Goal: Transaction & Acquisition: Purchase product/service

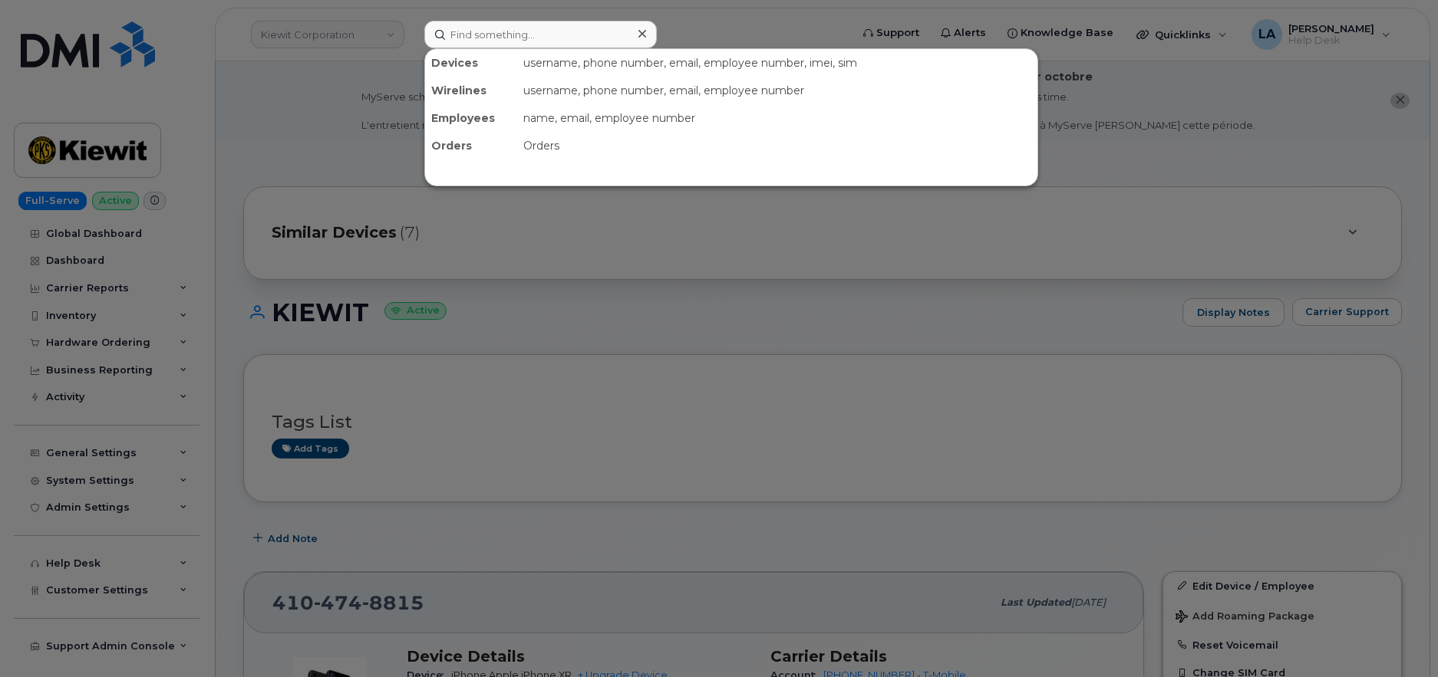
scroll to position [346, 0]
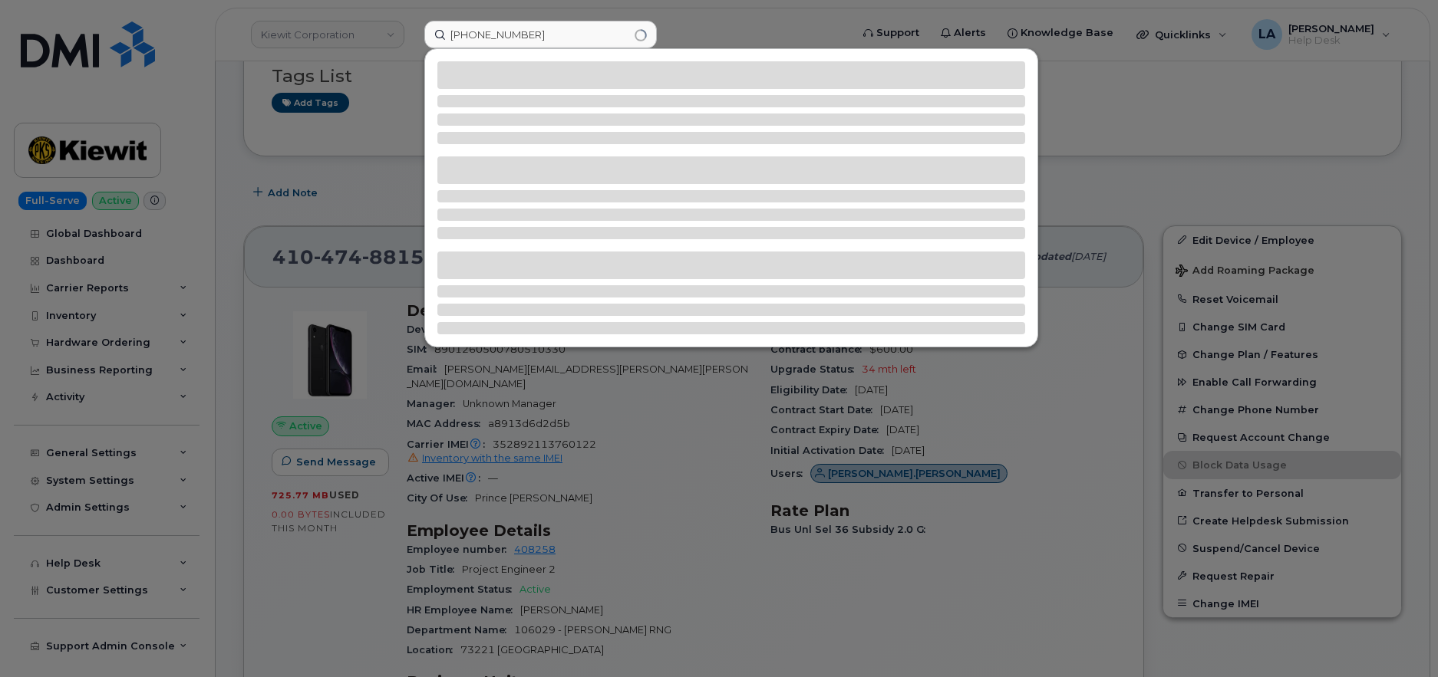
type input "510 685 8392"
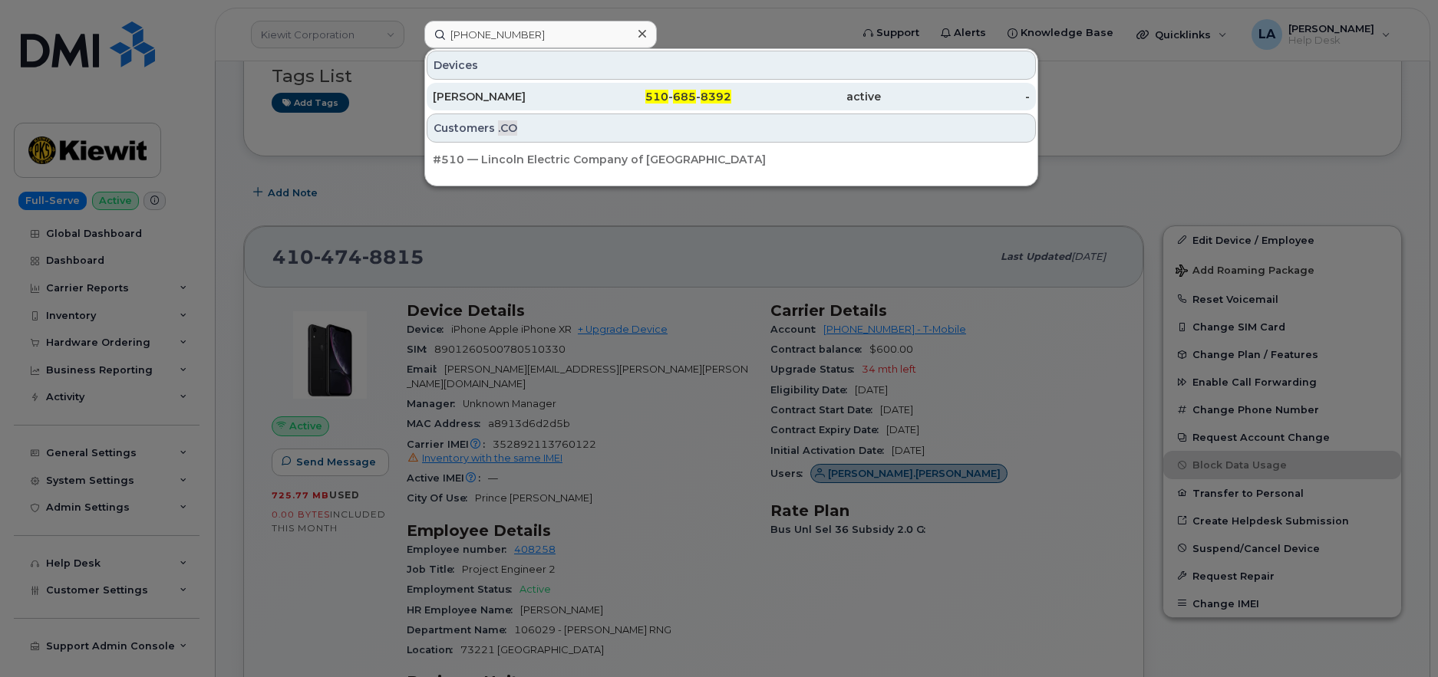
drag, startPoint x: 492, startPoint y: 101, endPoint x: 670, endPoint y: 91, distance: 178.2
click at [492, 101] on div "[PERSON_NAME]" at bounding box center [508, 96] width 150 height 15
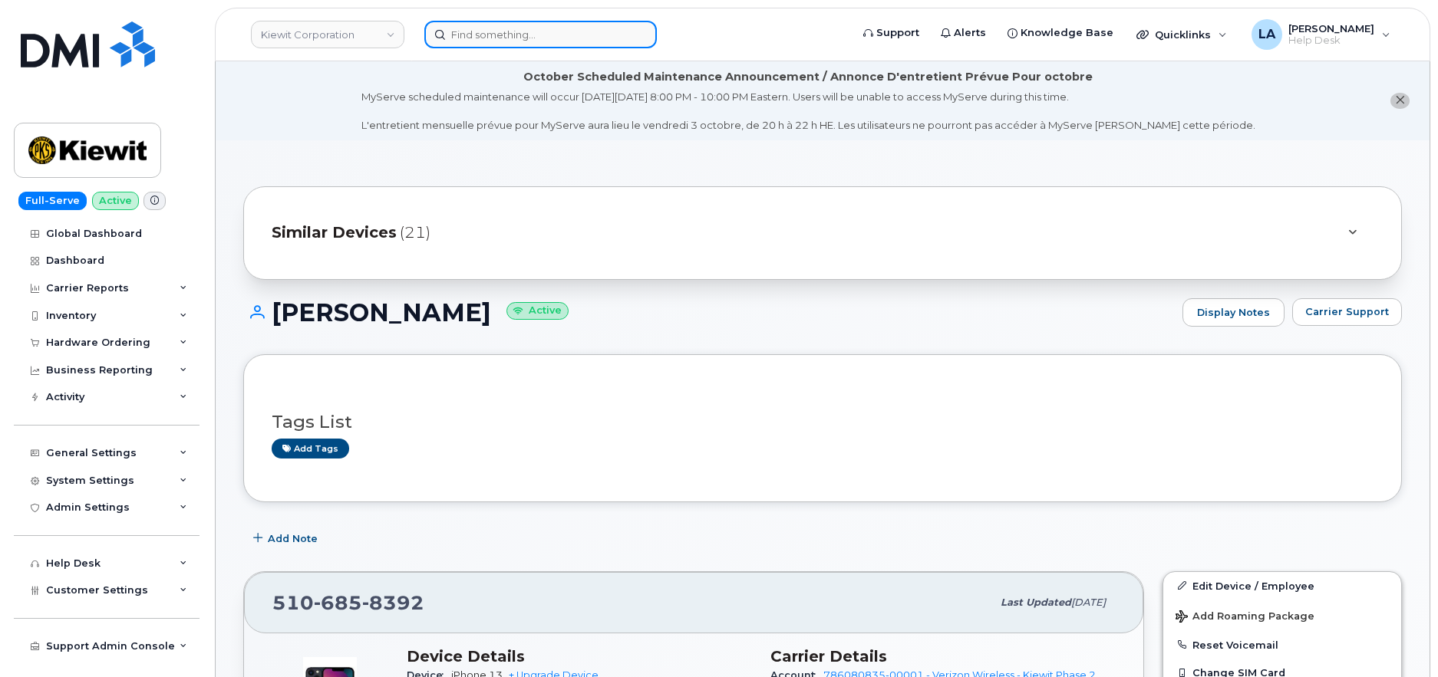
click at [558, 38] on input at bounding box center [540, 35] width 232 height 28
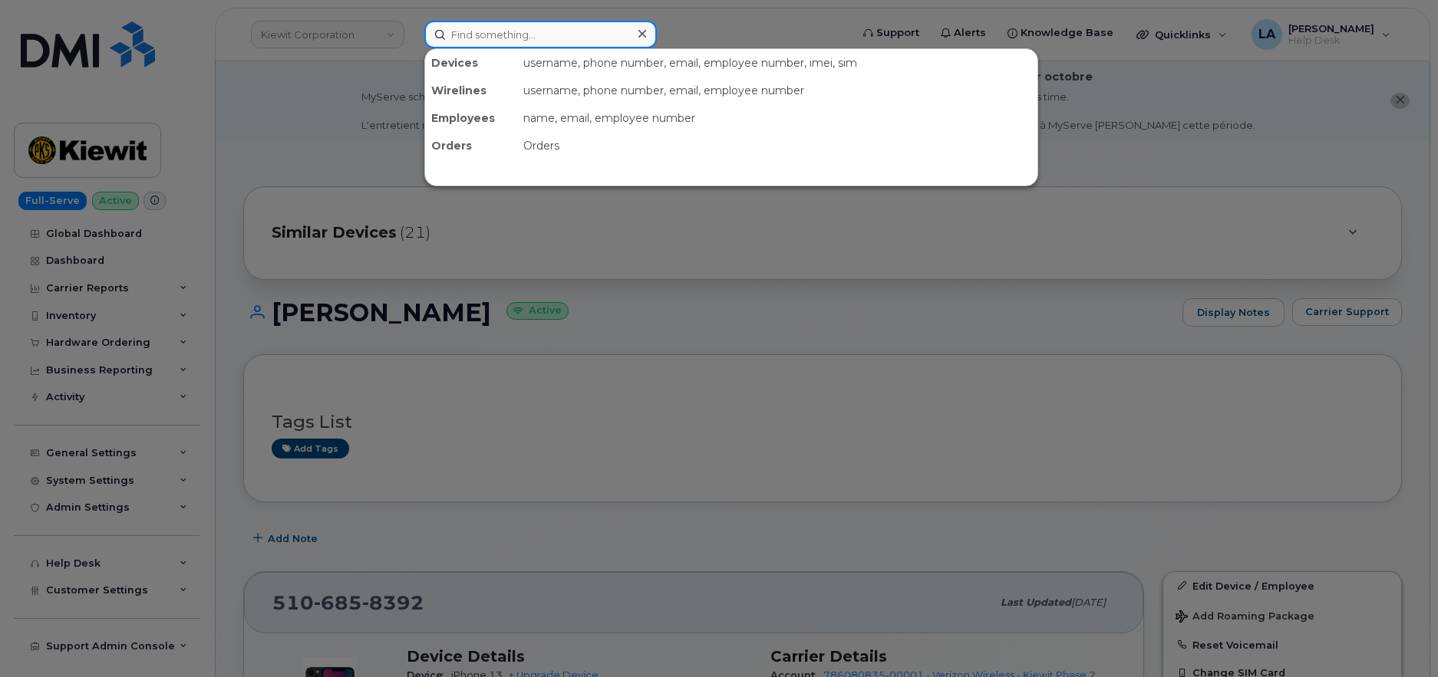
paste input "35072065719631"
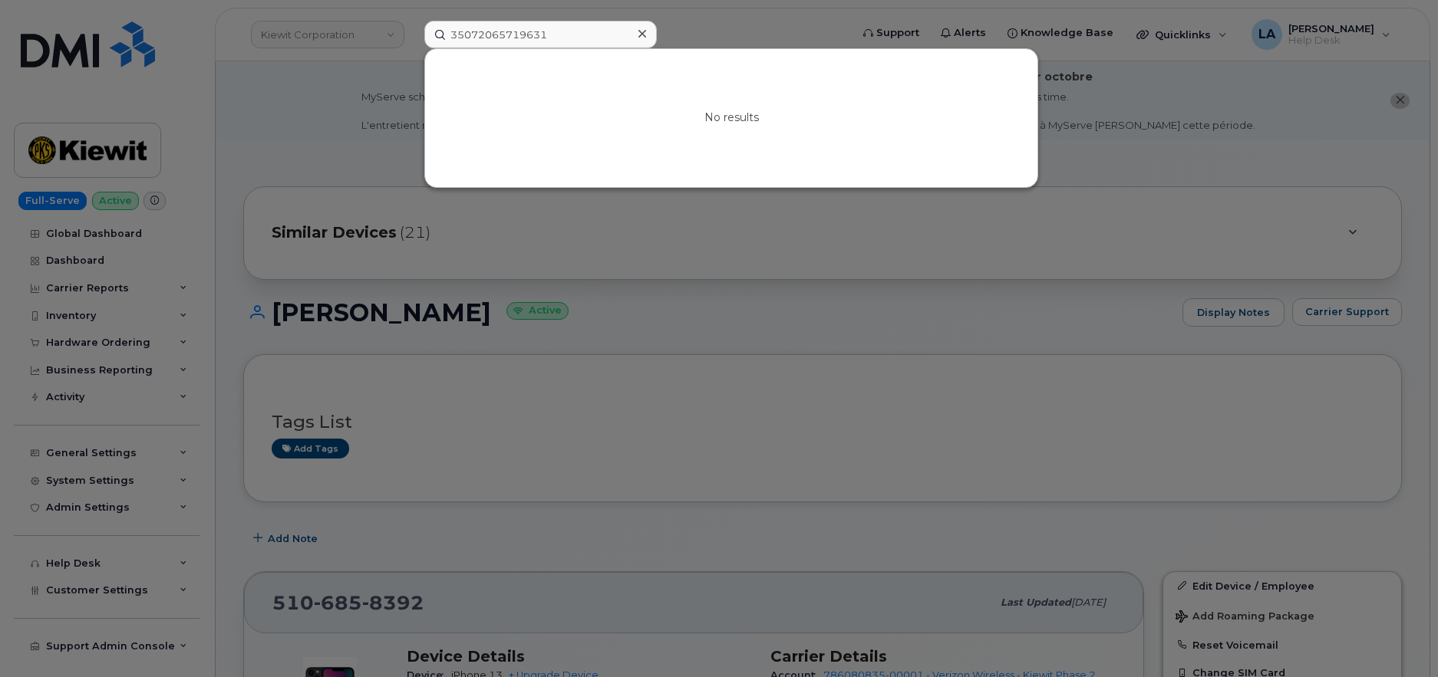
drag, startPoint x: 69, startPoint y: 91, endPoint x: 102, endPoint y: 74, distance: 37.1
click at [69, 91] on div at bounding box center [719, 338] width 1438 height 677
drag, startPoint x: 595, startPoint y: 27, endPoint x: 440, endPoint y: 41, distance: 154.9
click at [412, 39] on div "35072065719631 No results" at bounding box center [632, 35] width 440 height 28
paste input "JARED.AMBROSIO@KIEWIT.COM"
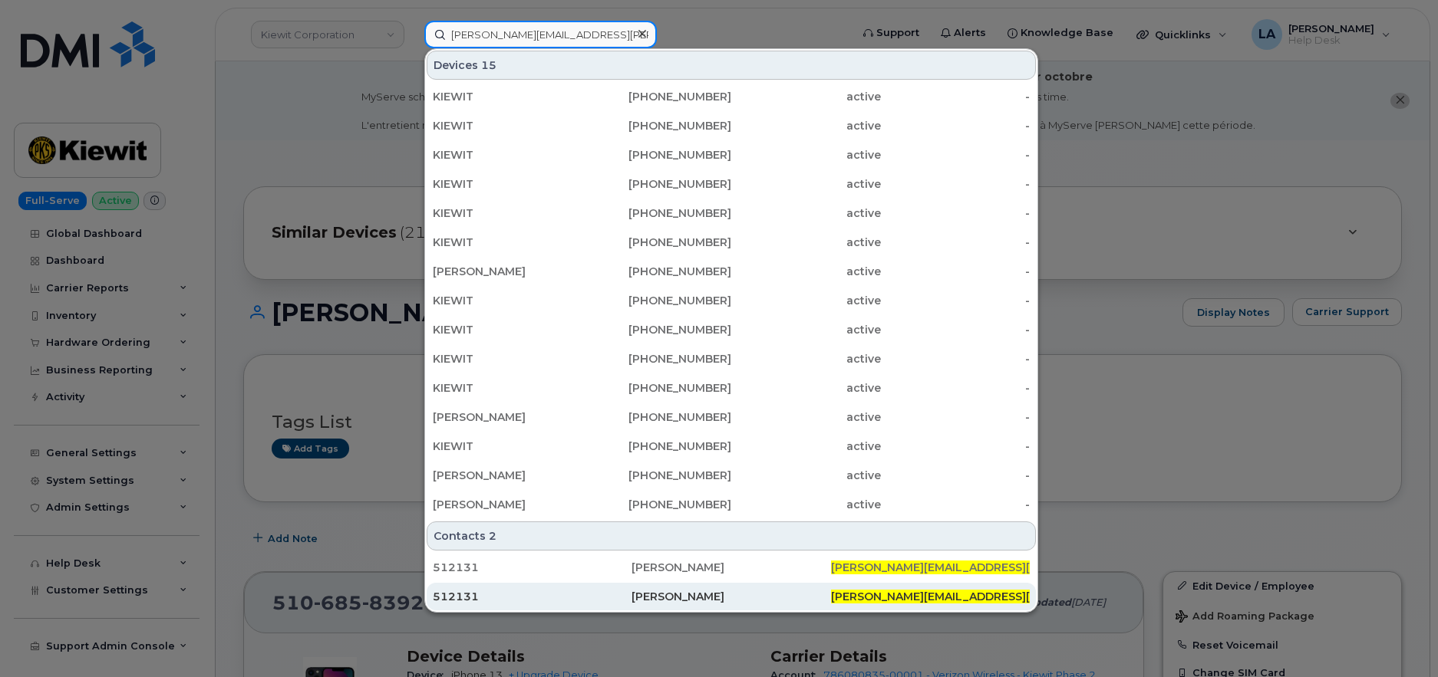
type input "JARED.AMBROSIO@KIEWIT.COM"
click at [628, 594] on div "512131" at bounding box center [532, 596] width 199 height 15
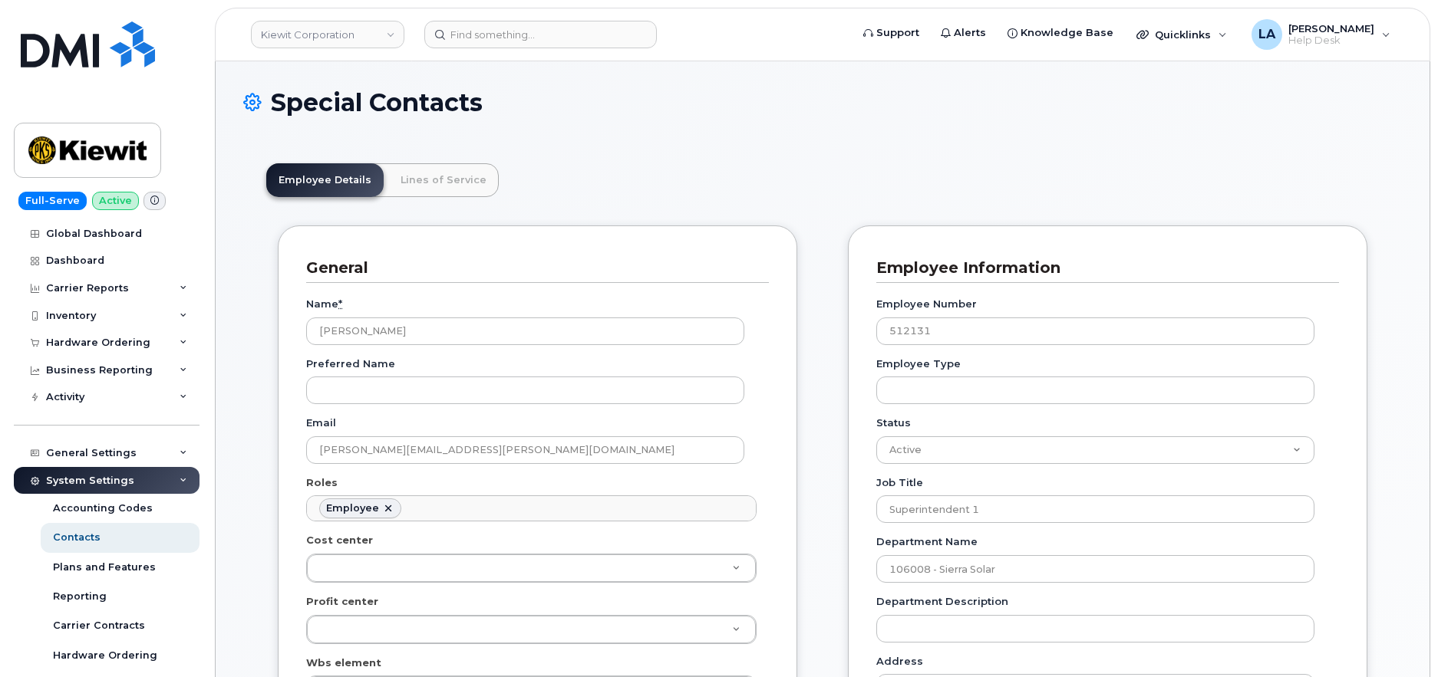
scroll to position [45, 0]
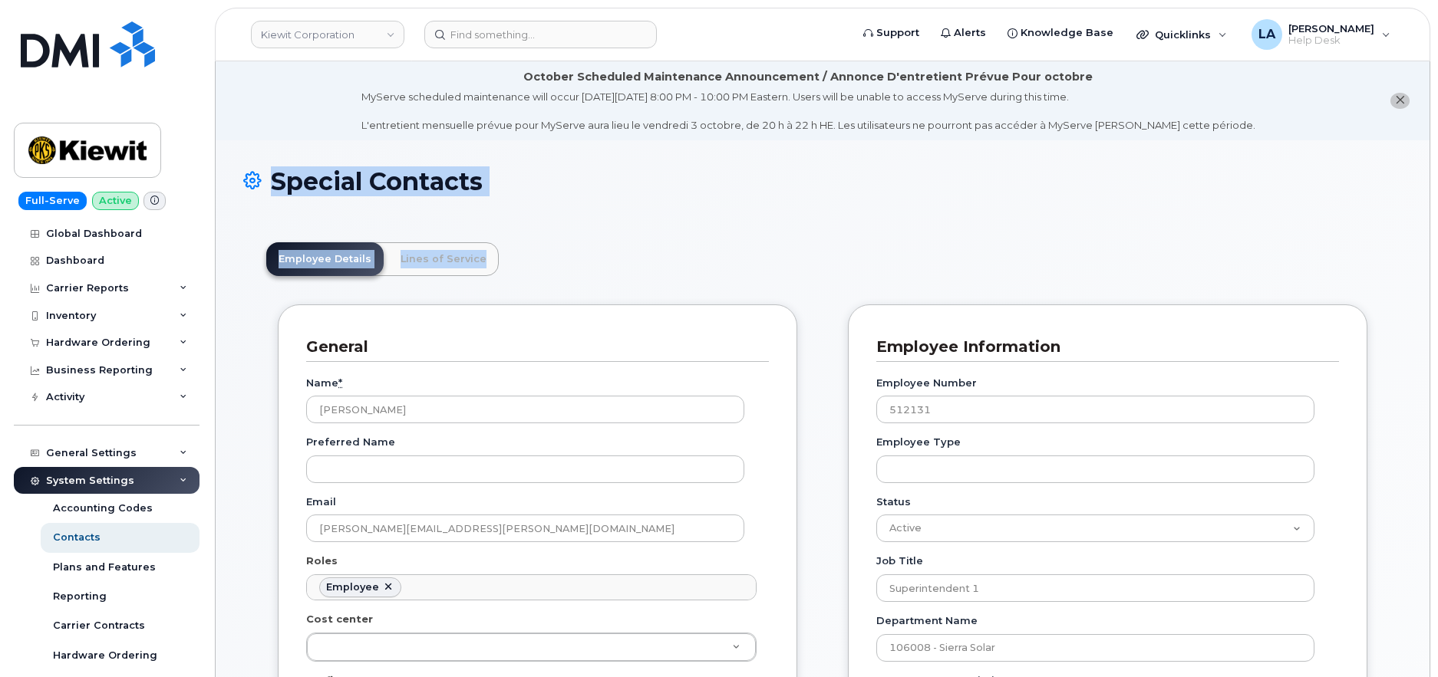
drag, startPoint x: 1436, startPoint y: 194, endPoint x: 1442, endPoint y: 282, distance: 87.6
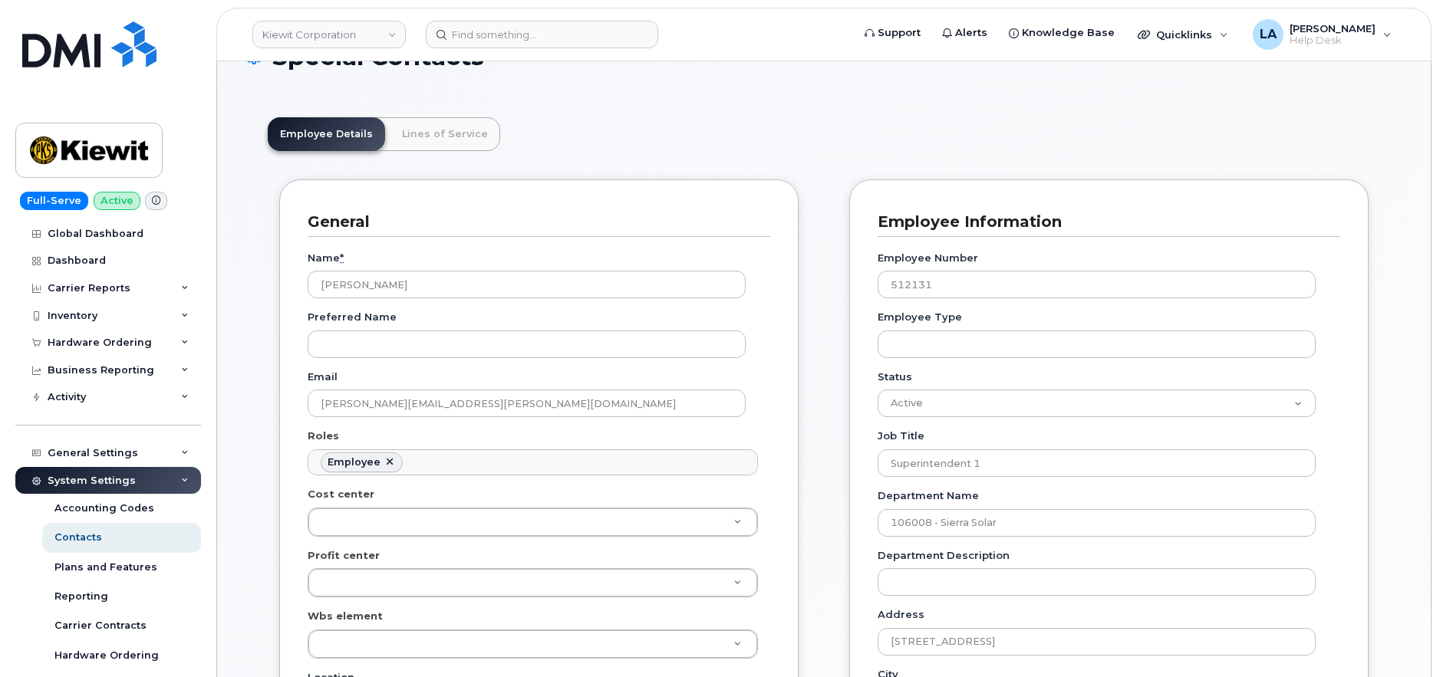
scroll to position [0, 0]
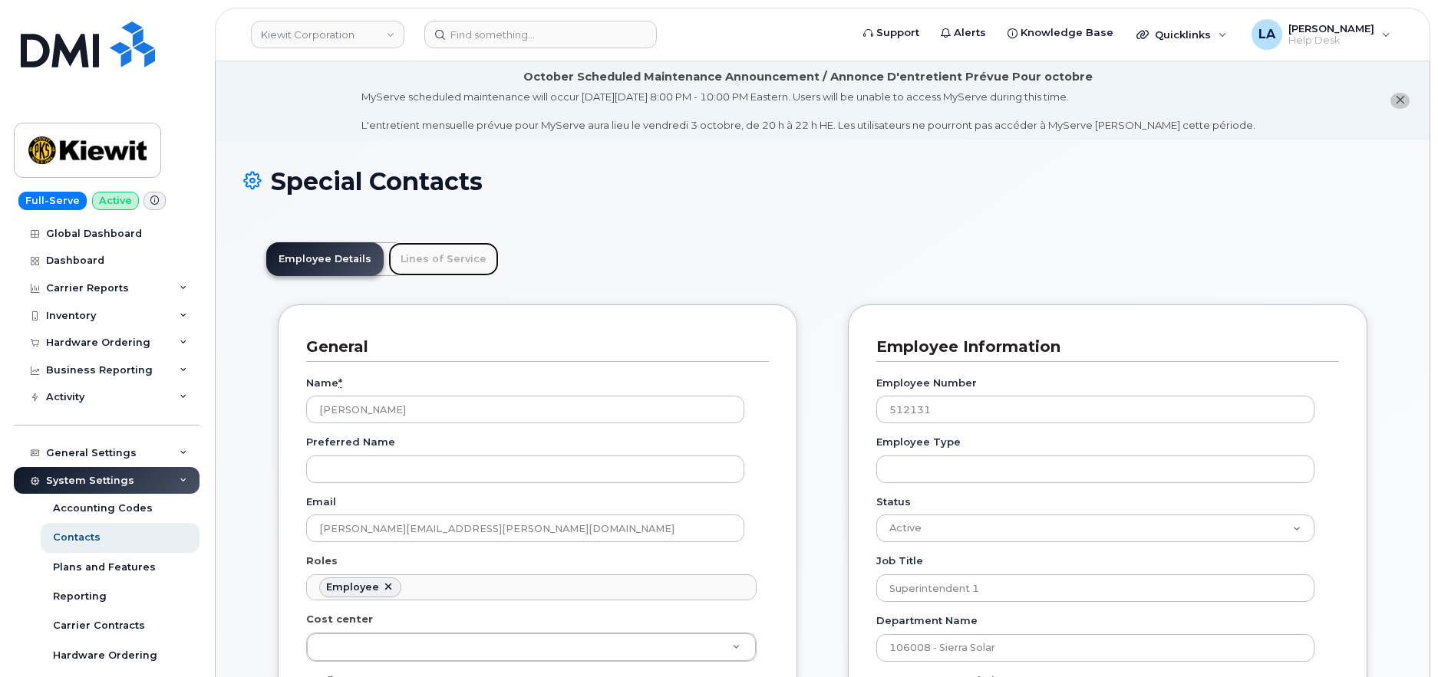
click at [424, 257] on link "Lines of Service" at bounding box center [443, 259] width 110 height 34
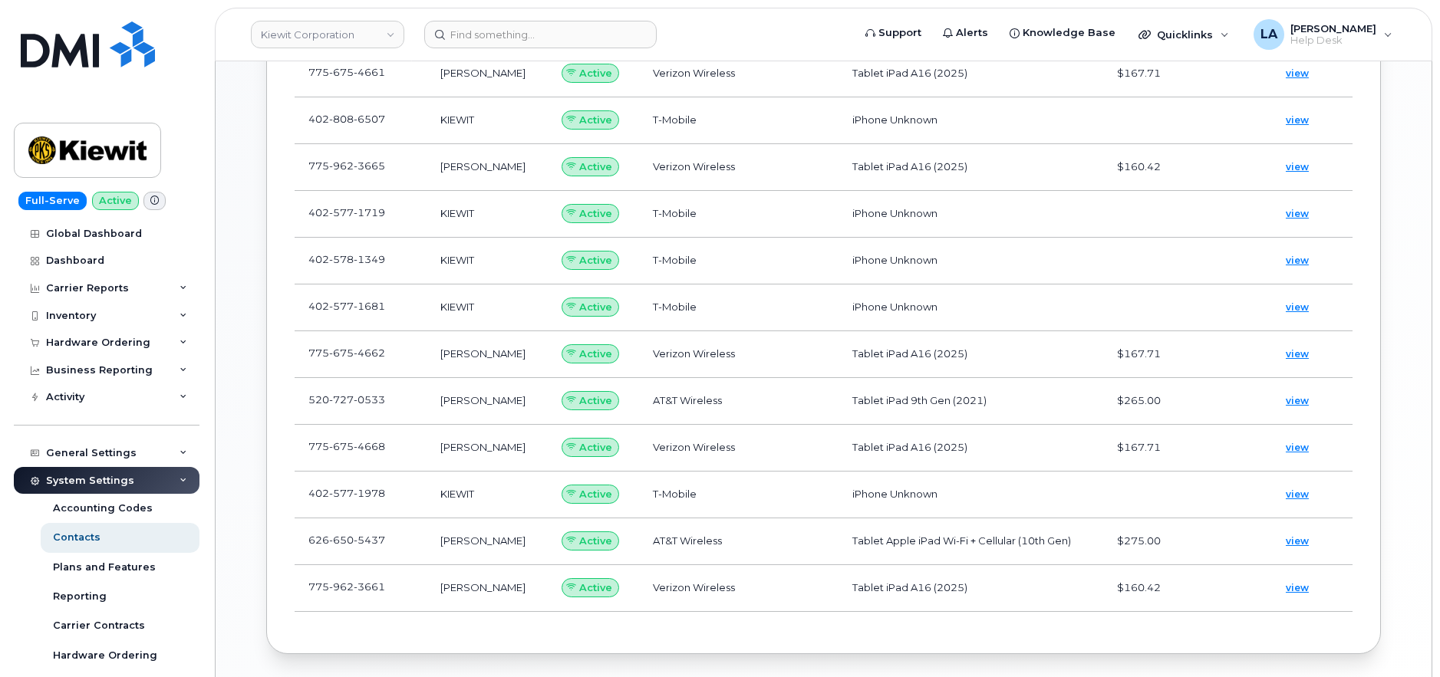
scroll to position [763, 0]
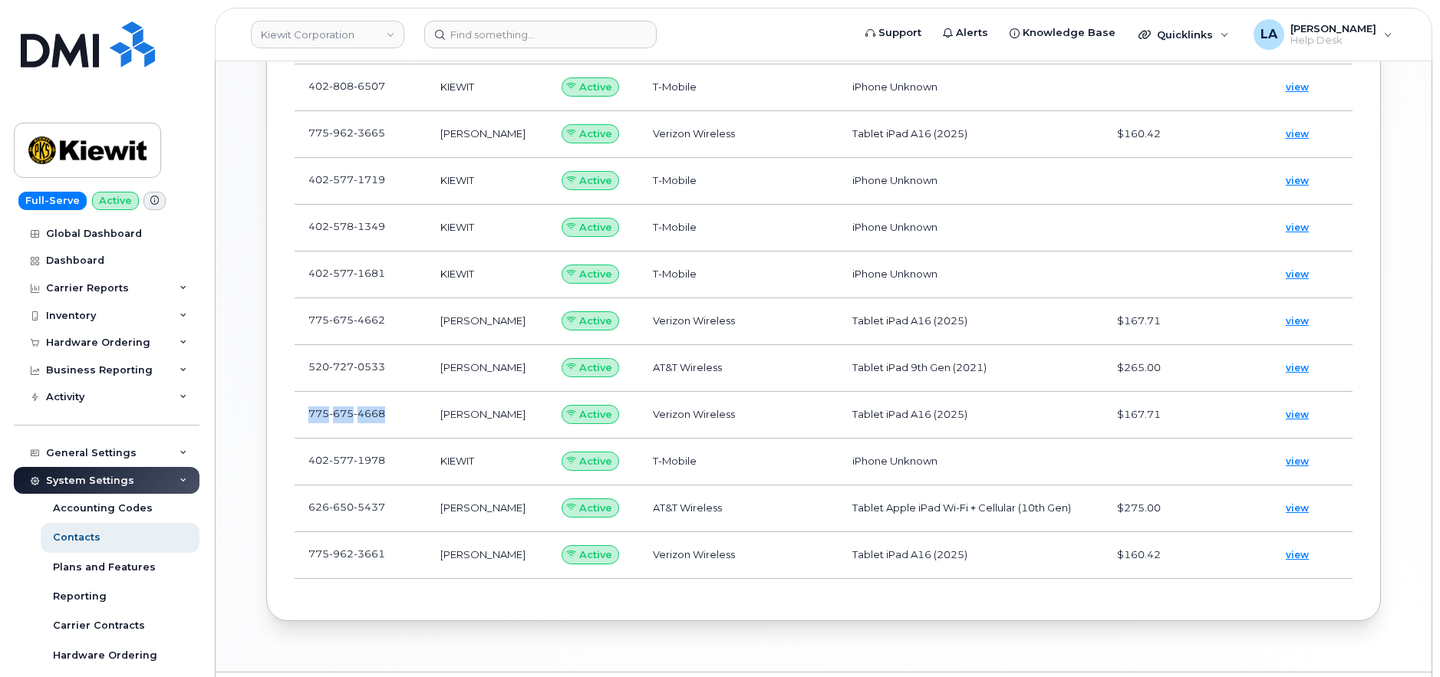
drag, startPoint x: 404, startPoint y: 413, endPoint x: 305, endPoint y: 415, distance: 98.2
click at [305, 415] on td "775 675 4668" at bounding box center [361, 415] width 132 height 47
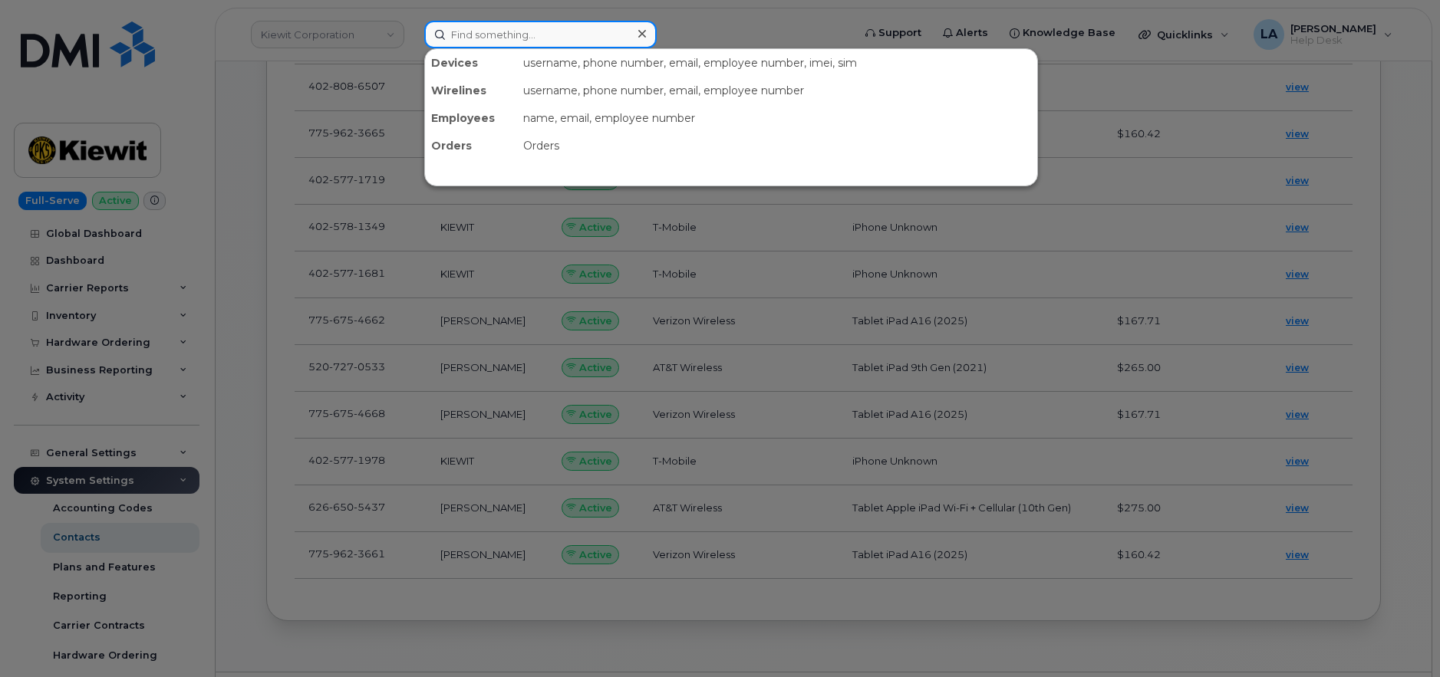
click at [526, 34] on input at bounding box center [540, 35] width 232 height 28
paste input "7756754668"
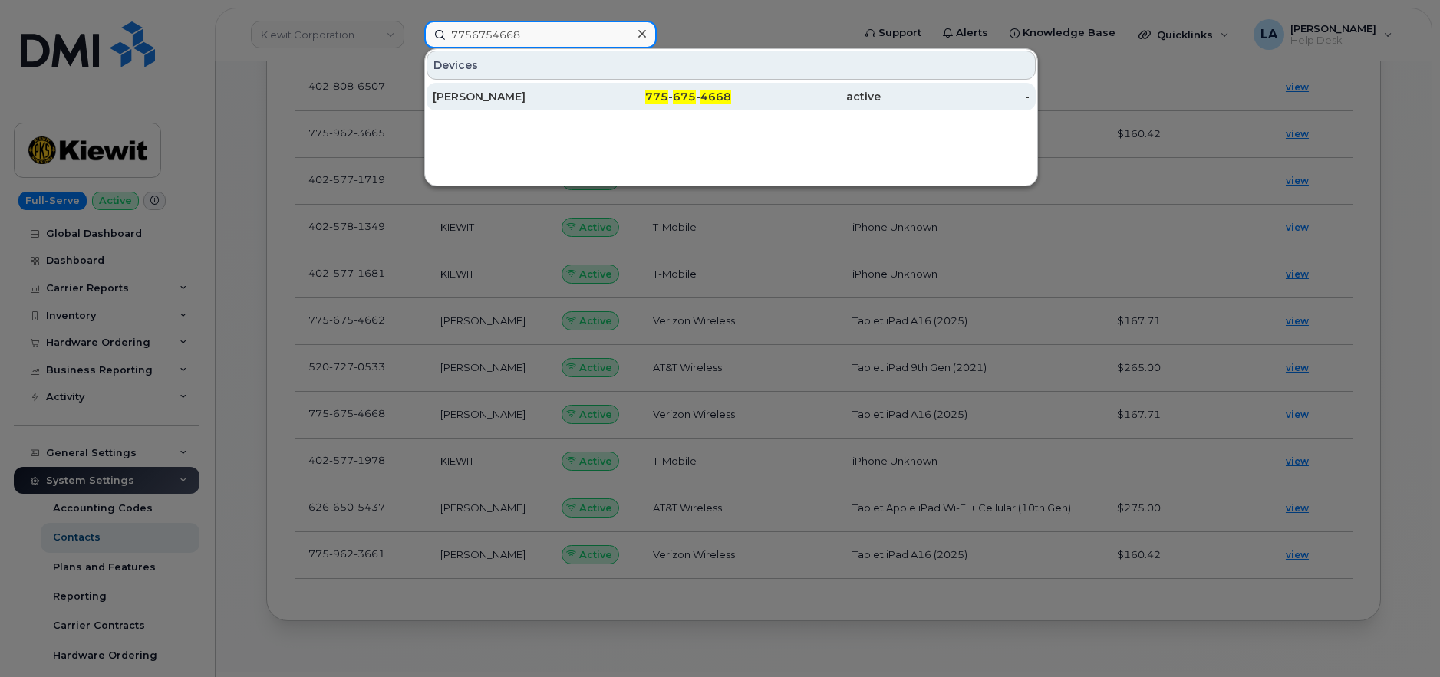
type input "7756754668"
click at [527, 100] on div "[PERSON_NAME]" at bounding box center [508, 96] width 150 height 15
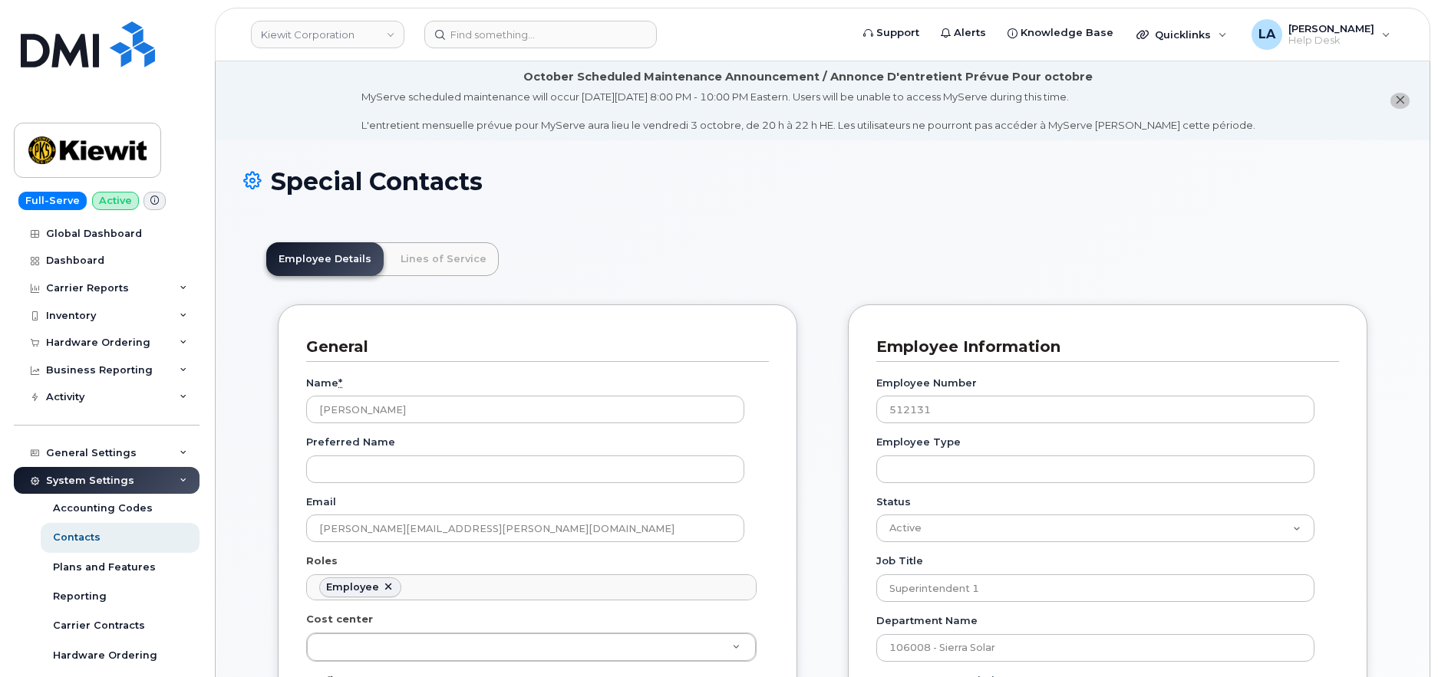
scroll to position [85, 0]
click at [71, 338] on div "Hardware Ordering" at bounding box center [98, 343] width 104 height 12
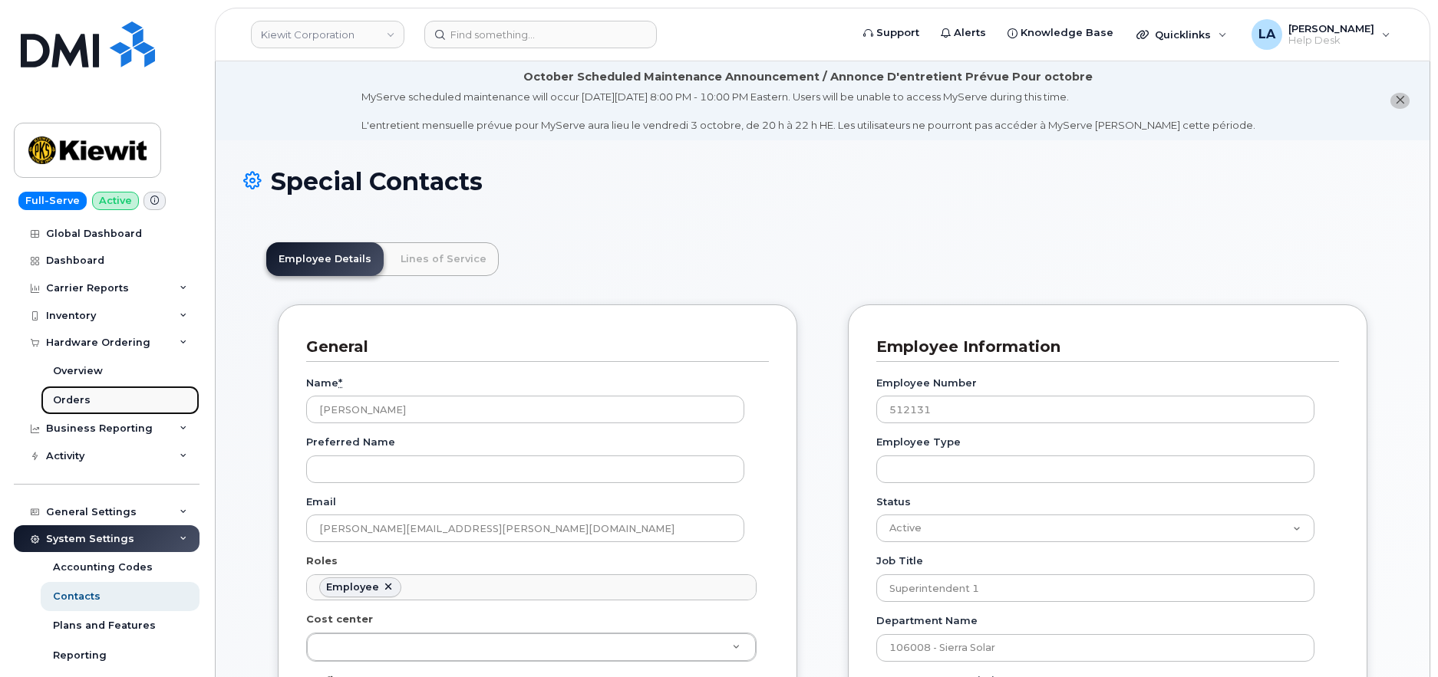
click at [76, 397] on div "Orders" at bounding box center [72, 401] width 38 height 14
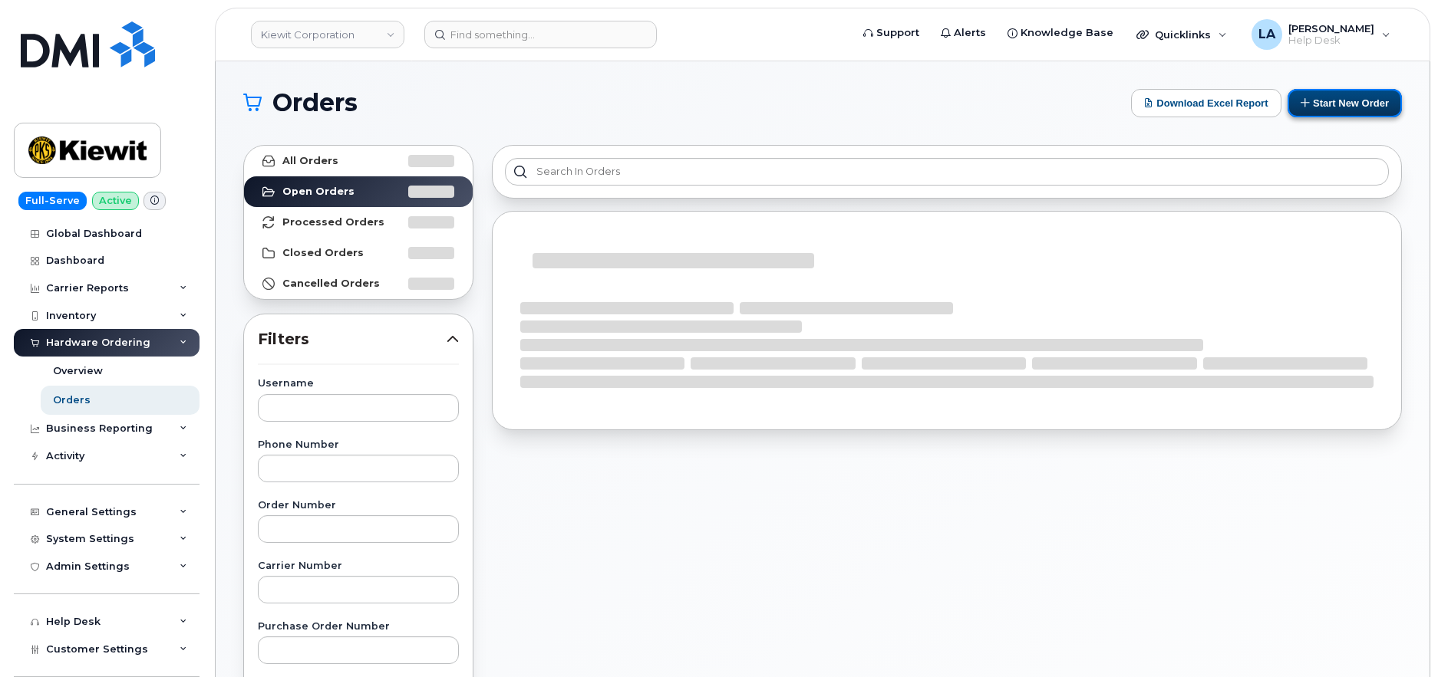
click at [1341, 102] on button "Start New Order" at bounding box center [1344, 103] width 114 height 28
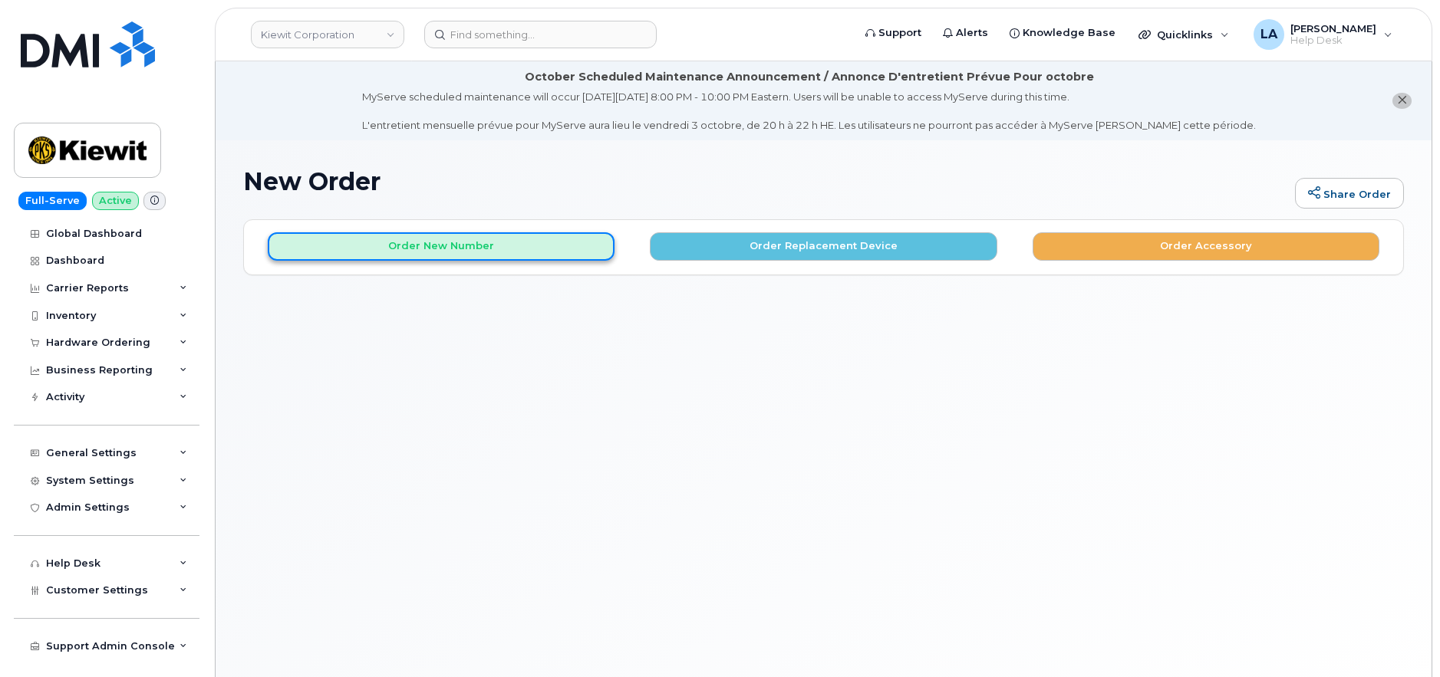
click at [529, 250] on button "Order New Number" at bounding box center [441, 246] width 347 height 28
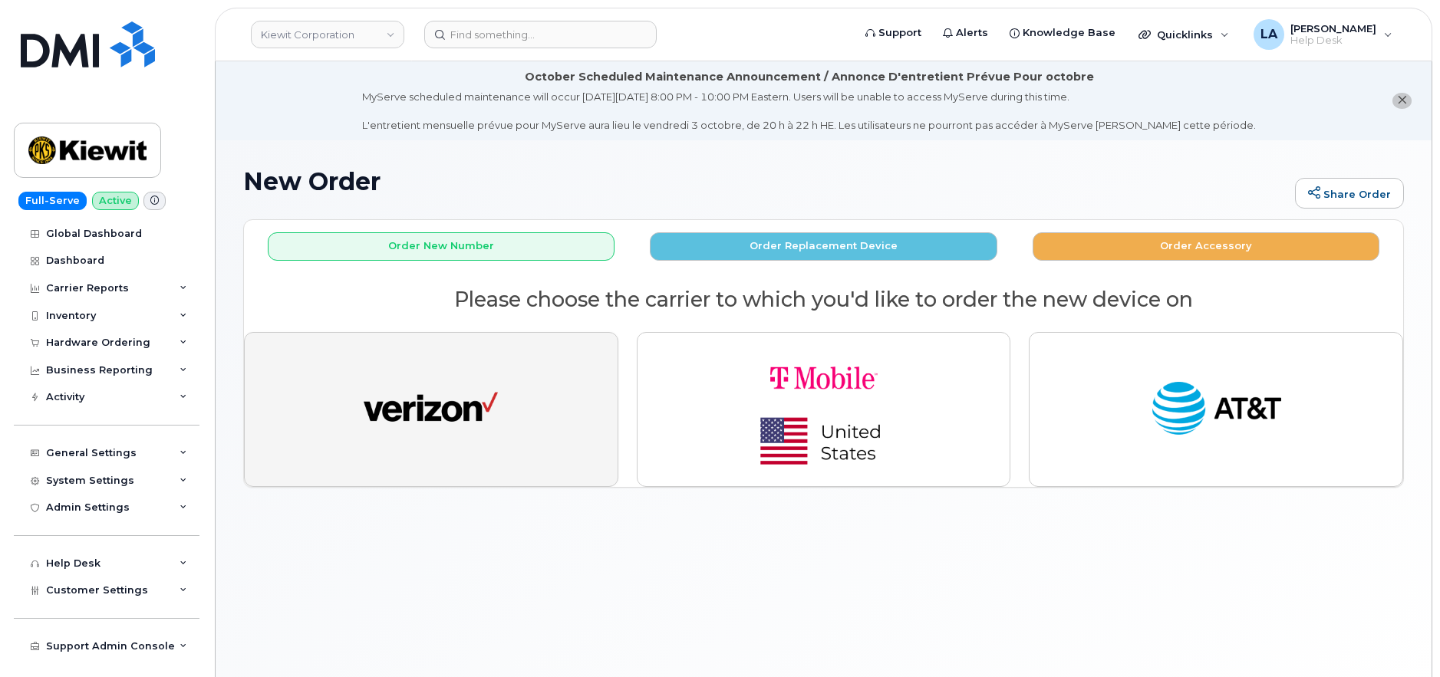
click at [516, 405] on button "button" at bounding box center [431, 409] width 374 height 155
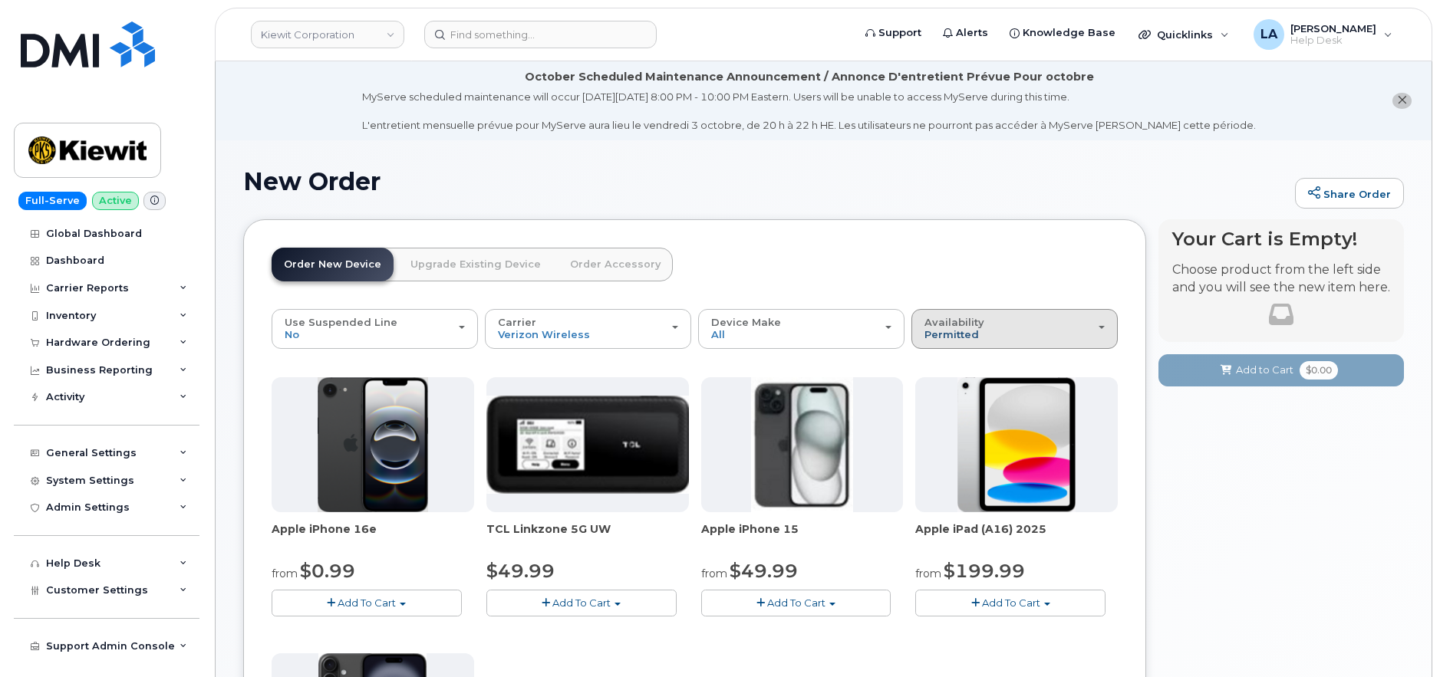
click at [971, 330] on span "Permitted" at bounding box center [951, 334] width 54 height 12
click at [956, 389] on div "All" at bounding box center [1014, 390] width 199 height 18
click at [1033, 331] on div "Availability Permitted All" at bounding box center [1014, 329] width 180 height 24
click at [942, 389] on label "All" at bounding box center [931, 390] width 32 height 18
click at [0, 0] on input "All" at bounding box center [0, 0] width 0 height 0
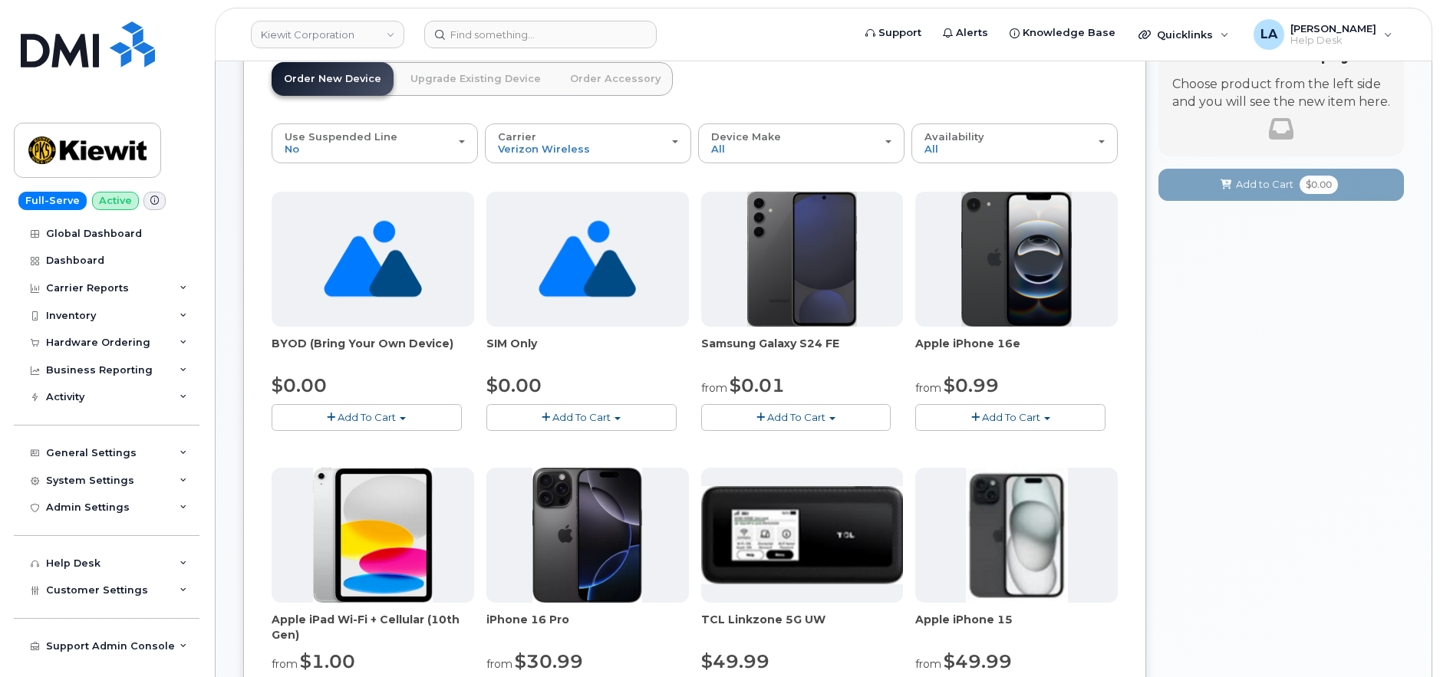
scroll to position [177, 0]
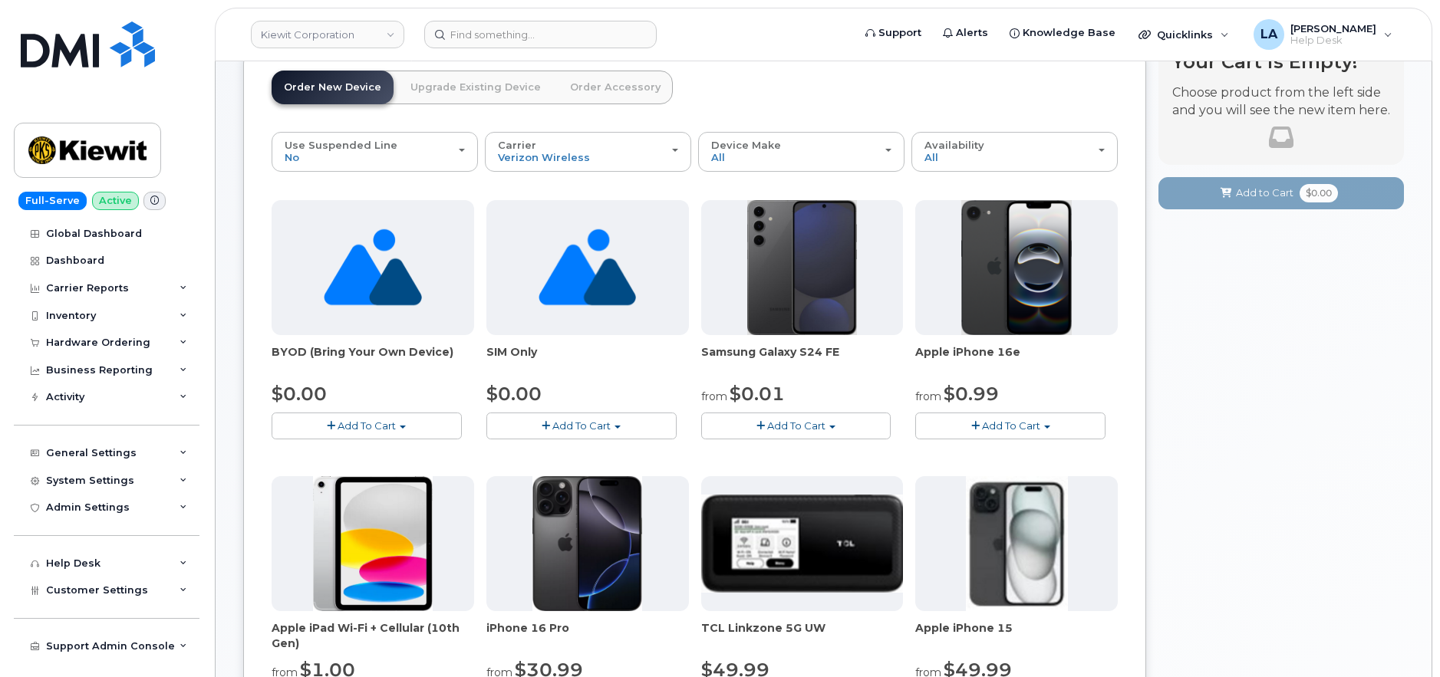
click at [351, 427] on span "Add To Cart" at bounding box center [367, 426] width 58 height 12
click at [365, 457] on link "$0.00 - Activation" at bounding box center [348, 454] width 146 height 19
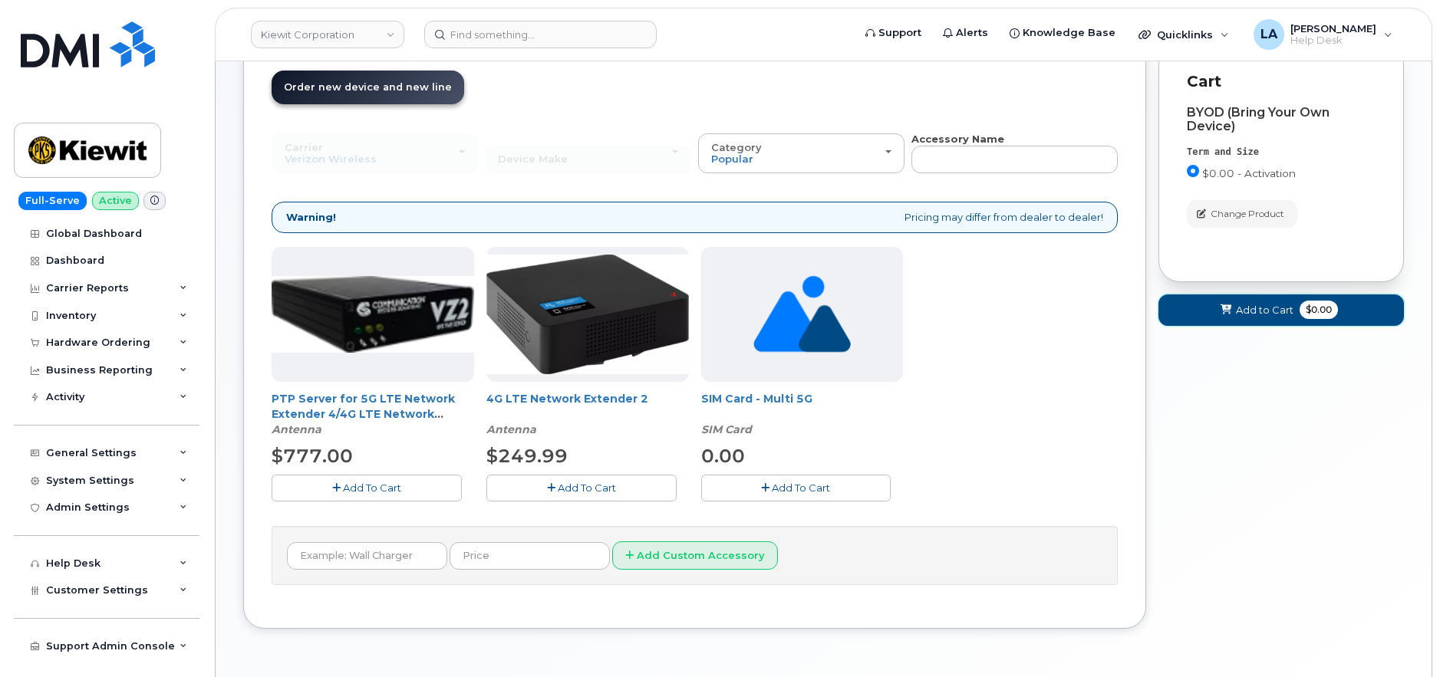
click at [1241, 316] on span "Add to Cart" at bounding box center [1265, 310] width 58 height 15
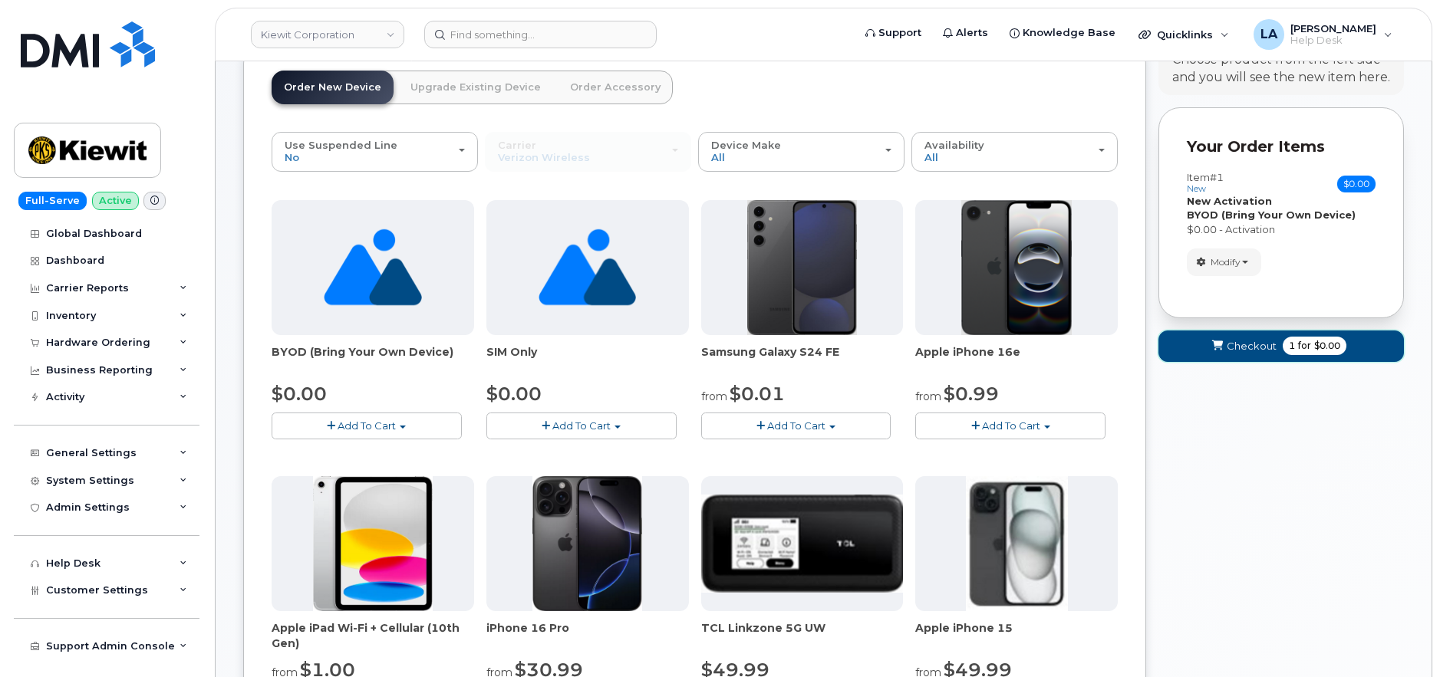
click at [1224, 351] on span "submit" at bounding box center [1217, 346] width 15 height 15
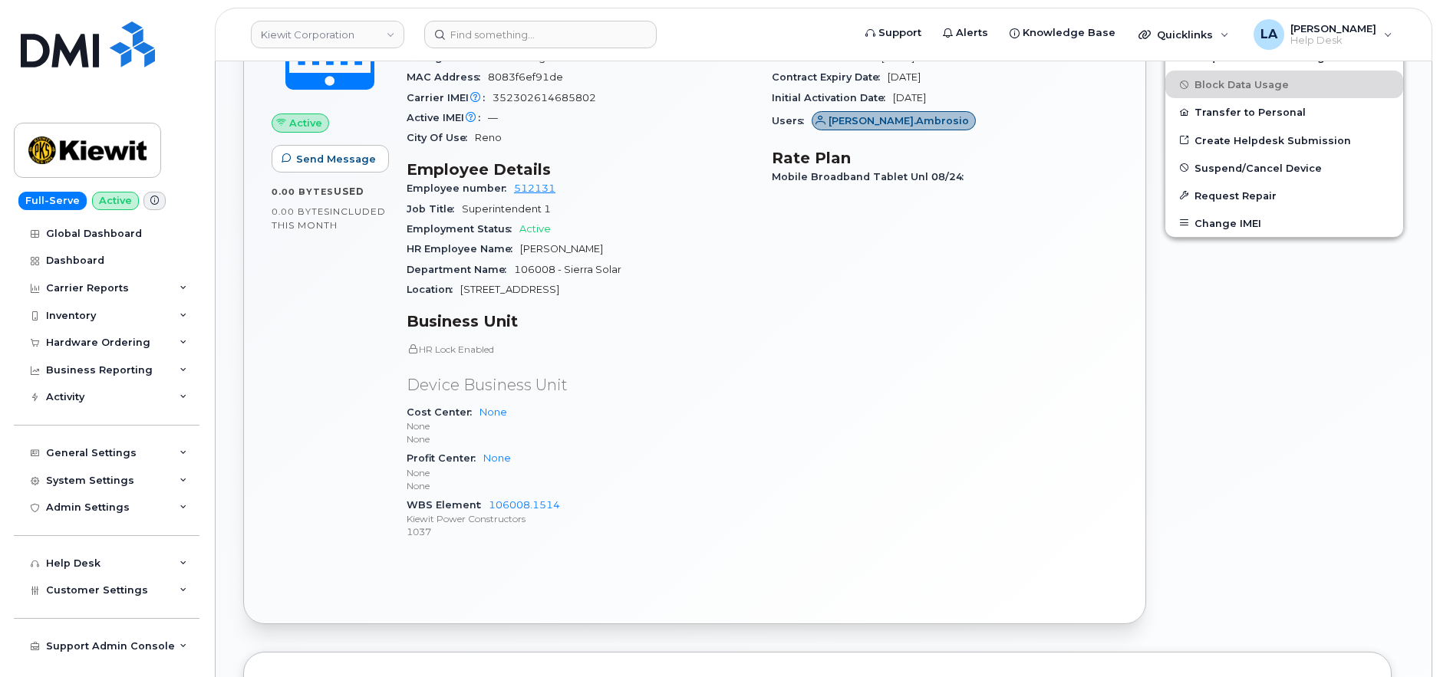
scroll to position [760, 0]
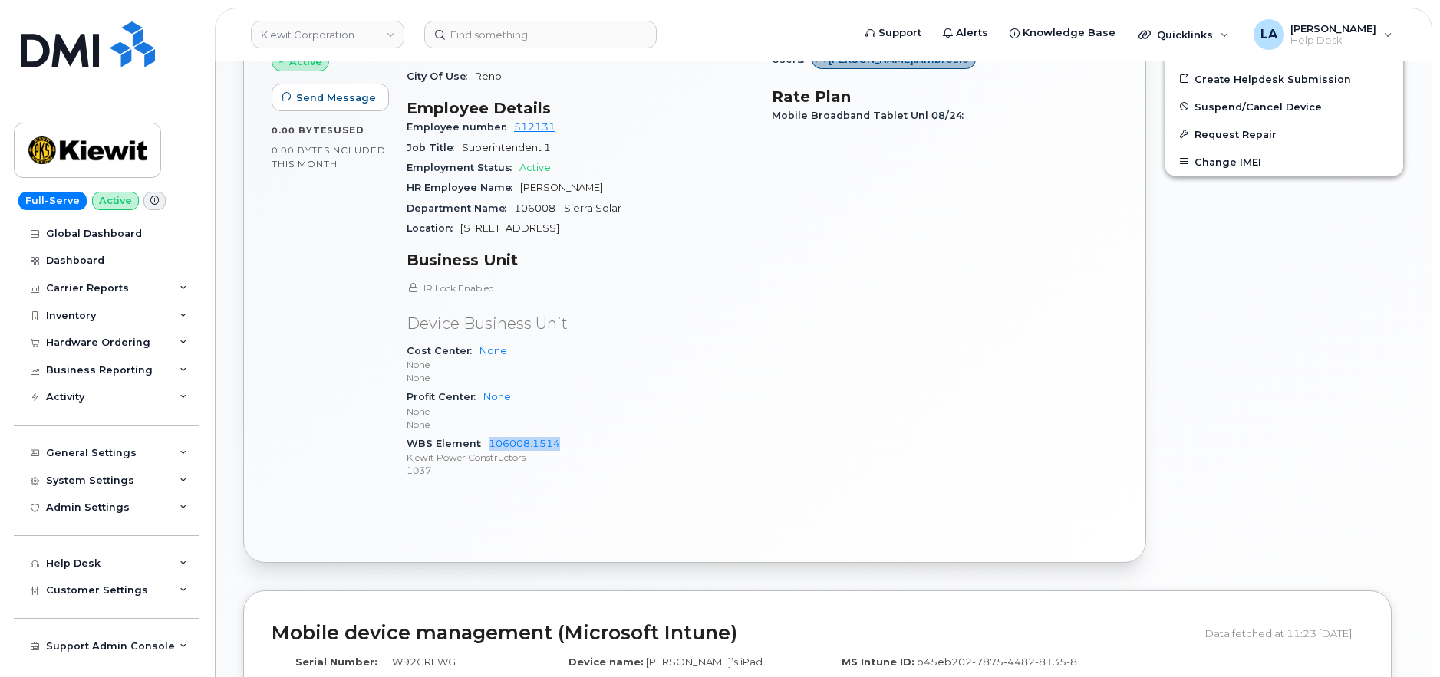
drag, startPoint x: 559, startPoint y: 450, endPoint x: 479, endPoint y: 449, distance: 79.8
click at [479, 449] on div "WBS Element 106008.1514 [PERSON_NAME] Power Constructors 1037" at bounding box center [580, 457] width 347 height 47
copy link "106008.1514"
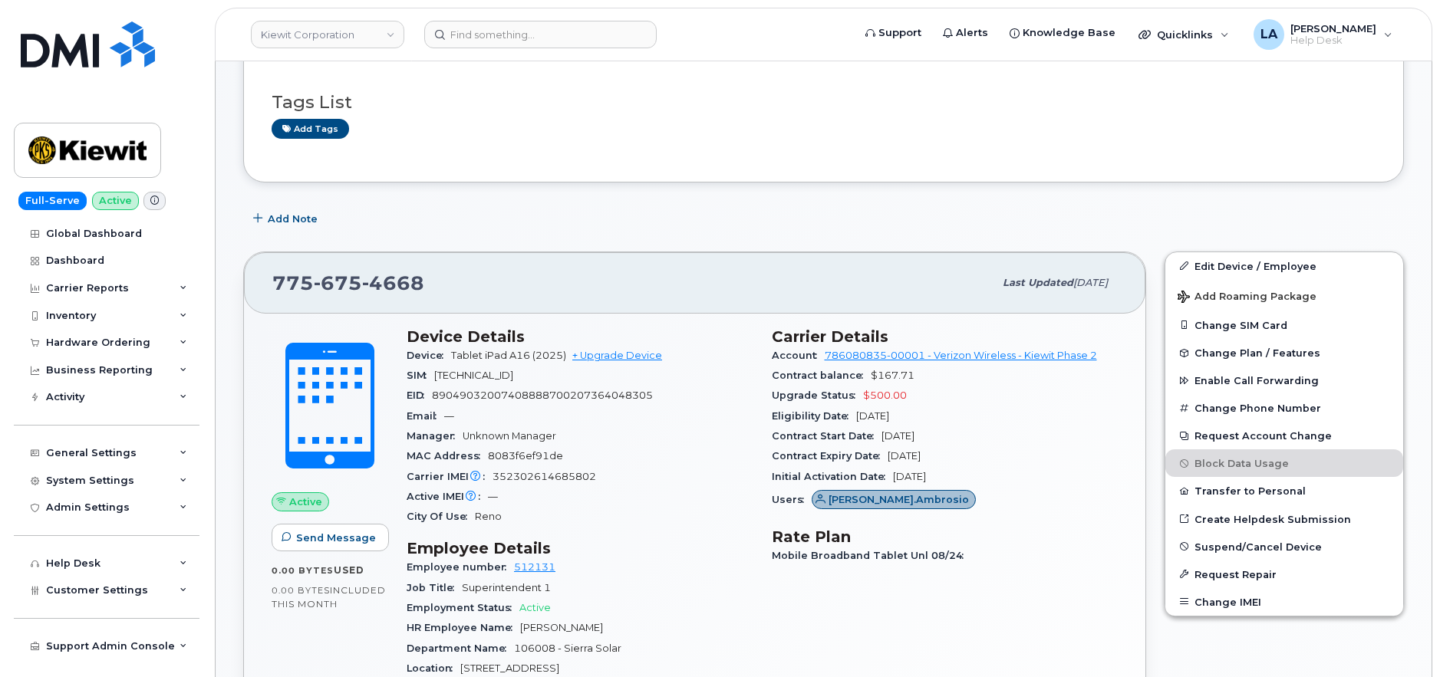
scroll to position [292, 0]
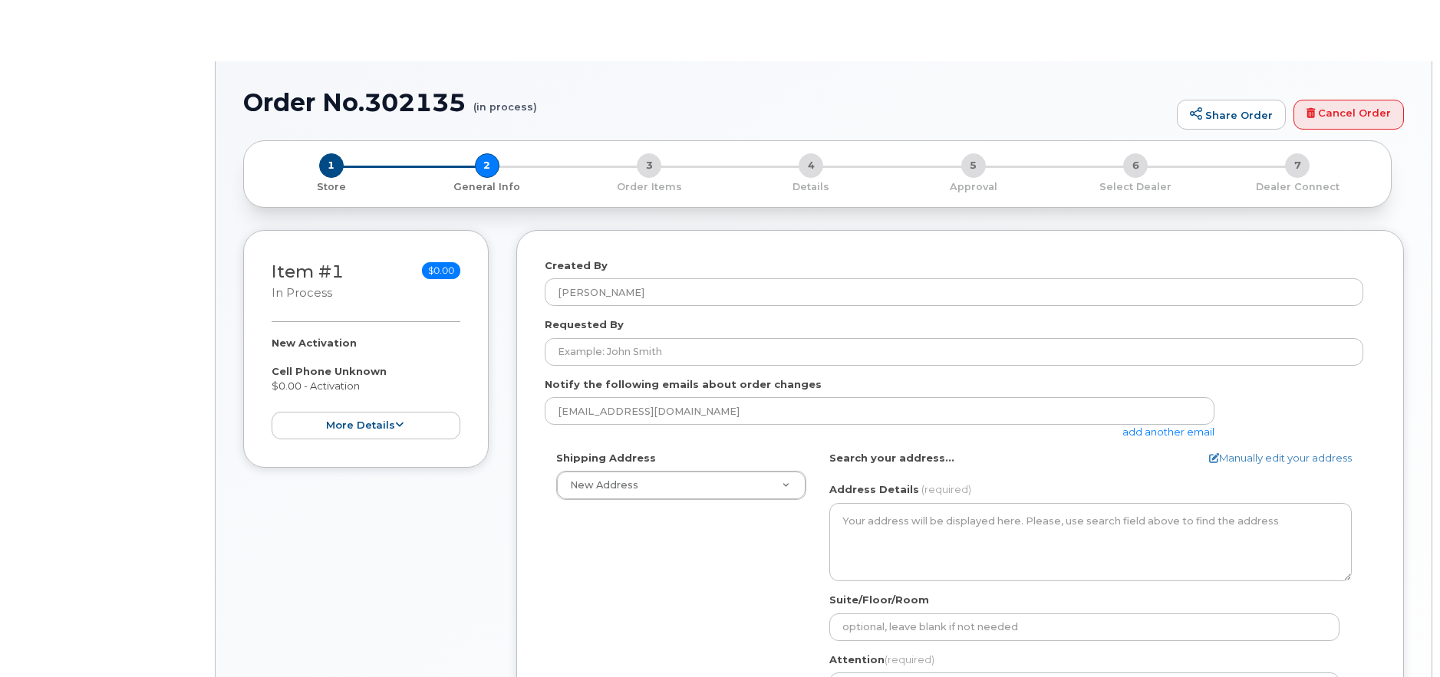
select select
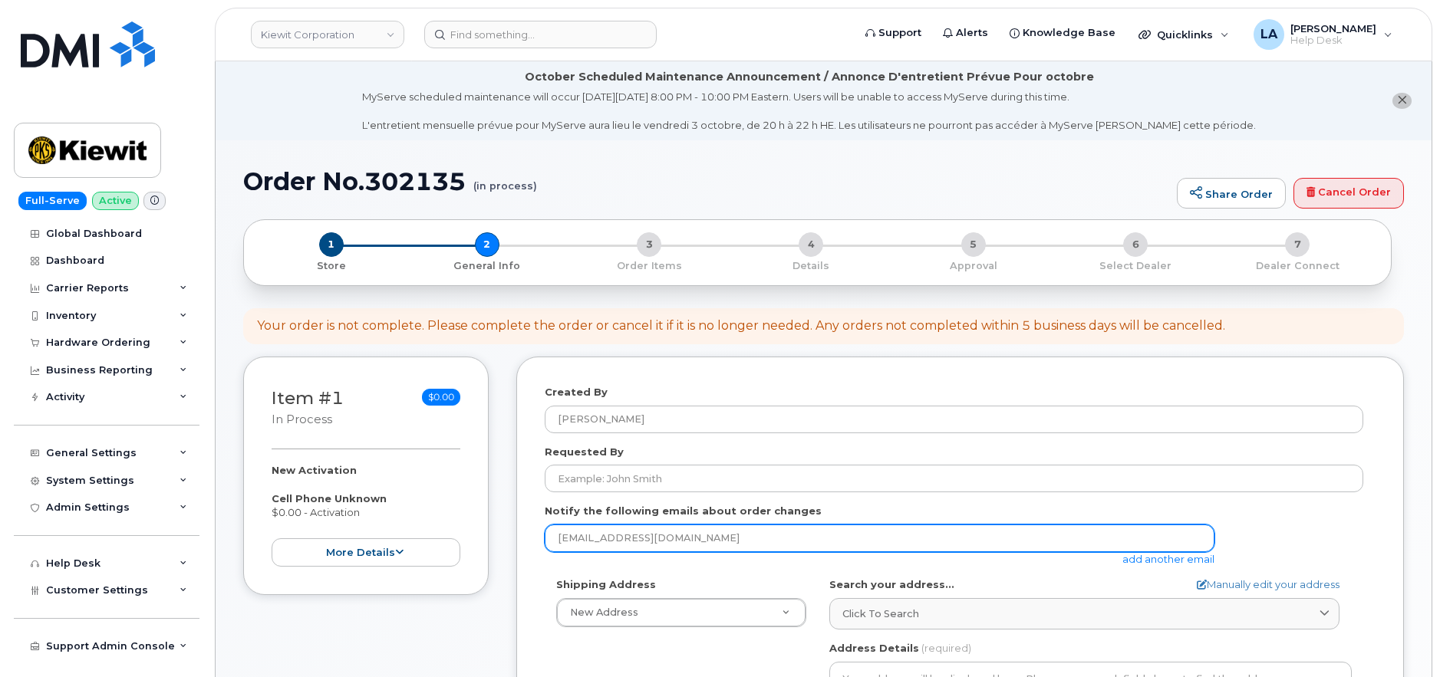
drag, startPoint x: 590, startPoint y: 533, endPoint x: 499, endPoint y: 536, distance: 91.3
click at [500, 536] on div "Item #1 in process $0.00 New Activation Cell Phone Unknown $0.00 - Activation m…" at bounding box center [823, 689] width 1161 height 664
paste input "[PERSON_NAME][EMAIL_ADDRESS][PERSON_NAME][DOMAIN_NAME]"
drag, startPoint x: 646, startPoint y: 539, endPoint x: 553, endPoint y: 539, distance: 92.8
click at [553, 539] on input "[PERSON_NAME][EMAIL_ADDRESS][PERSON_NAME][DOMAIN_NAME]" at bounding box center [880, 539] width 670 height 28
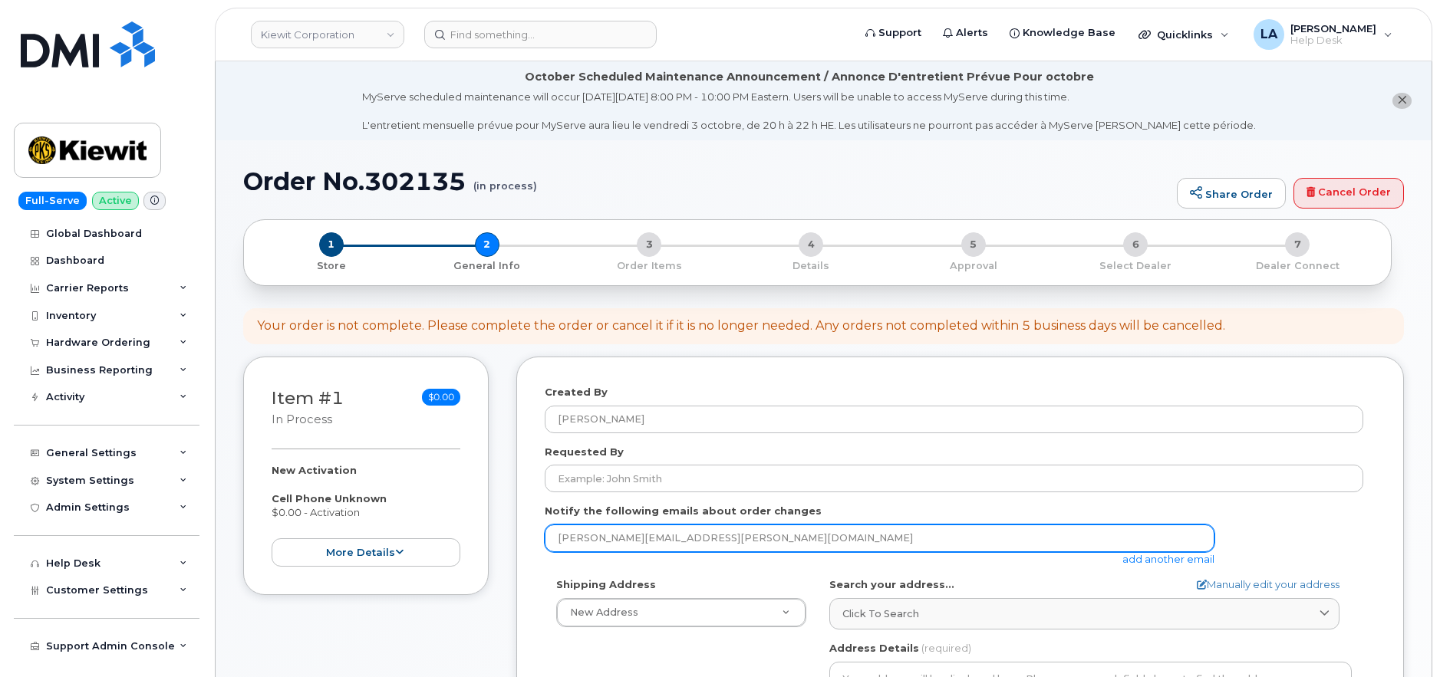
click at [653, 542] on input "[PERSON_NAME][EMAIL_ADDRESS][PERSON_NAME][DOMAIN_NAME]" at bounding box center [880, 539] width 670 height 28
drag, startPoint x: 653, startPoint y: 542, endPoint x: 555, endPoint y: 542, distance: 97.4
click at [555, 542] on input "[PERSON_NAME][EMAIL_ADDRESS][PERSON_NAME][DOMAIN_NAME]" at bounding box center [880, 539] width 670 height 28
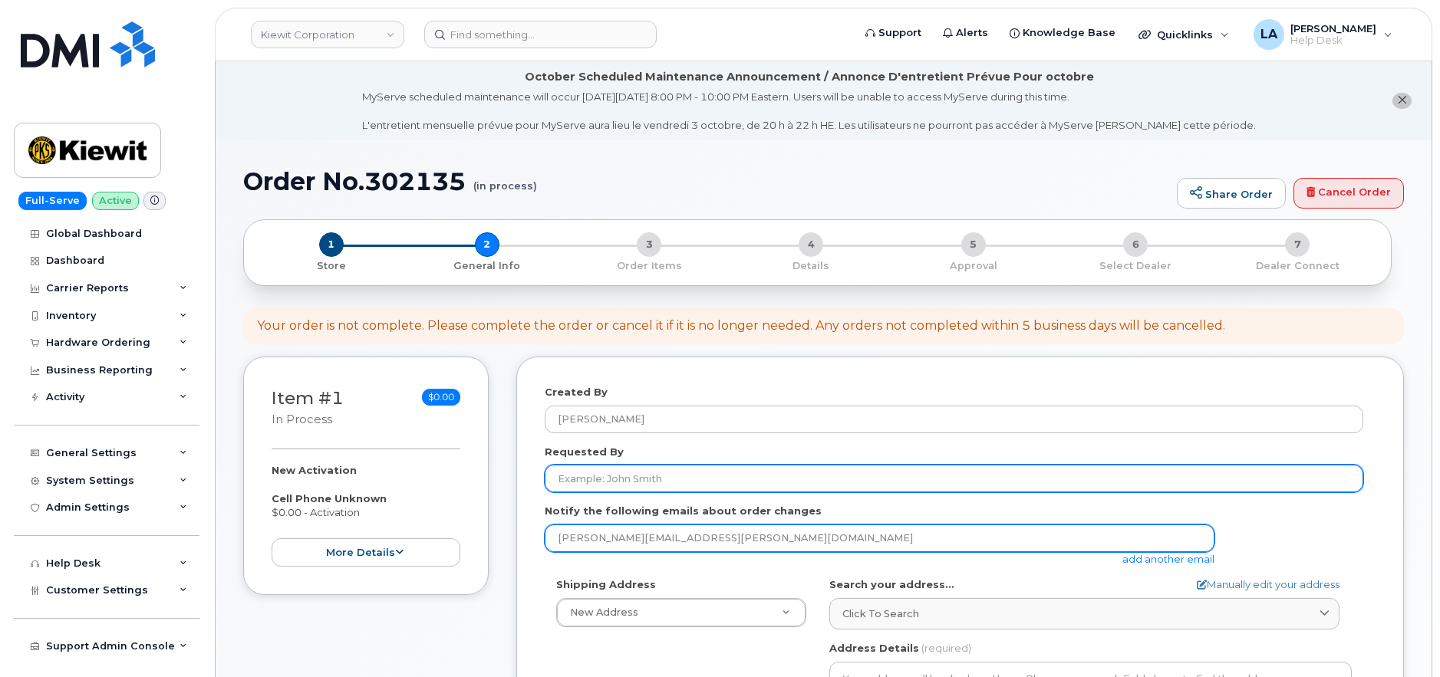
type input "[PERSON_NAME][EMAIL_ADDRESS][PERSON_NAME][DOMAIN_NAME]"
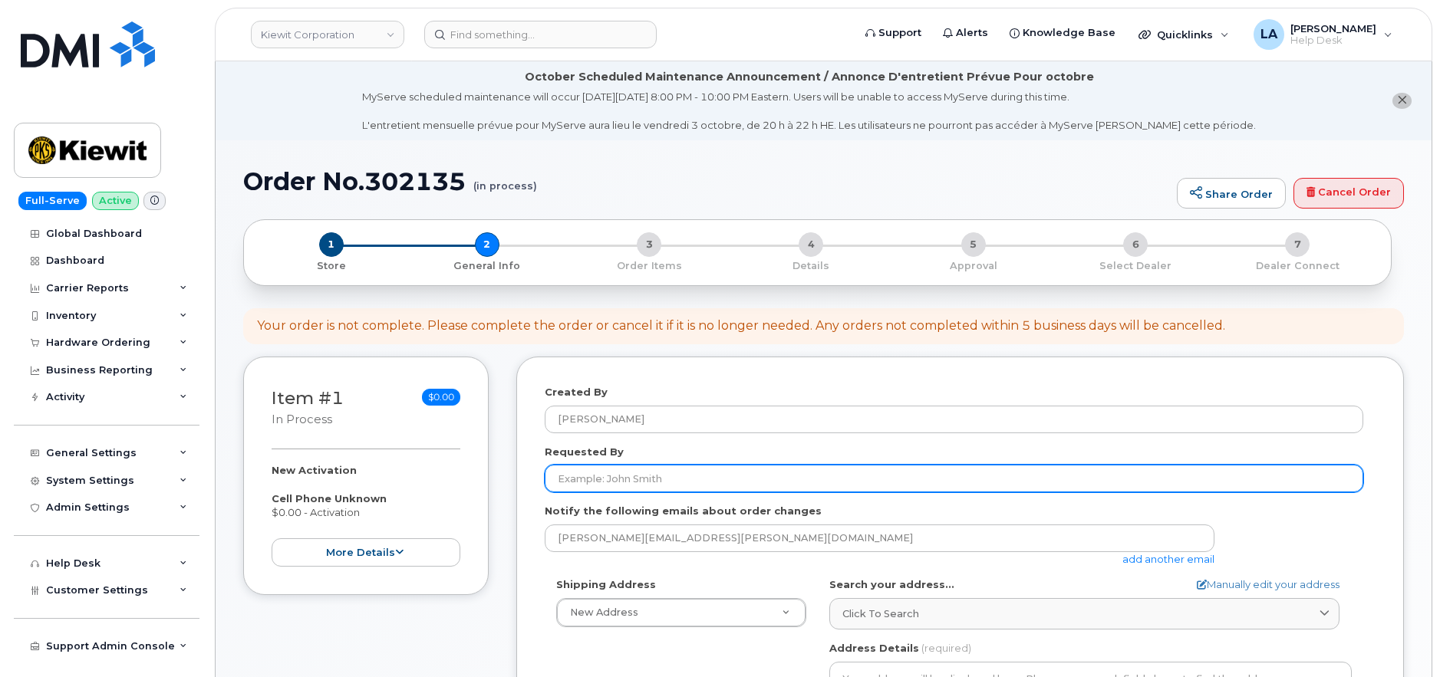
click at [628, 476] on input "Requested By" at bounding box center [954, 479] width 819 height 28
paste input "JARED.AMBROSIO@"
click at [596, 482] on input "JARED.AMBROSIO@" at bounding box center [954, 479] width 819 height 28
click at [718, 484] on input "JARED AMBROSIO@" at bounding box center [954, 479] width 819 height 28
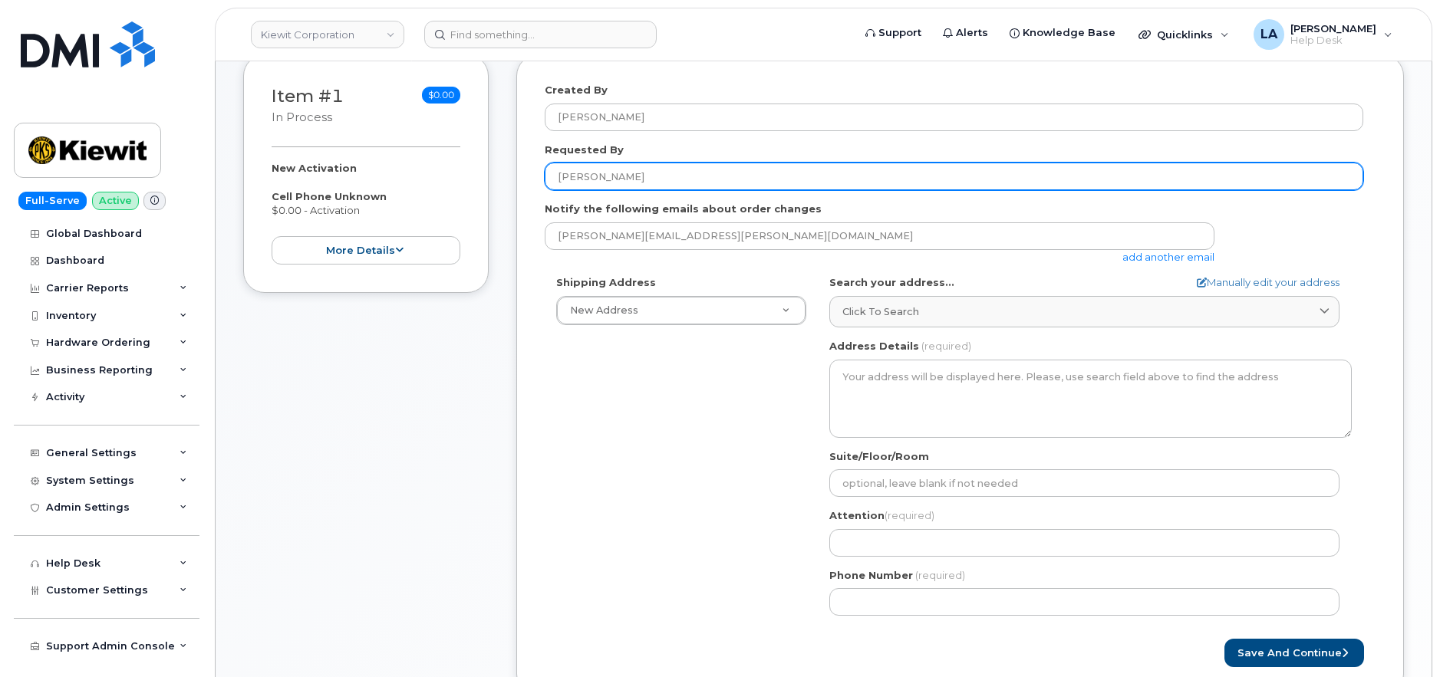
scroll to position [387, 0]
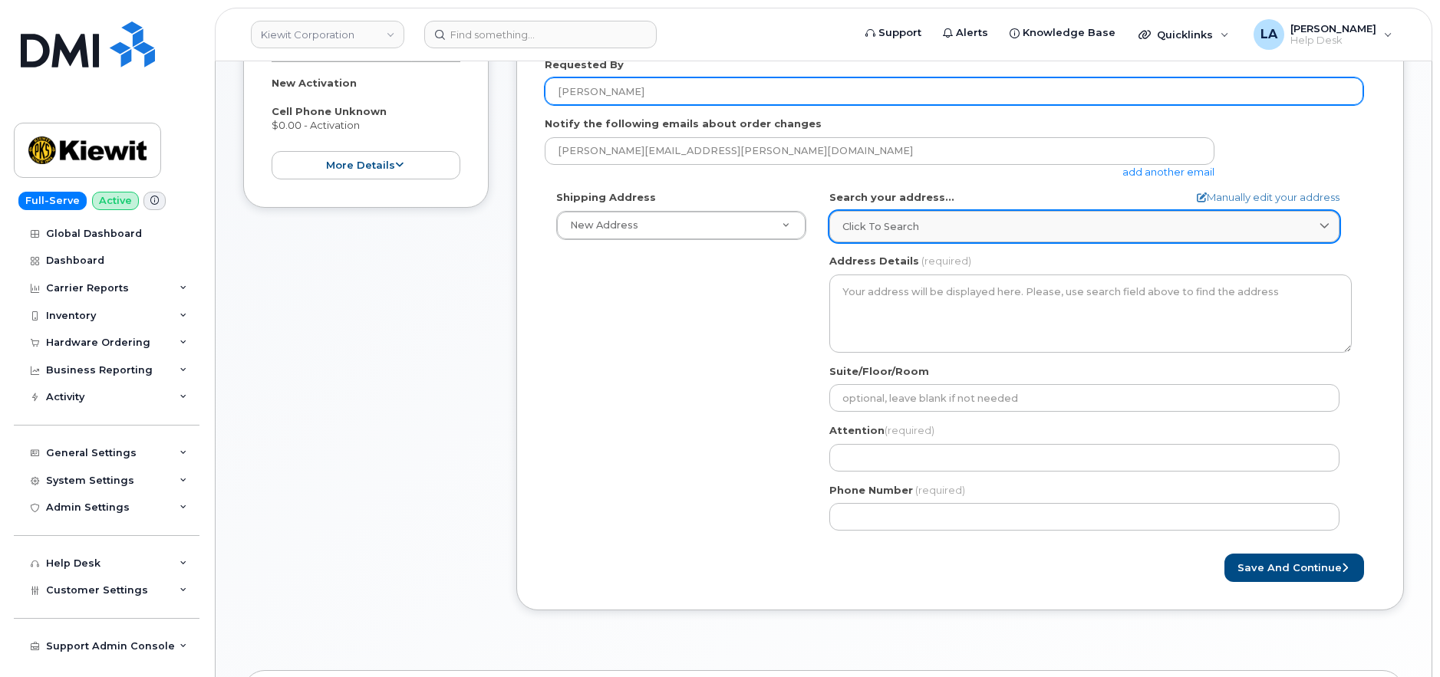
type input "[PERSON_NAME]"
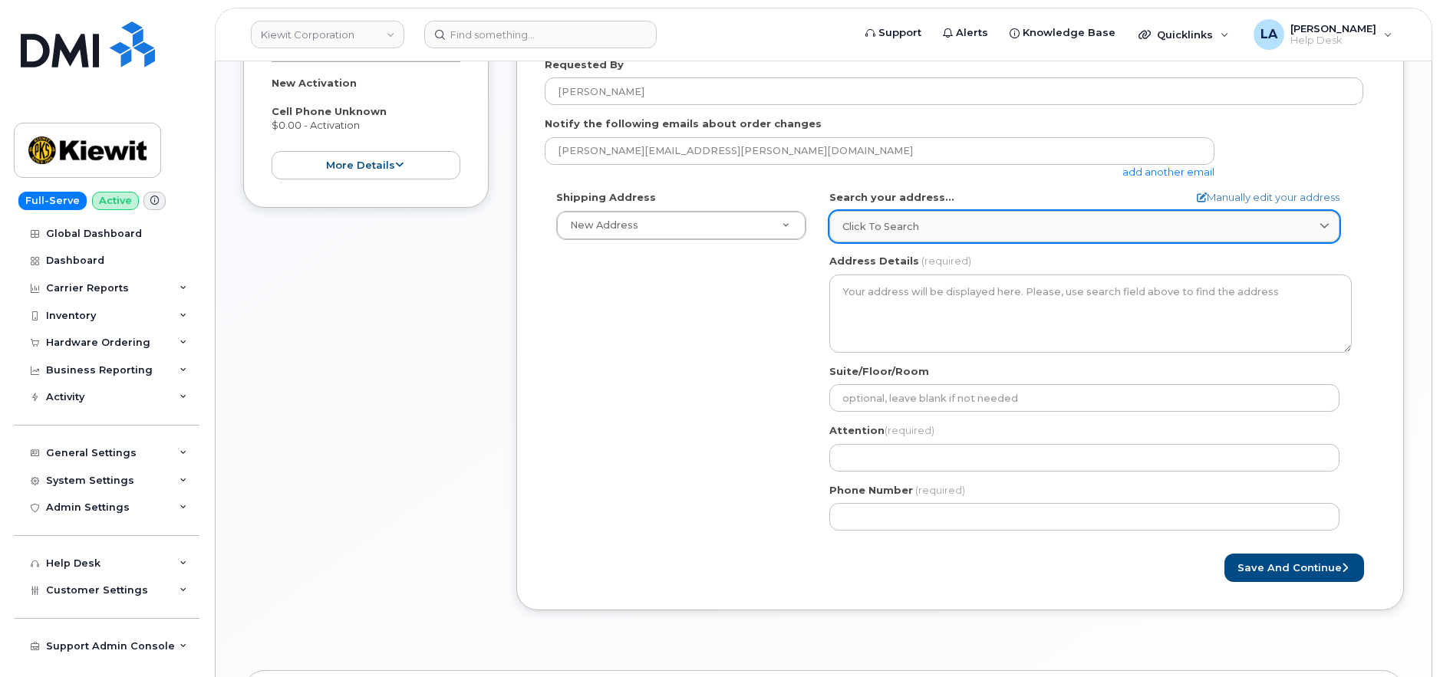
click at [941, 224] on div "Click to search" at bounding box center [1084, 226] width 484 height 15
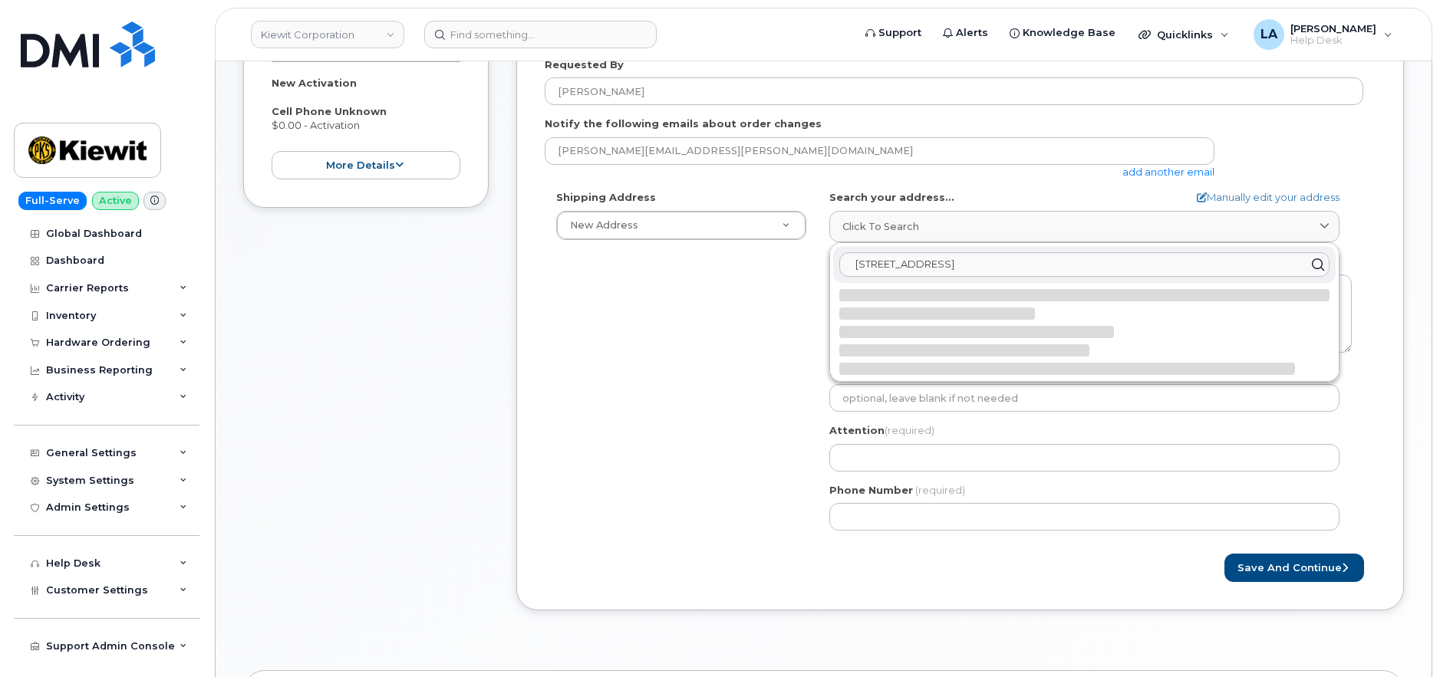
drag, startPoint x: 977, startPoint y: 262, endPoint x: 832, endPoint y: 259, distance: 145.0
click at [830, 260] on div "12550 Page Creek Rd" at bounding box center [1084, 312] width 509 height 138
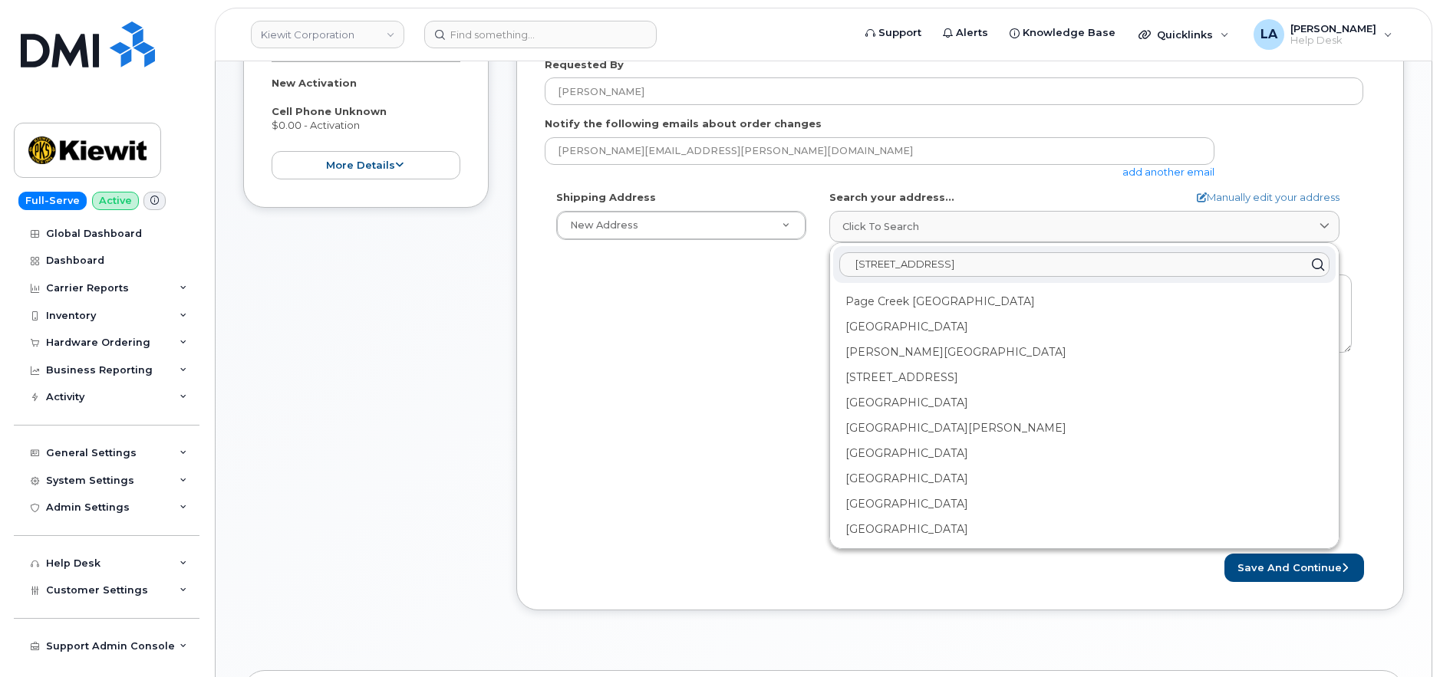
drag, startPoint x: 1003, startPoint y: 265, endPoint x: 808, endPoint y: 265, distance: 194.9
click at [810, 266] on div "Shipping Address New Address New Address 10055 Trainstation Cir AB Search your …" at bounding box center [954, 366] width 819 height 352
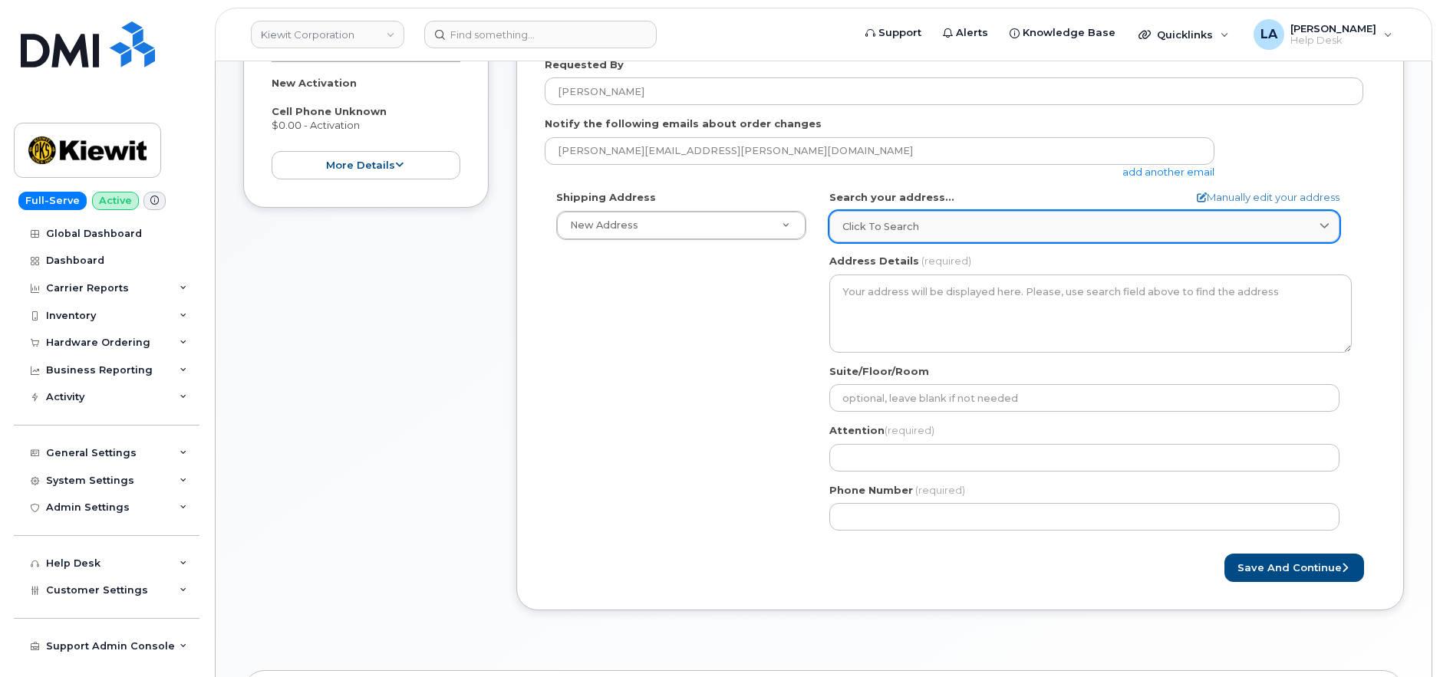
click at [959, 226] on div "Click to search" at bounding box center [1084, 226] width 484 height 15
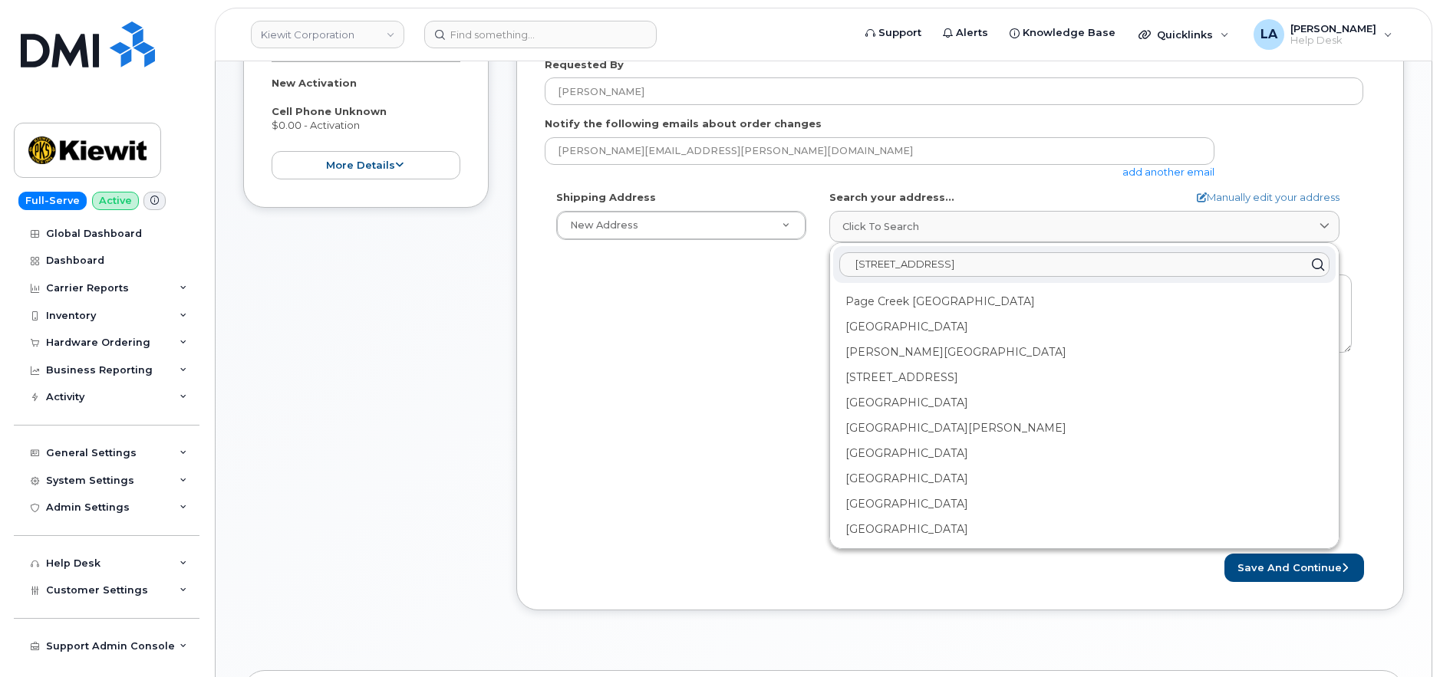
paste input "Sagehen Creek Rd Fernley NV 89408"
type input "12550 Sagehen Creek Rd Fernley NV 89408"
drag, startPoint x: 855, startPoint y: 266, endPoint x: 798, endPoint y: 263, distance: 56.9
click at [806, 268] on div "Shipping Address New Address New Address 10055 Trainstation Cir AB Search your …" at bounding box center [954, 366] width 819 height 352
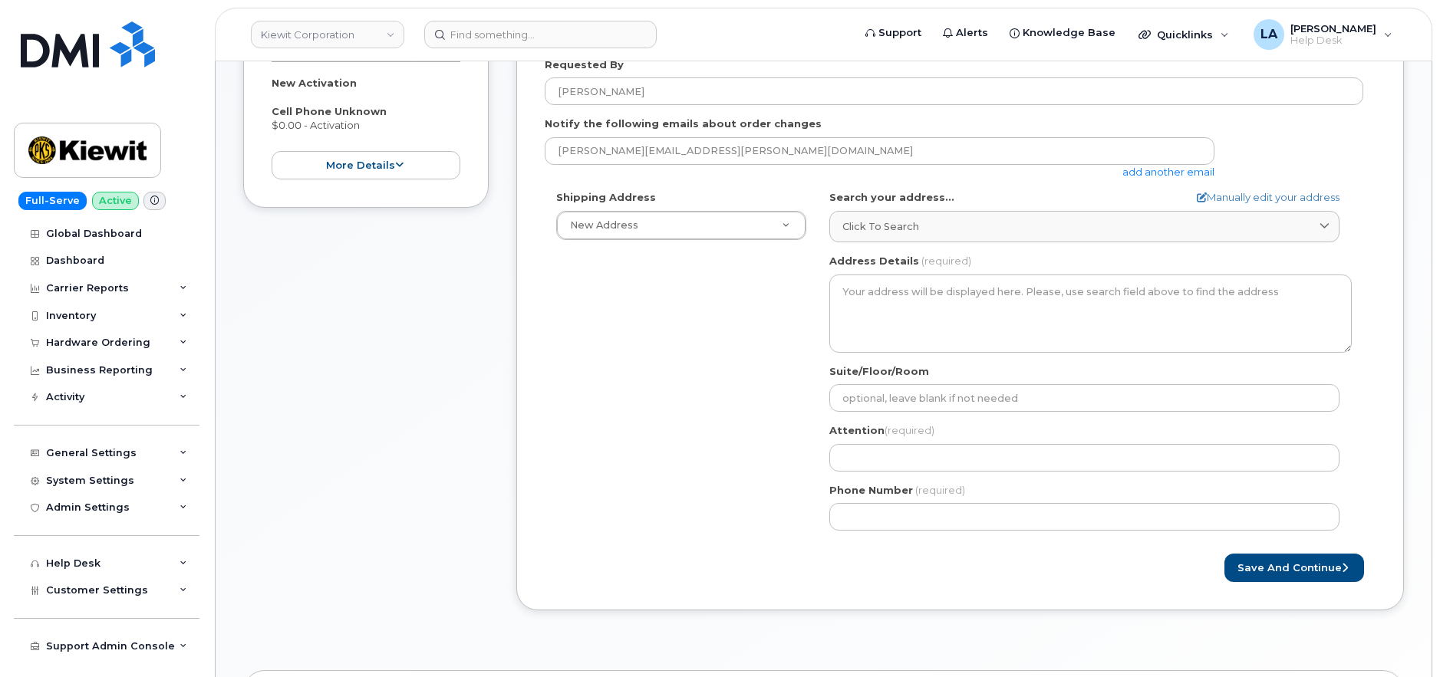
click at [1260, 189] on form "Created By Lanette Aparicio Requested By JARED AMBROSIO Notify the following em…" at bounding box center [960, 290] width 831 height 585
click at [1260, 198] on link "Manually edit your address" at bounding box center [1268, 197] width 143 height 15
select select
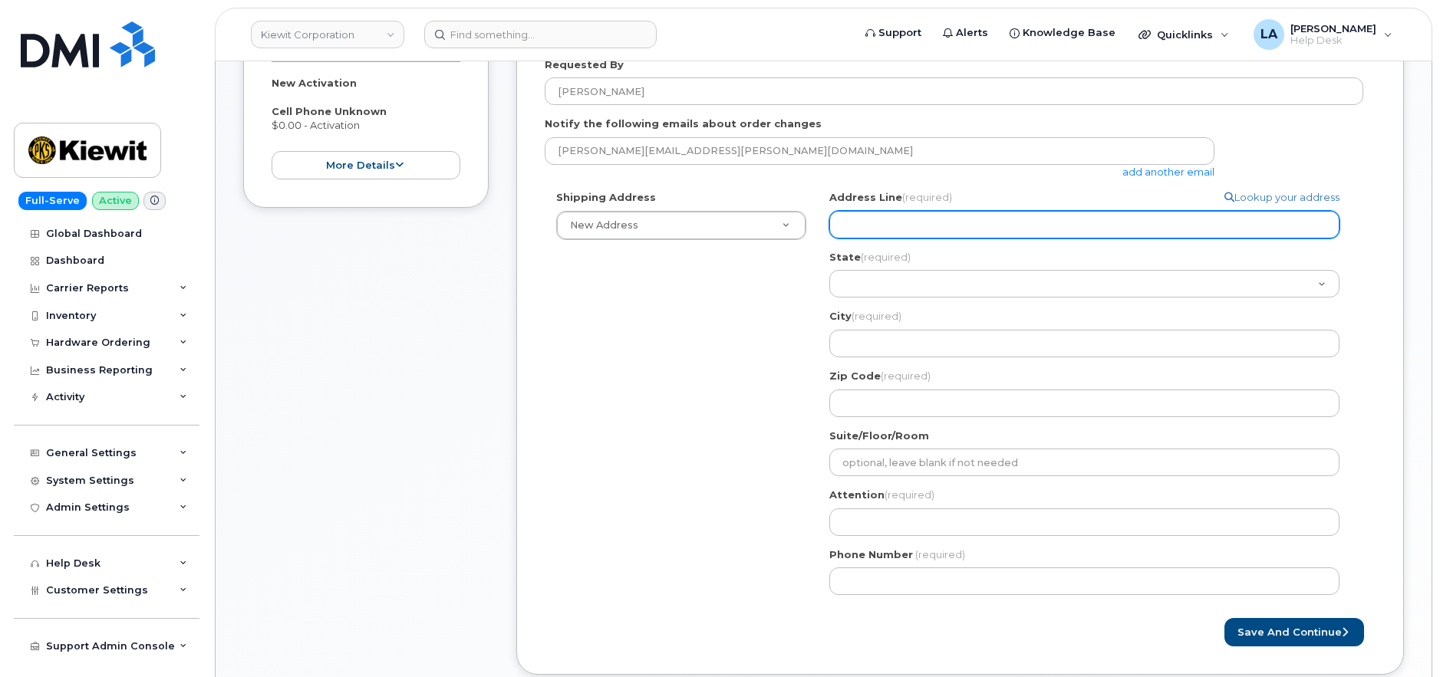
click at [901, 219] on input "Address Line (required)" at bounding box center [1084, 225] width 510 height 28
paste input "[STREET_ADDRESS]"
select select
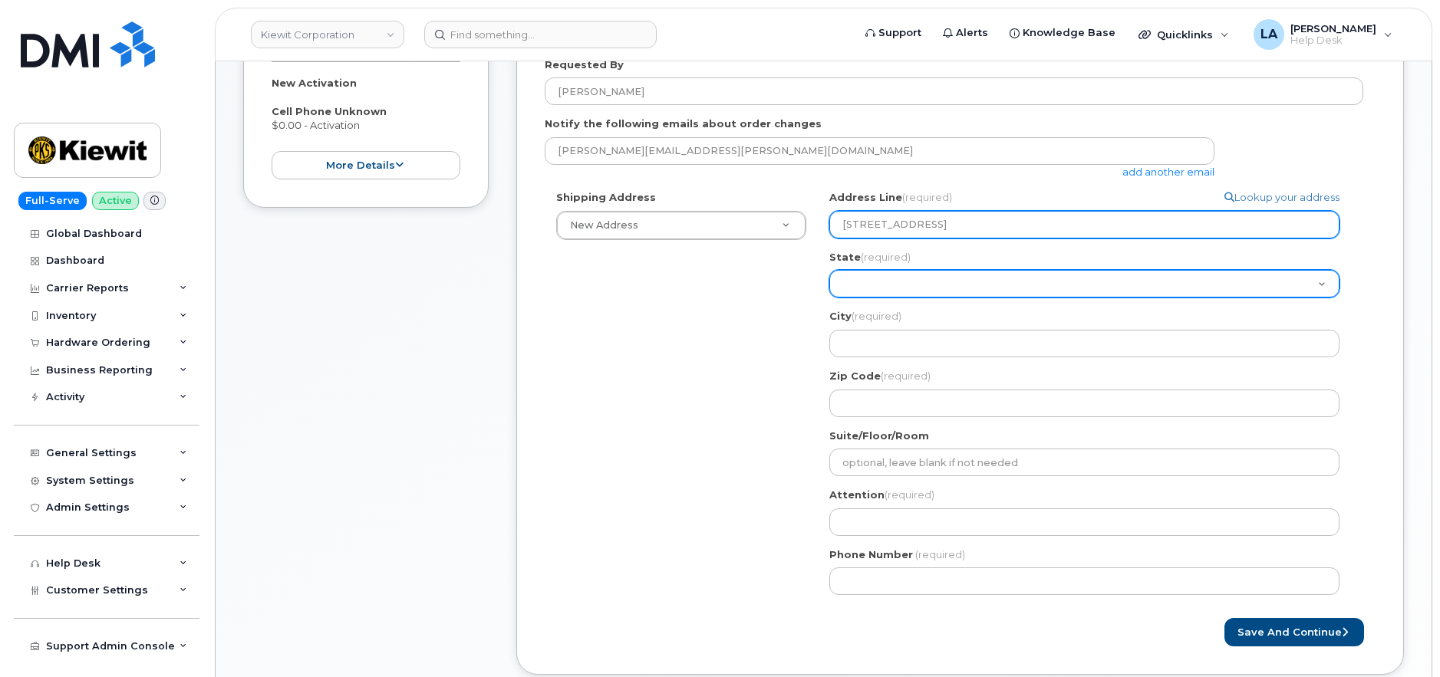
type input "[STREET_ADDRESS]"
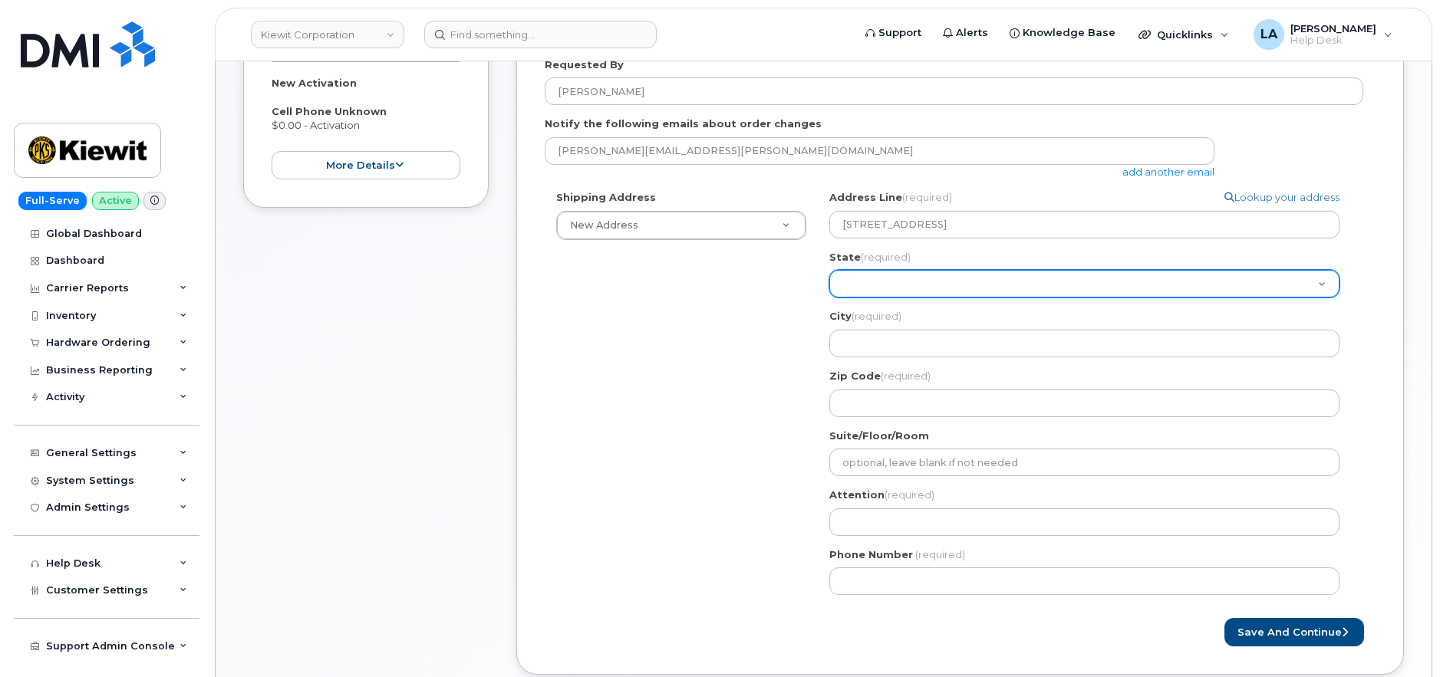
click at [879, 284] on select "Alabama Alaska American Samoa Arizona Arkansas California Colorado Connecticut …" at bounding box center [1084, 284] width 510 height 28
select select "NV"
click at [829, 270] on select "Alabama Alaska American Samoa Arizona Arkansas California Colorado Connecticut …" at bounding box center [1084, 284] width 510 height 28
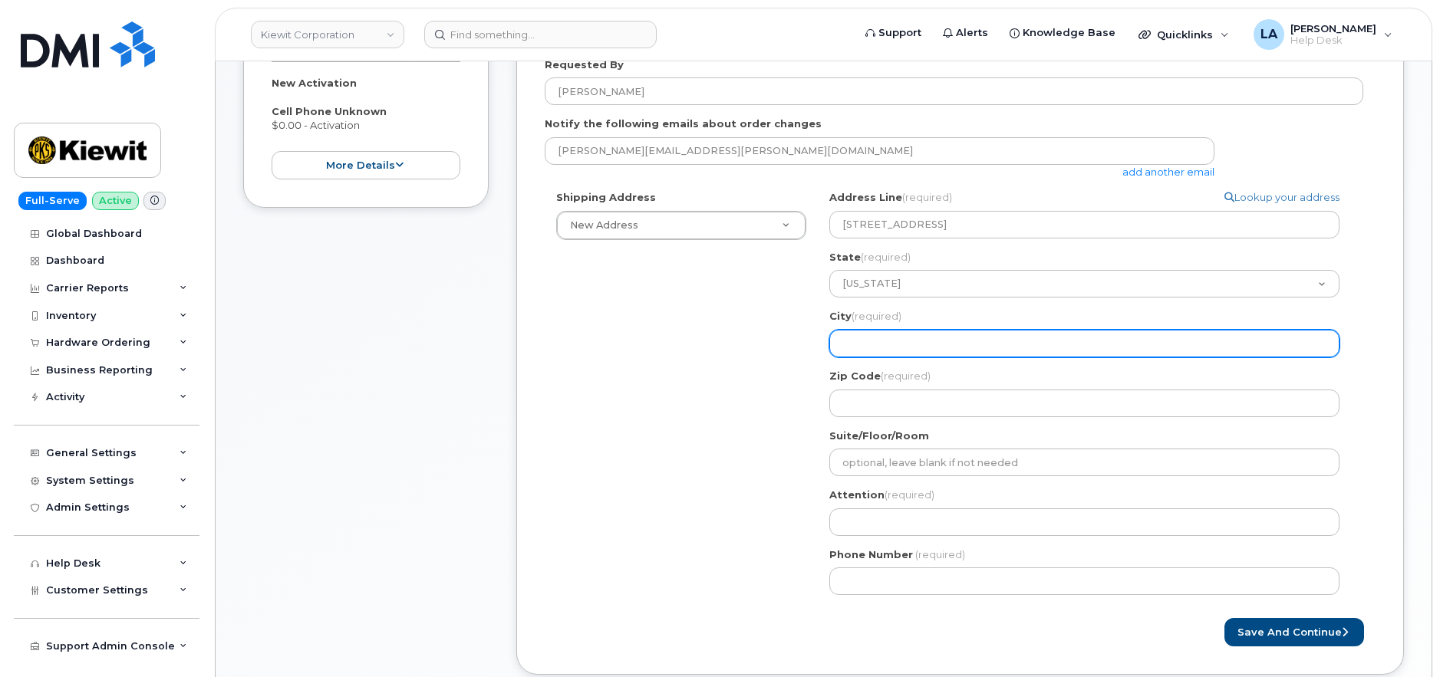
click at [892, 346] on input "City (required)" at bounding box center [1084, 344] width 510 height 28
drag, startPoint x: 870, startPoint y: 344, endPoint x: 882, endPoint y: 346, distance: 11.7
click at [870, 344] on input "City (required)" at bounding box center [1084, 344] width 510 height 28
paste input "Fernley"
select select
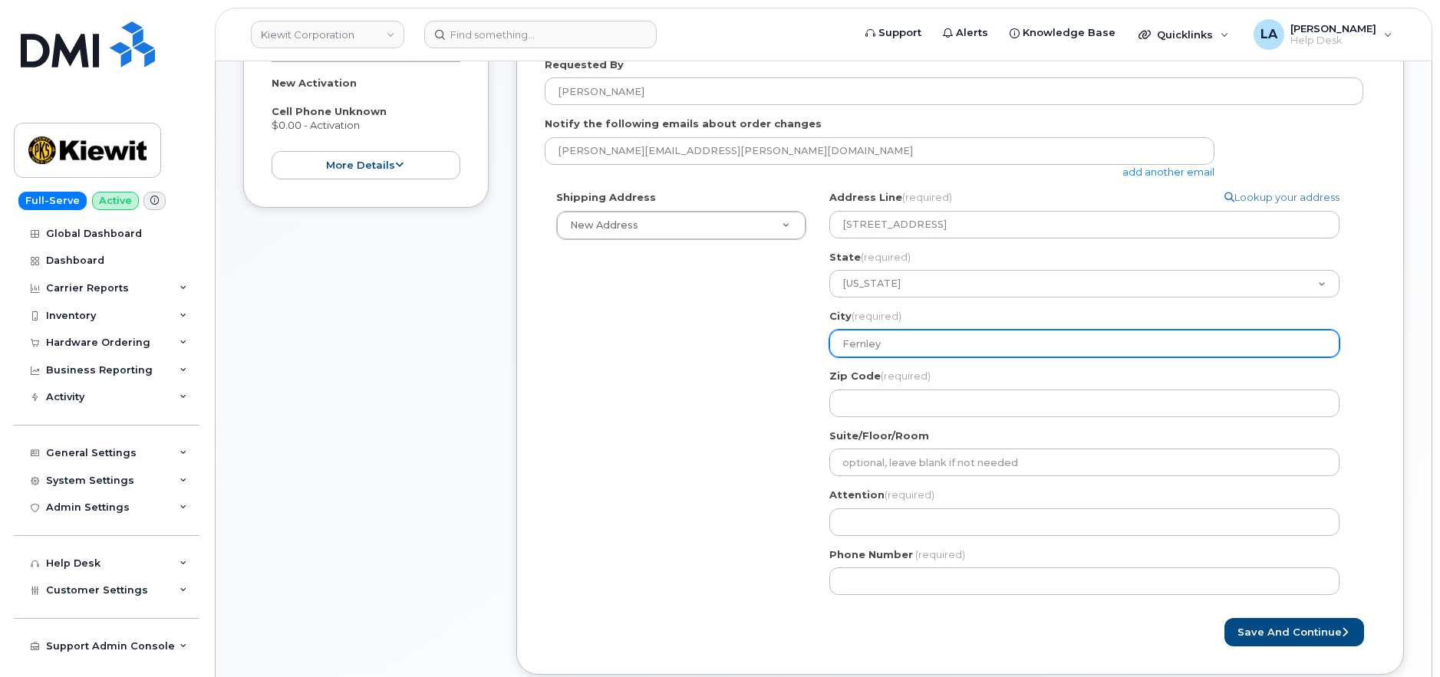
type input "Fernley"
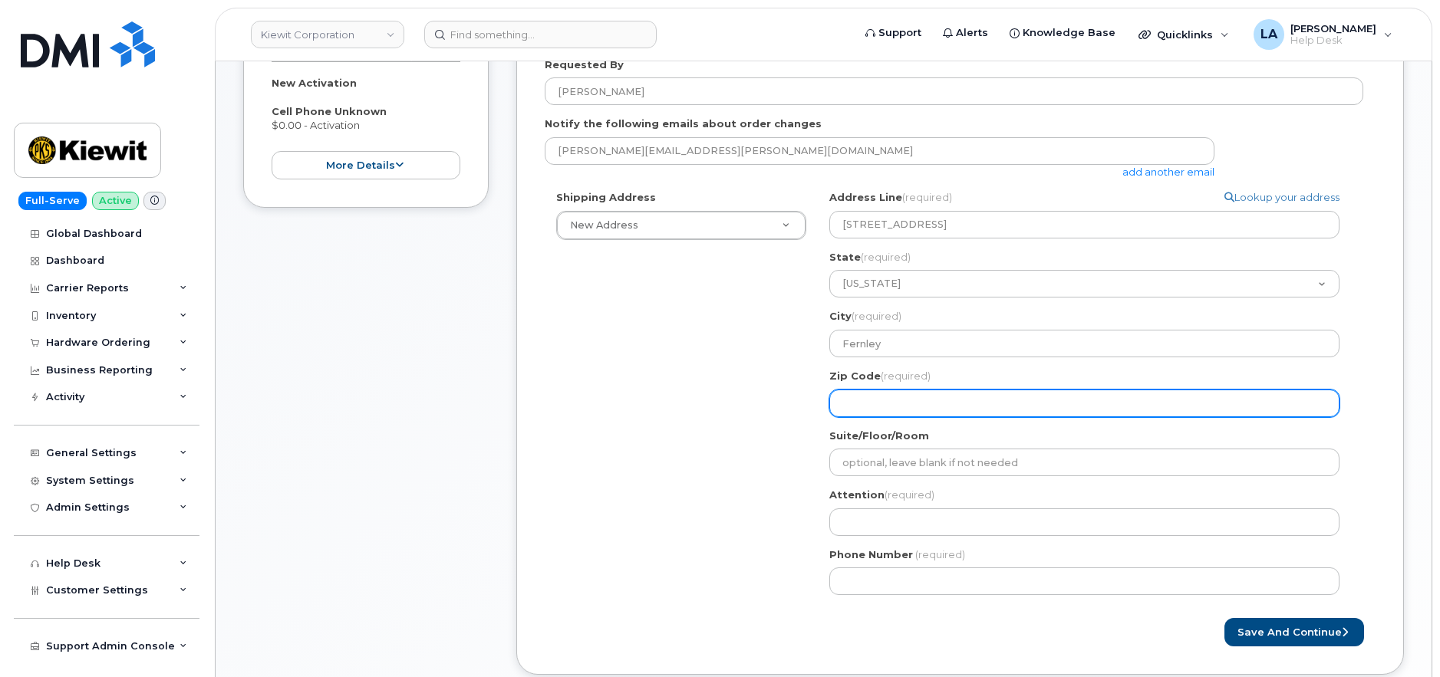
click at [884, 397] on input "Zip Code (required)" at bounding box center [1084, 404] width 510 height 28
paste input "89408"
select select
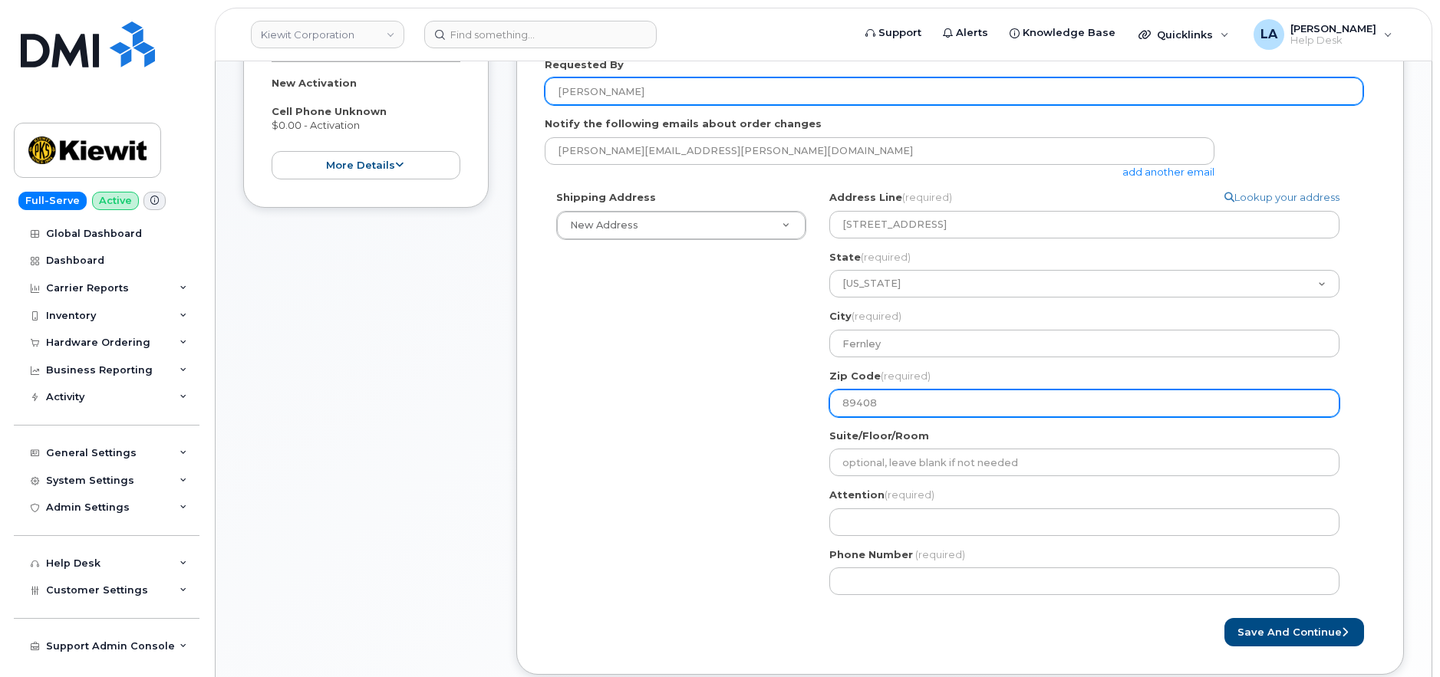
type input "89408"
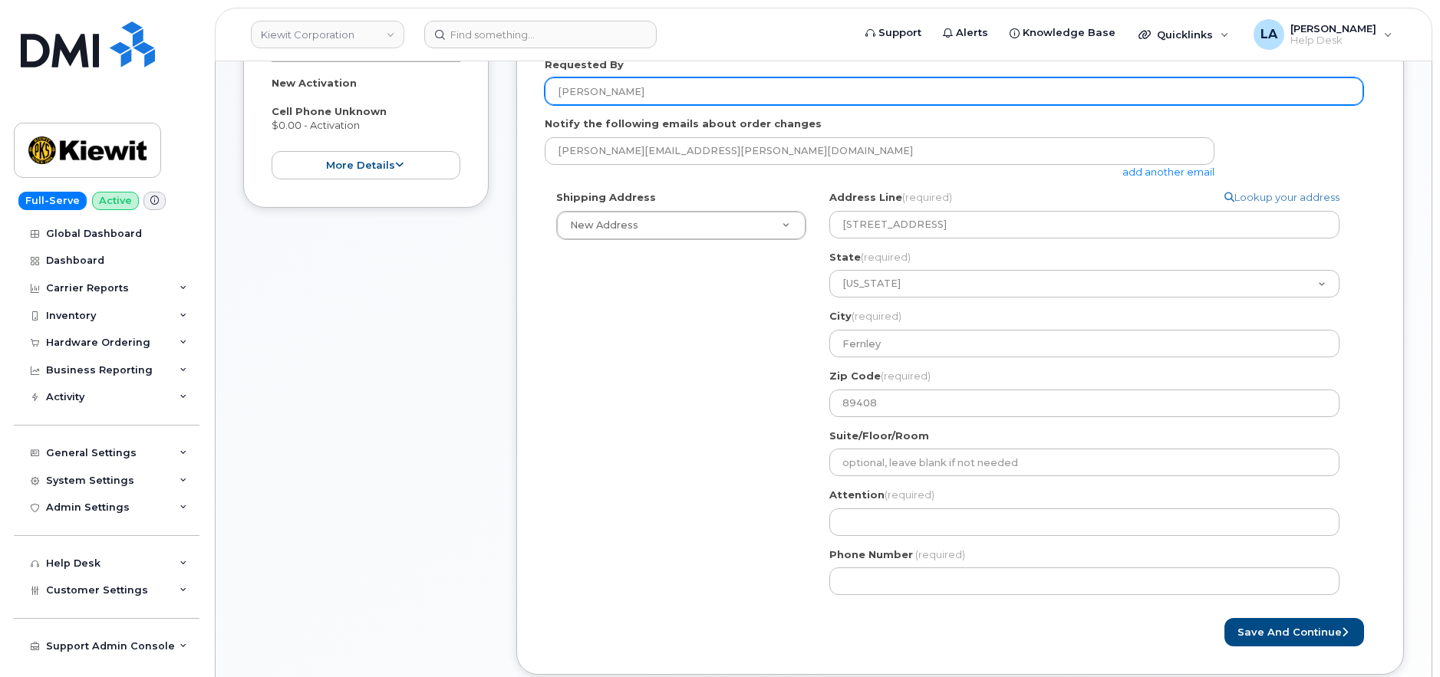
drag, startPoint x: 692, startPoint y: 86, endPoint x: 502, endPoint y: 89, distance: 190.3
click at [503, 89] on div "Item #1 in process $0.00 New Activation Cell Phone Unknown $0.00 - Activation m…" at bounding box center [823, 333] width 1161 height 729
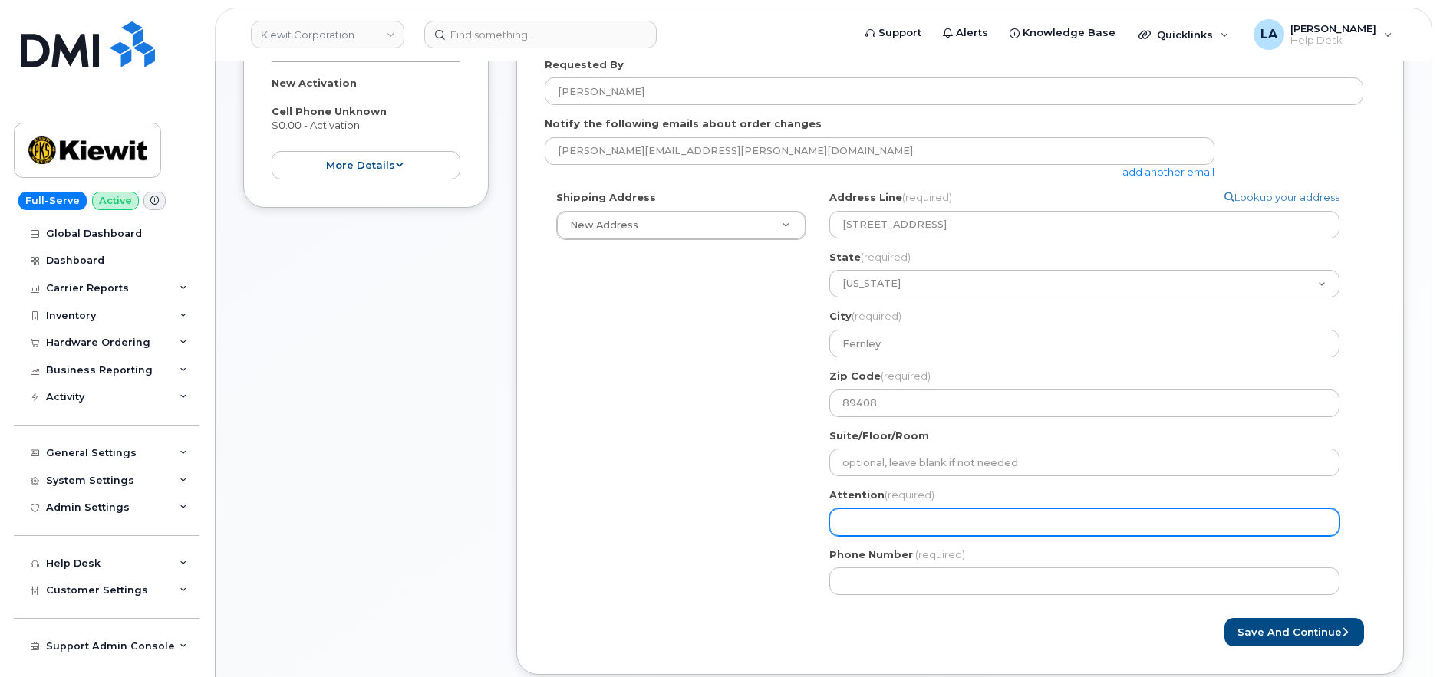
click at [887, 519] on input "Attention (required)" at bounding box center [1084, 523] width 510 height 28
paste input "[PERSON_NAME]"
select select
type input "[PERSON_NAME]"
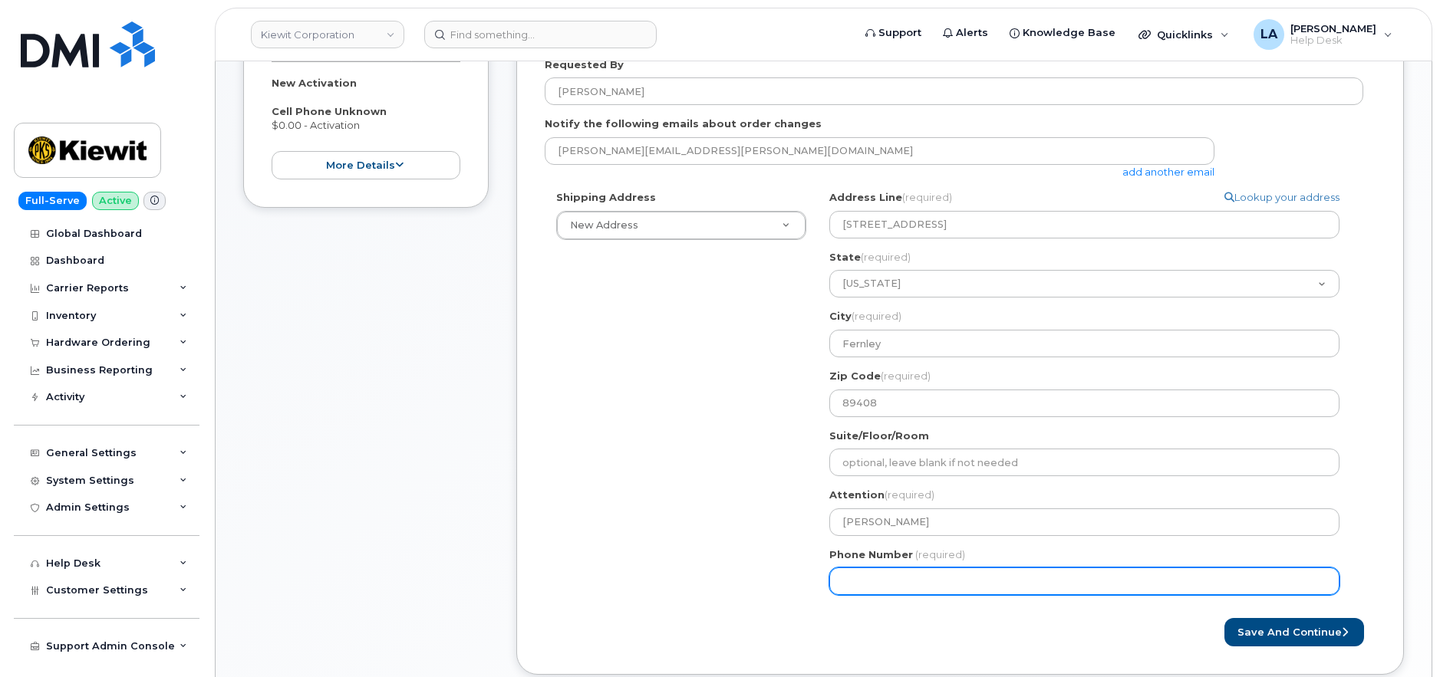
click at [931, 583] on input "Phone Number" at bounding box center [1084, 582] width 510 height 28
type input "510685839"
select select
type input "5106858392"
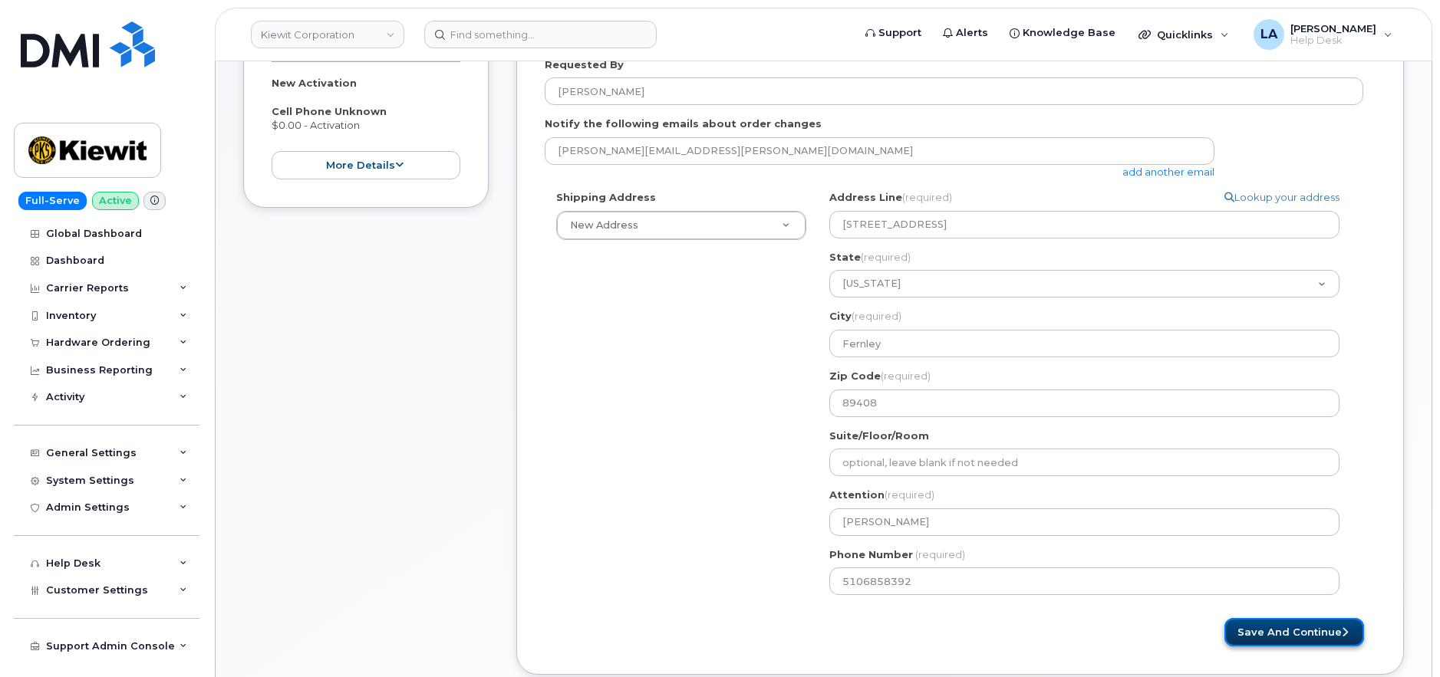
click at [1280, 631] on button "Save and Continue" at bounding box center [1294, 632] width 140 height 28
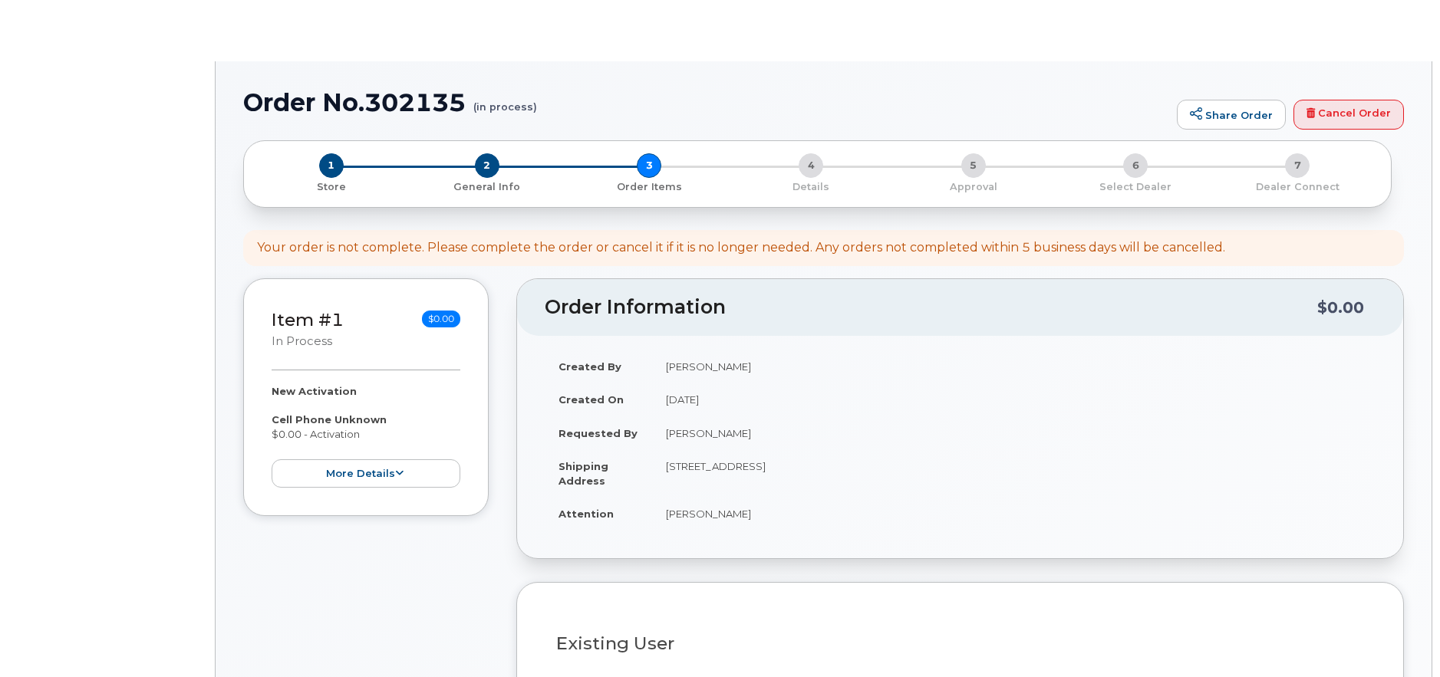
select select
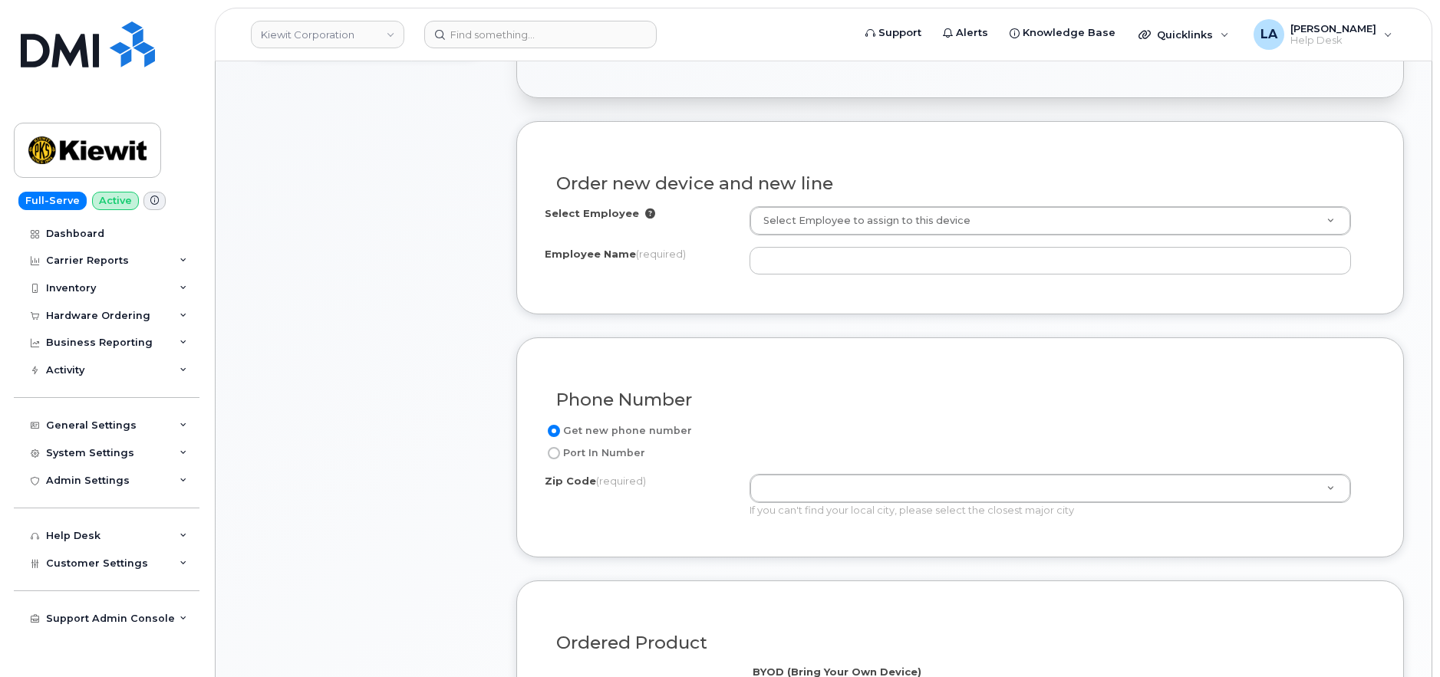
scroll to position [592, 0]
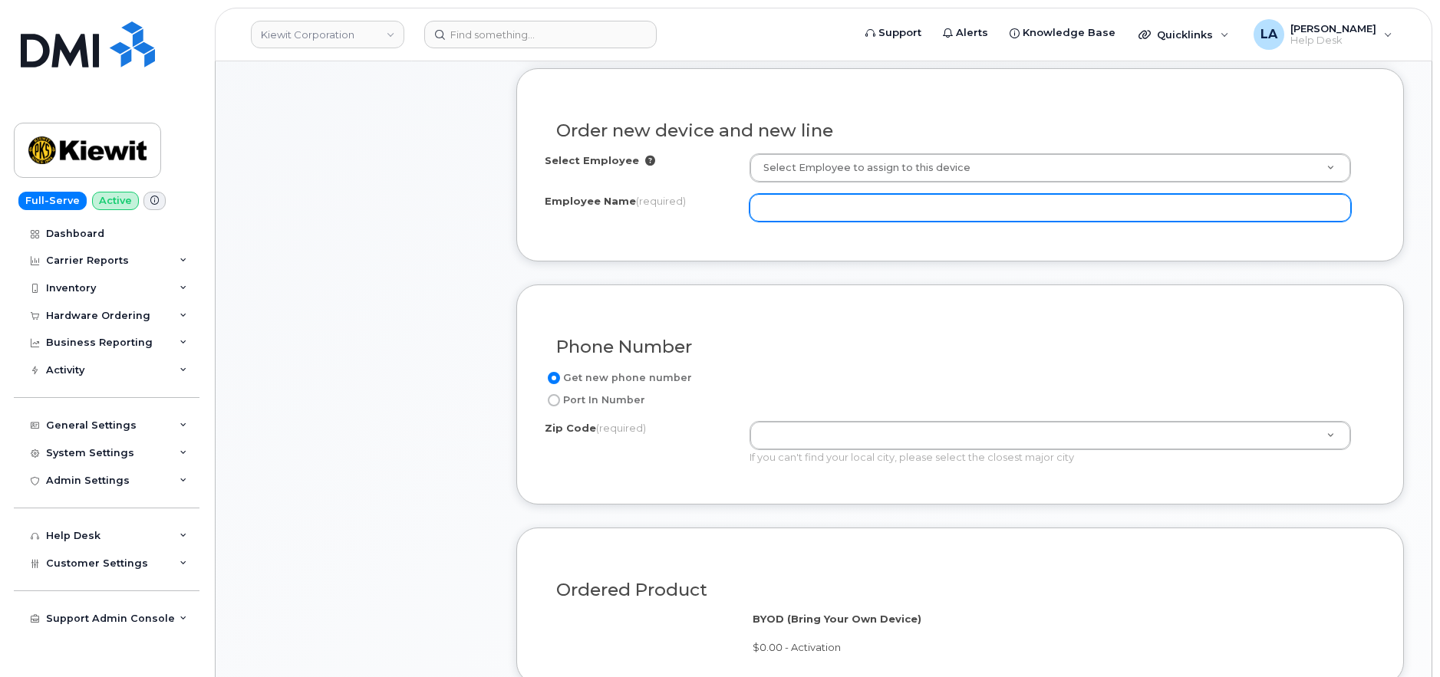
click at [869, 200] on input "Employee Name (required)" at bounding box center [1050, 208] width 601 height 28
paste input "[PERSON_NAME][EMAIL_ADDRESS][PERSON_NAME][DOMAIN_NAME]"
type input "[PERSON_NAME][EMAIL_ADDRESS][PERSON_NAME][DOMAIN_NAME]"
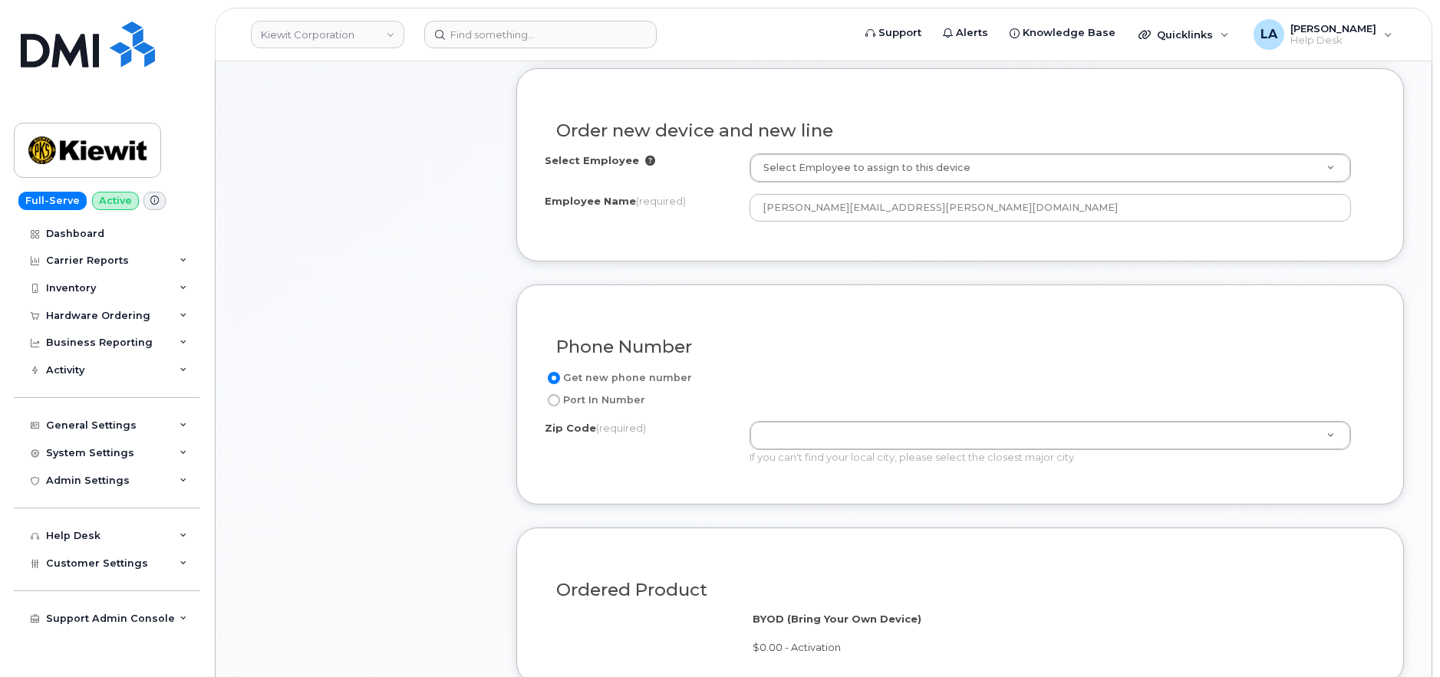
click at [866, 325] on div "Phone Number" at bounding box center [960, 341] width 831 height 56
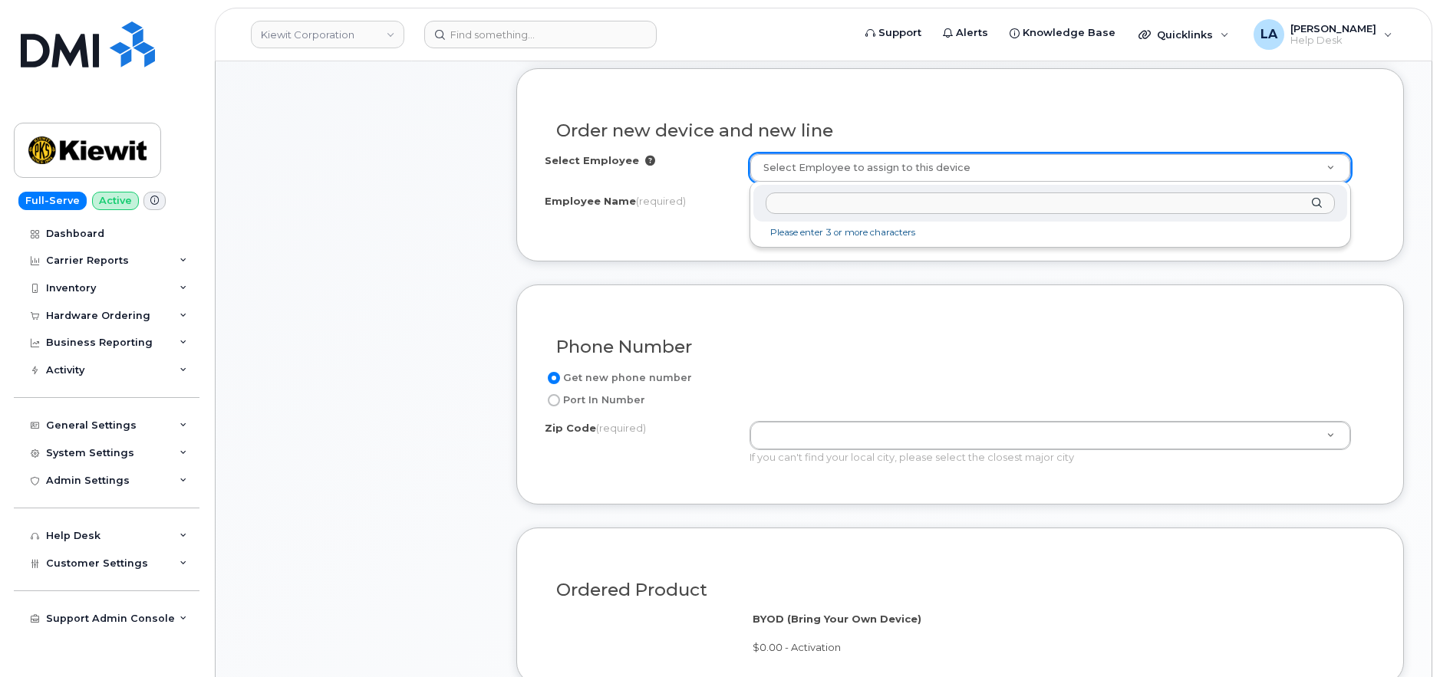
click at [852, 205] on input "text" at bounding box center [1050, 204] width 569 height 22
type input "[PERSON_NAME][EMAIL_ADDRESS][PERSON_NAME][DOMAIN_NAME]"
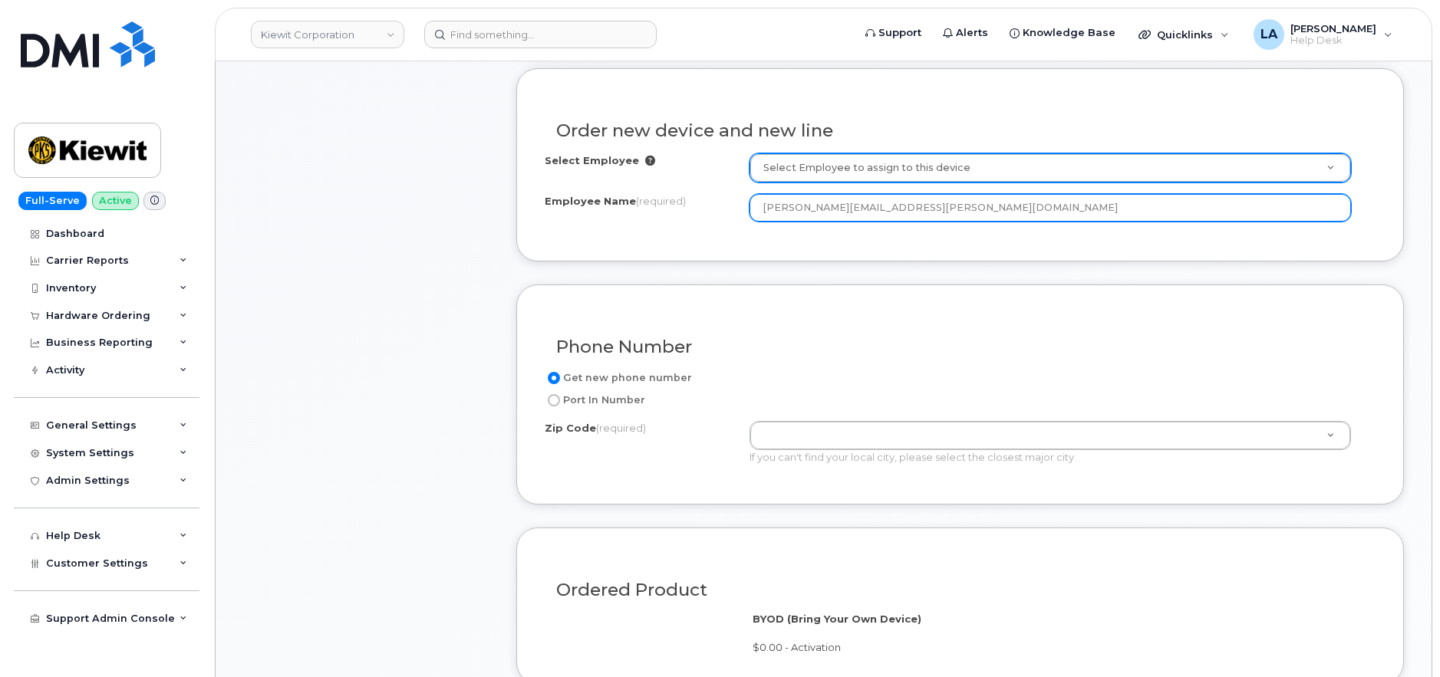
drag, startPoint x: 960, startPoint y: 208, endPoint x: 649, endPoint y: 205, distance: 310.7
click at [651, 205] on div "Employee Name (required) [PERSON_NAME][EMAIL_ADDRESS][PERSON_NAME][DOMAIN_NAME]" at bounding box center [960, 208] width 831 height 28
paste input "[PERSON_NAME]"
type input "[PERSON_NAME]"
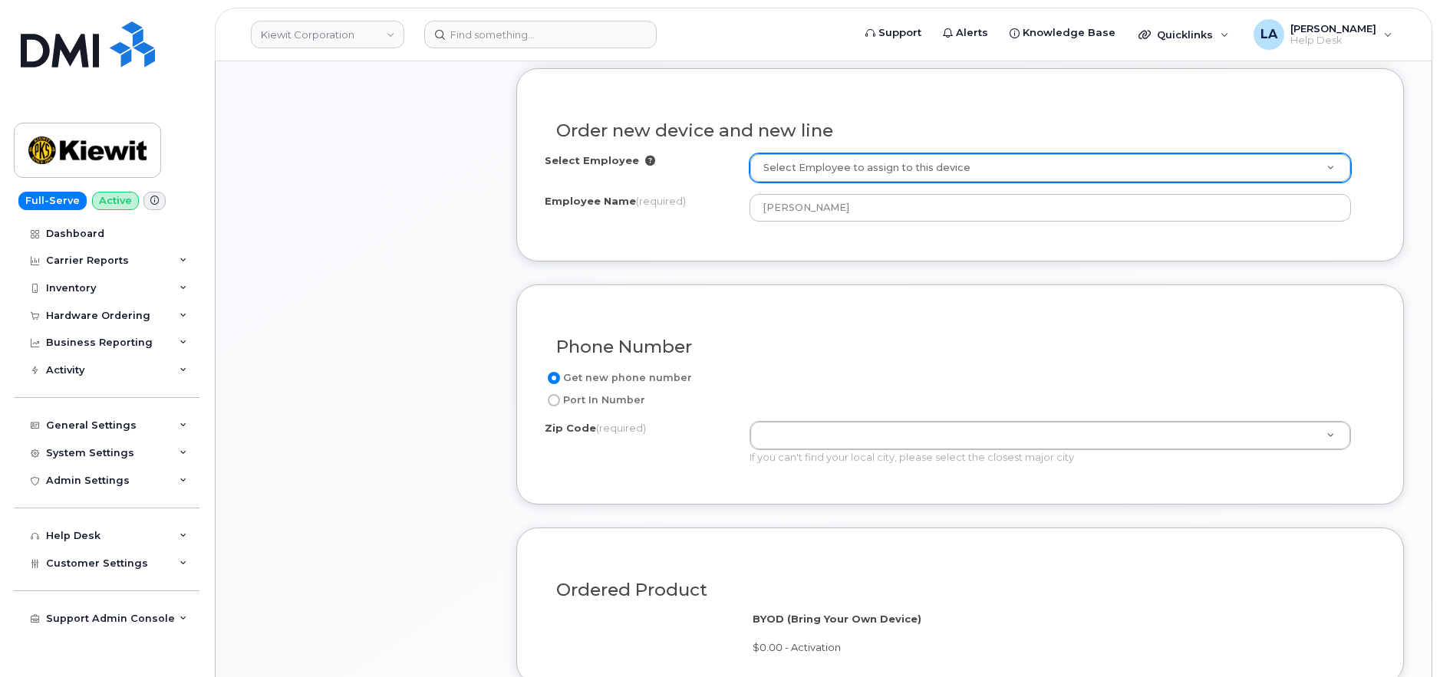
click at [869, 270] on form "Existing User Additional cost to upgrading the device Selected device is Eligib…" at bounding box center [960, 604] width 888 height 1073
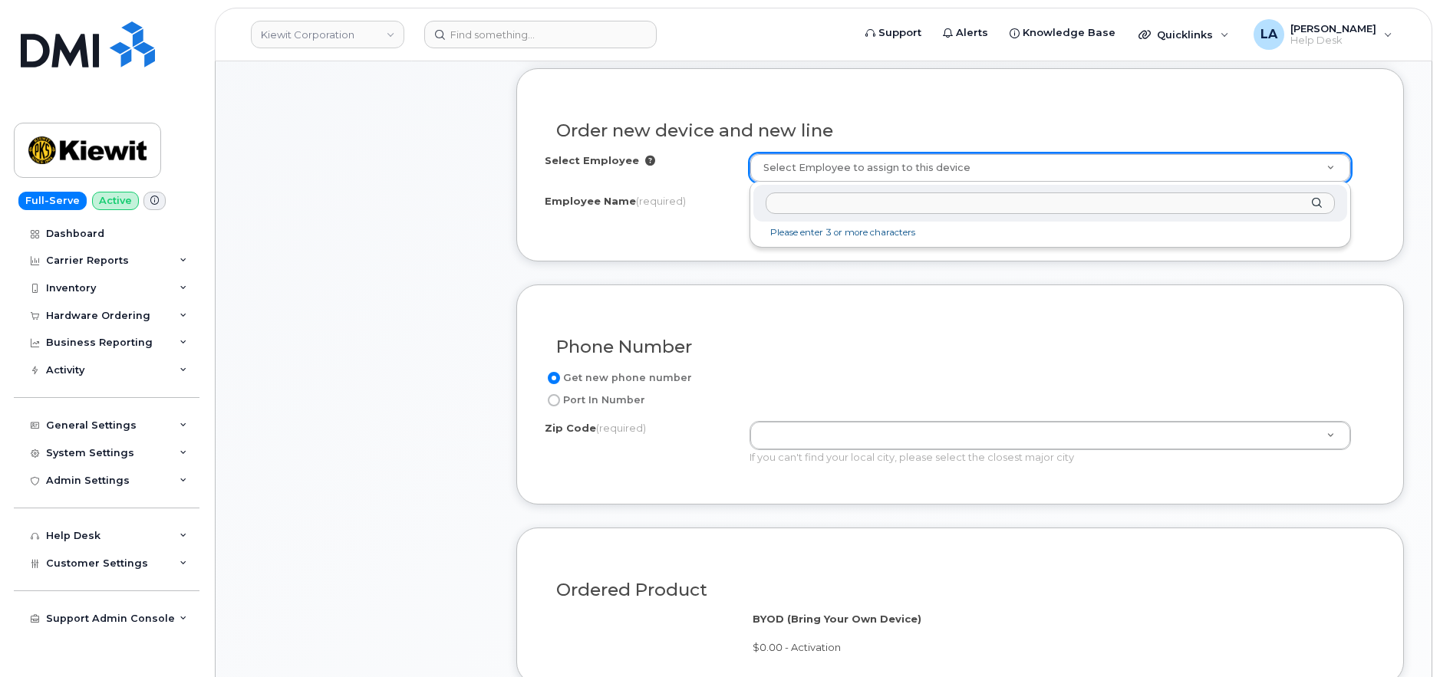
click at [918, 206] on input "text" at bounding box center [1050, 204] width 569 height 22
paste input "[PERSON_NAME][EMAIL_ADDRESS][PERSON_NAME][DOMAIN_NAME]"
type input "[PERSON_NAME][EMAIL_ADDRESS][PERSON_NAME][DOMAIN_NAME]"
click at [905, 203] on input "text" at bounding box center [1050, 204] width 569 height 22
paste input "[PERSON_NAME]"
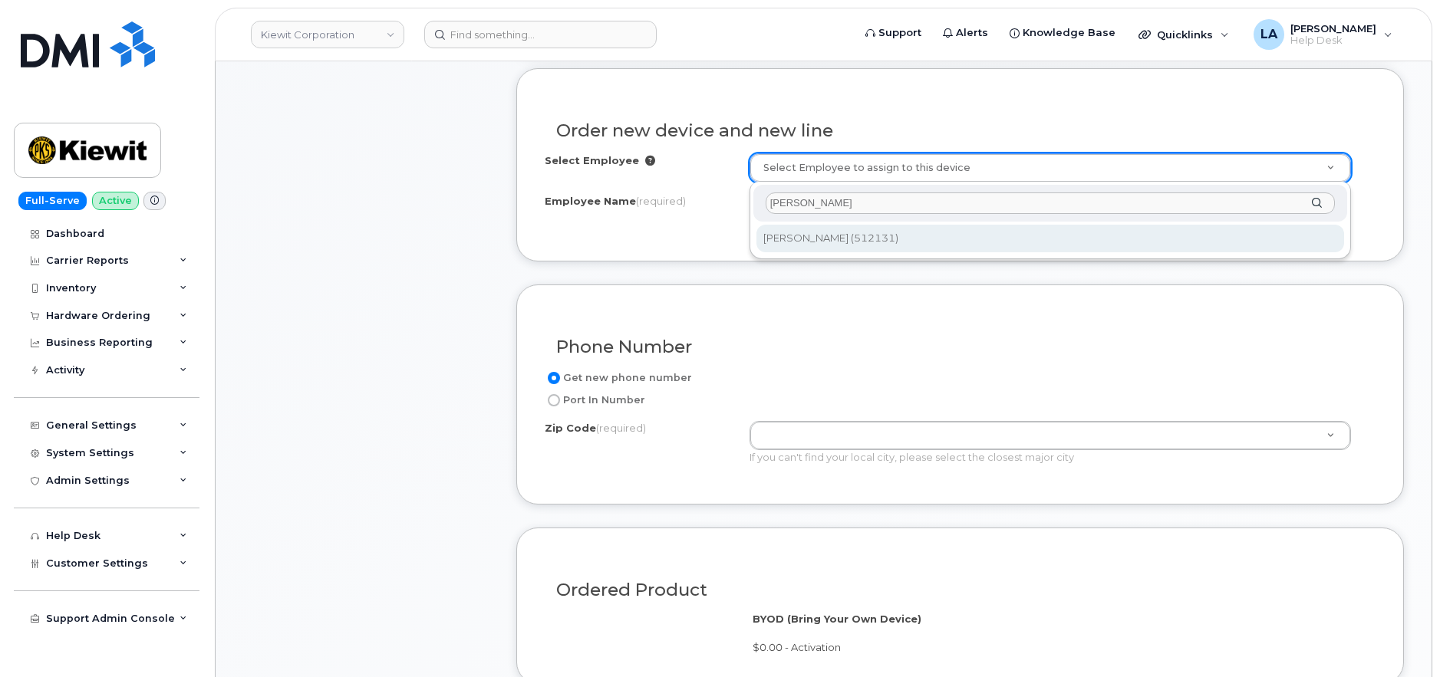
type input "[PERSON_NAME]"
type input "2165657"
type input "[PERSON_NAME]"
type input "12550 Sagehen Creek Rd"
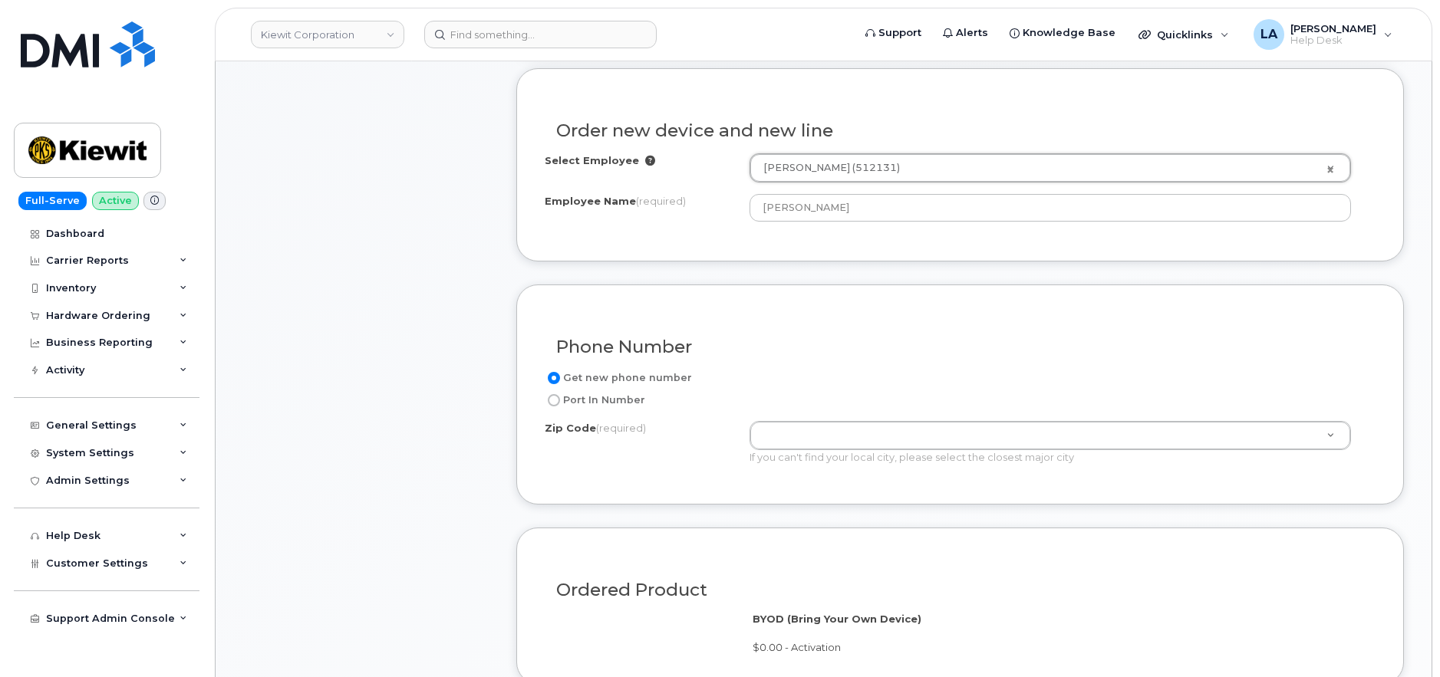
type input "12550 (Newburgh, NY)"
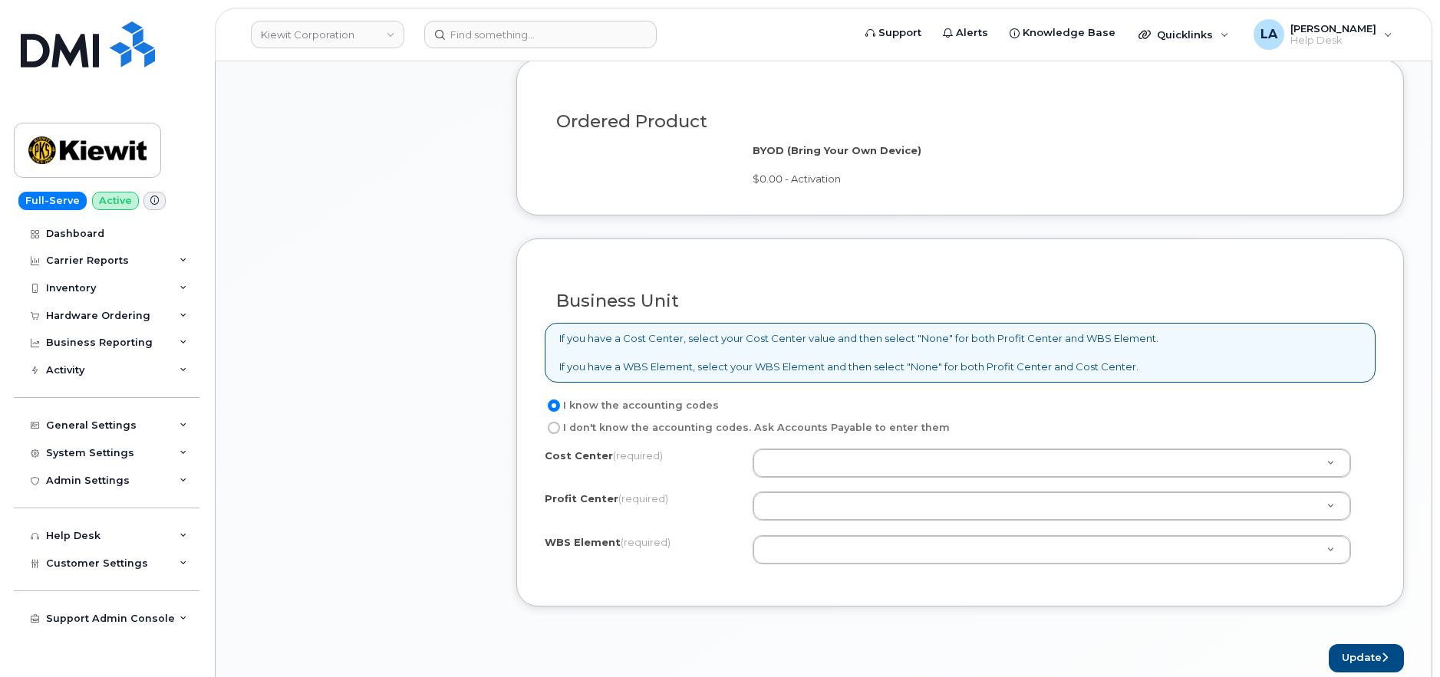
scroll to position [1198, 0]
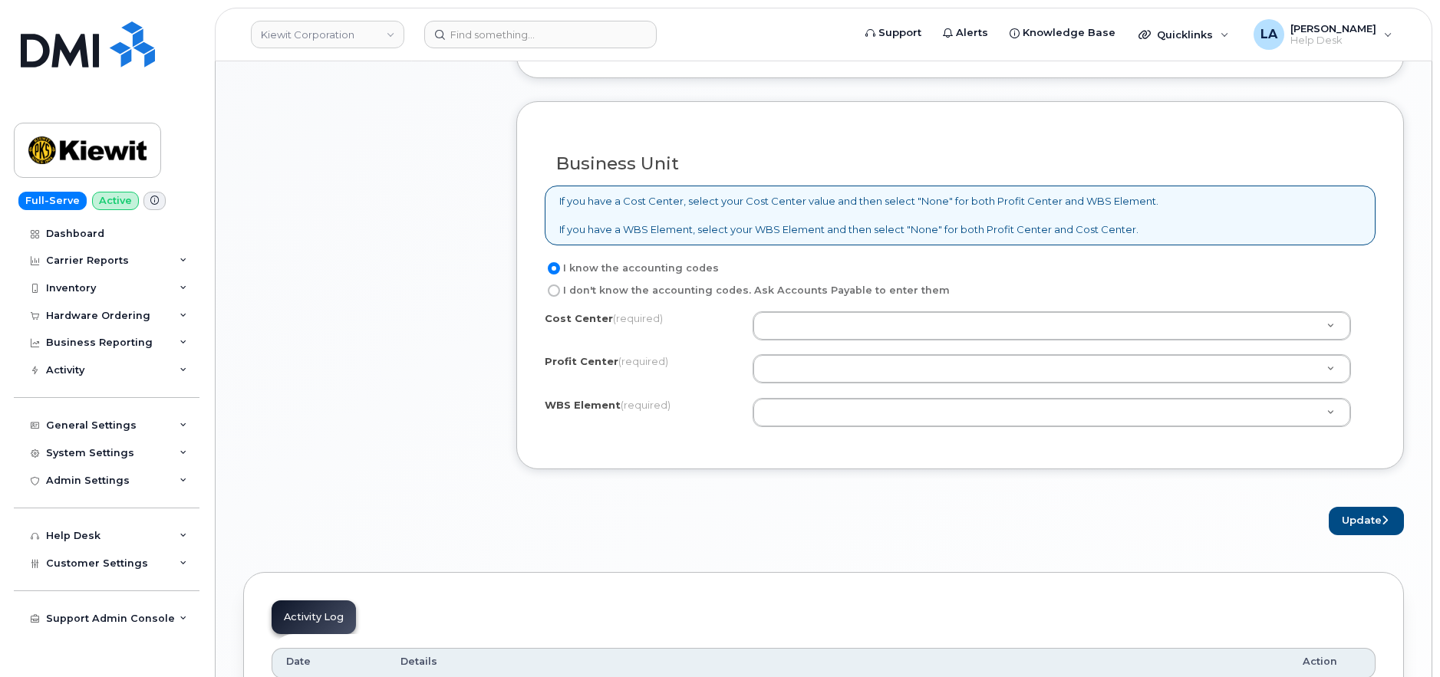
drag, startPoint x: 840, startPoint y: 321, endPoint x: 855, endPoint y: 305, distance: 22.8
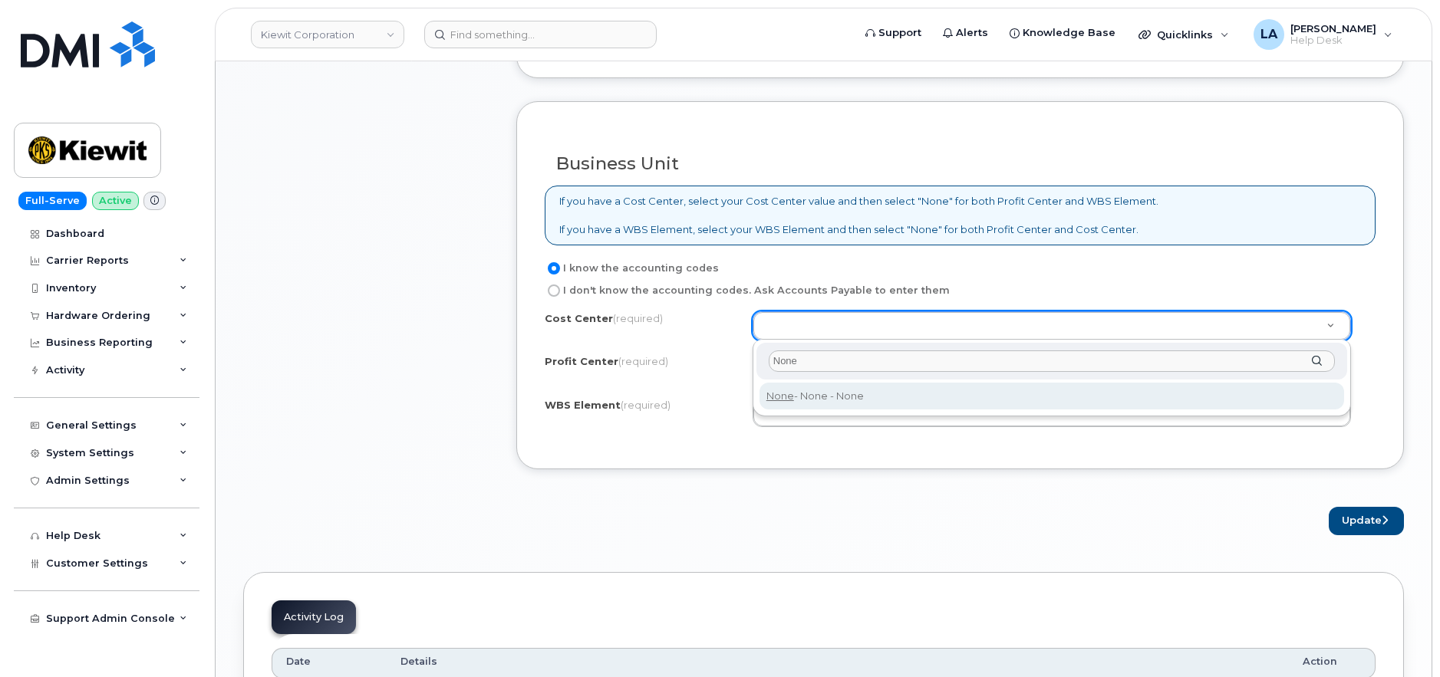
type input "None"
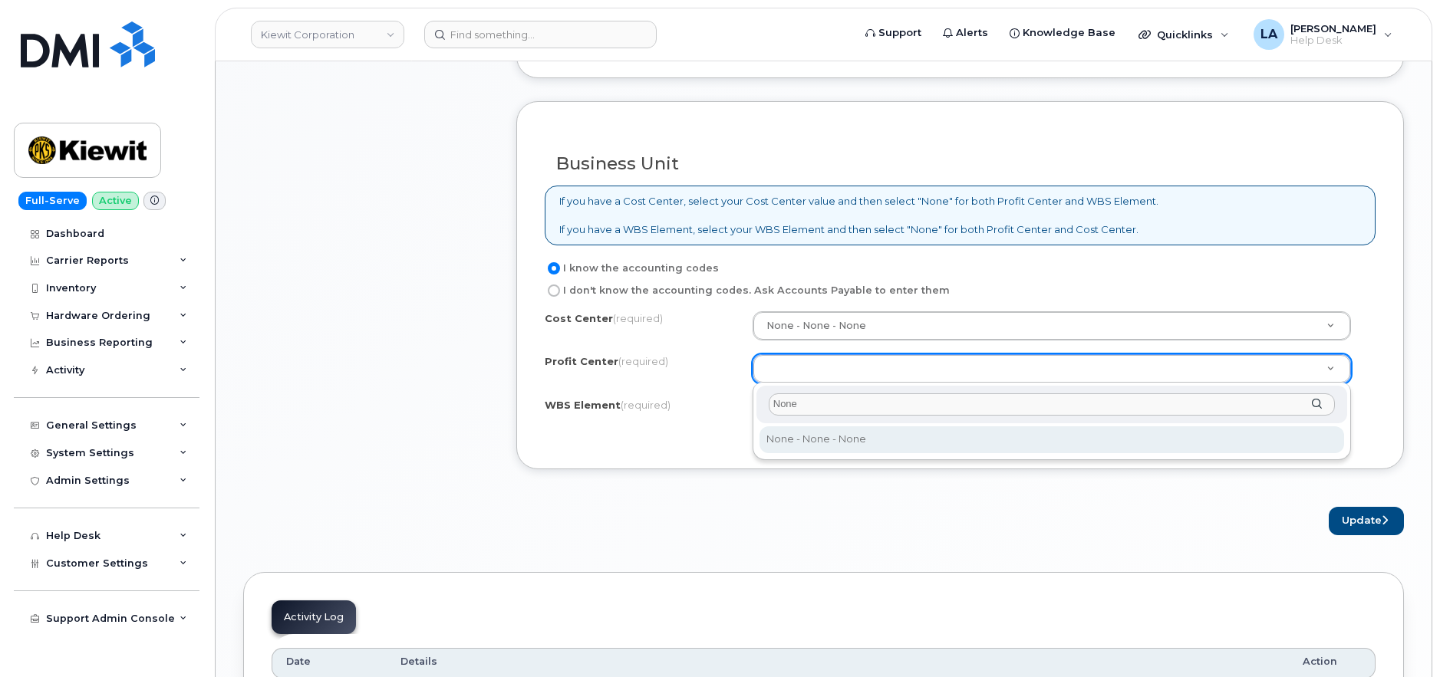
type input "None"
select select "None"
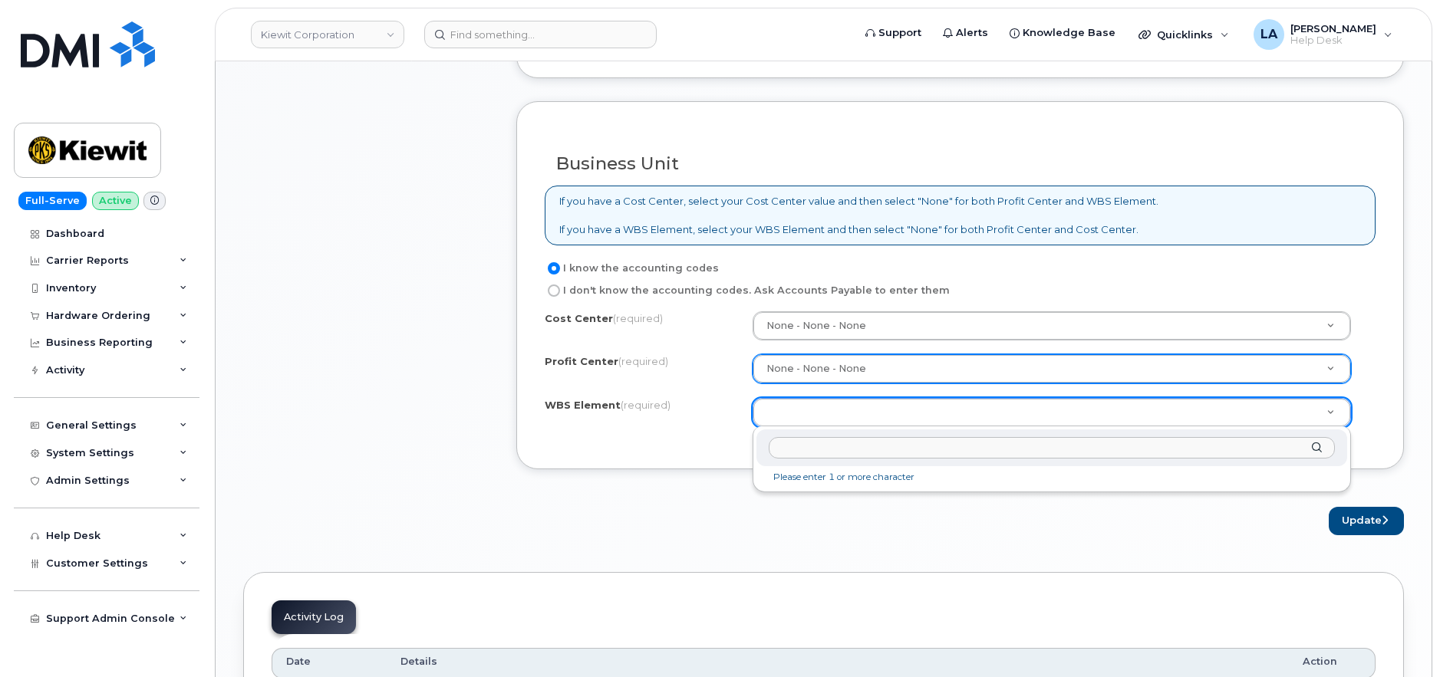
click at [851, 455] on input "text" at bounding box center [1052, 448] width 566 height 22
paste input "106008.1514"
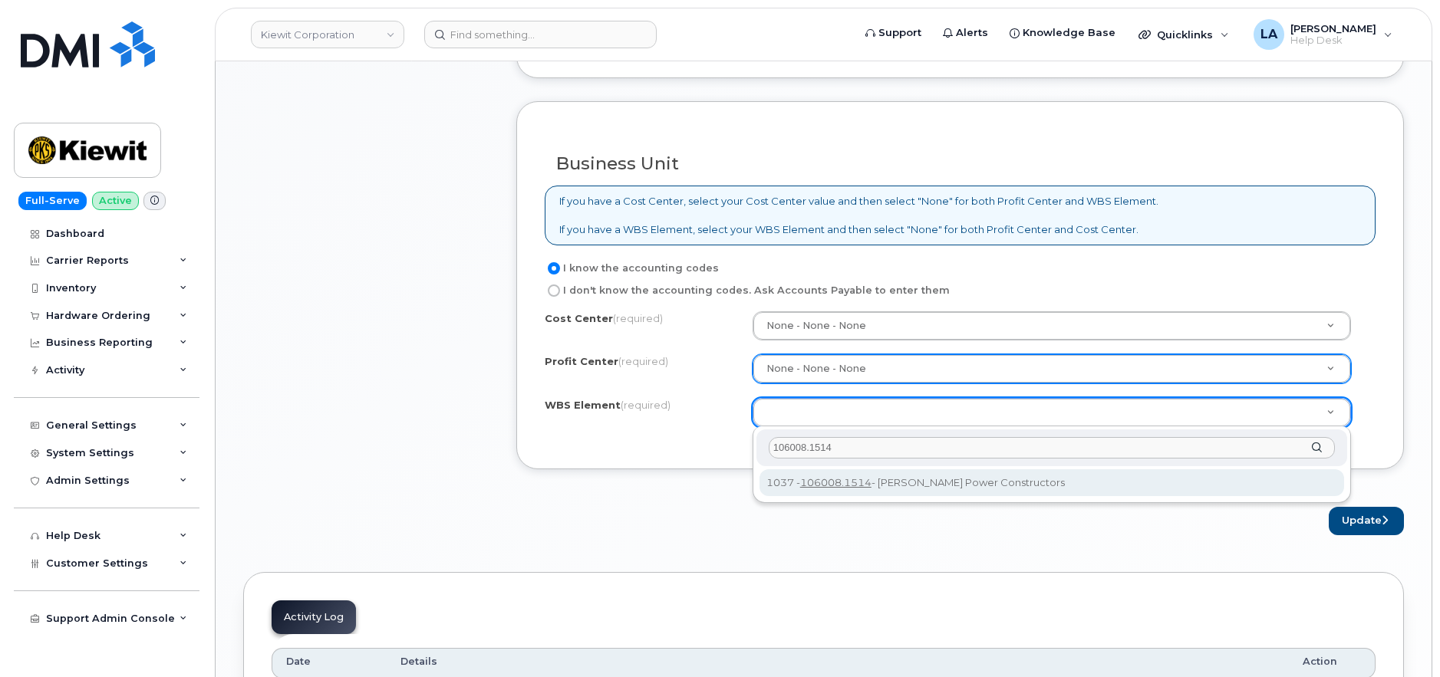
type input "106008.1514"
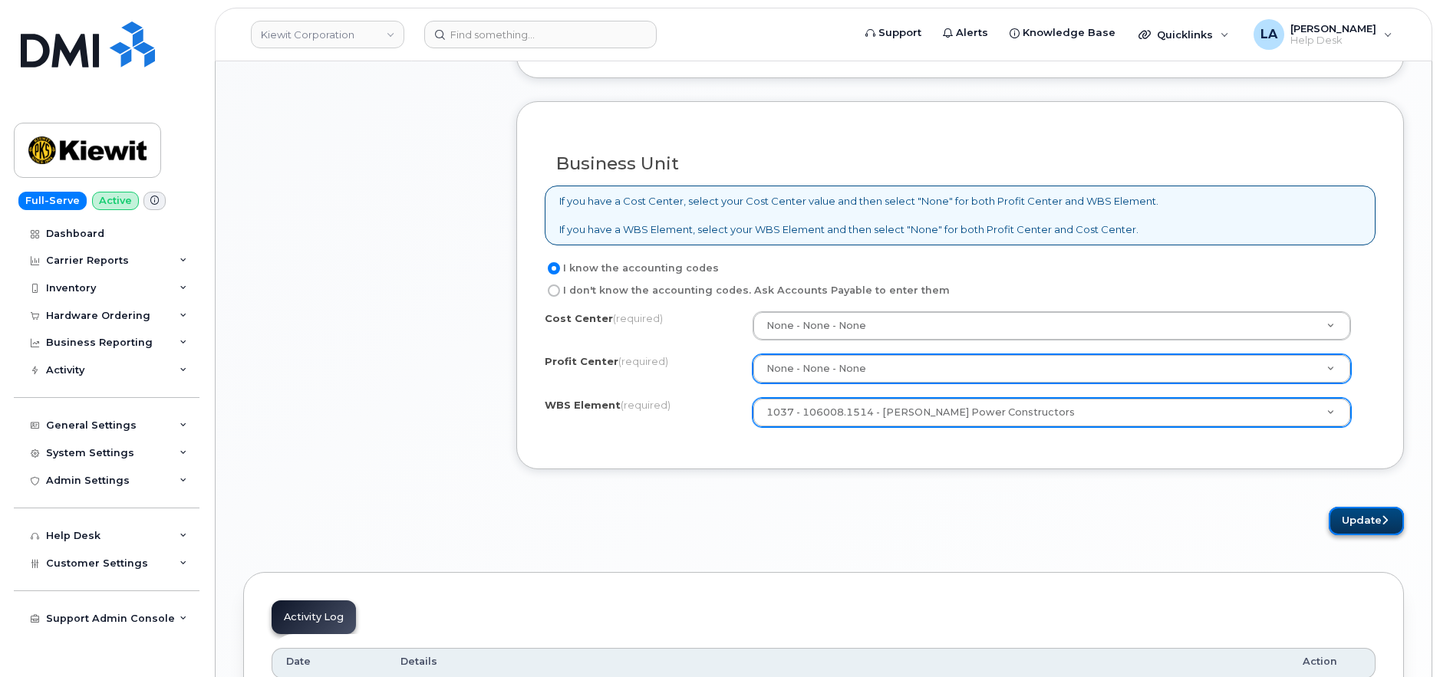
click at [1352, 522] on button "Update" at bounding box center [1366, 521] width 75 height 28
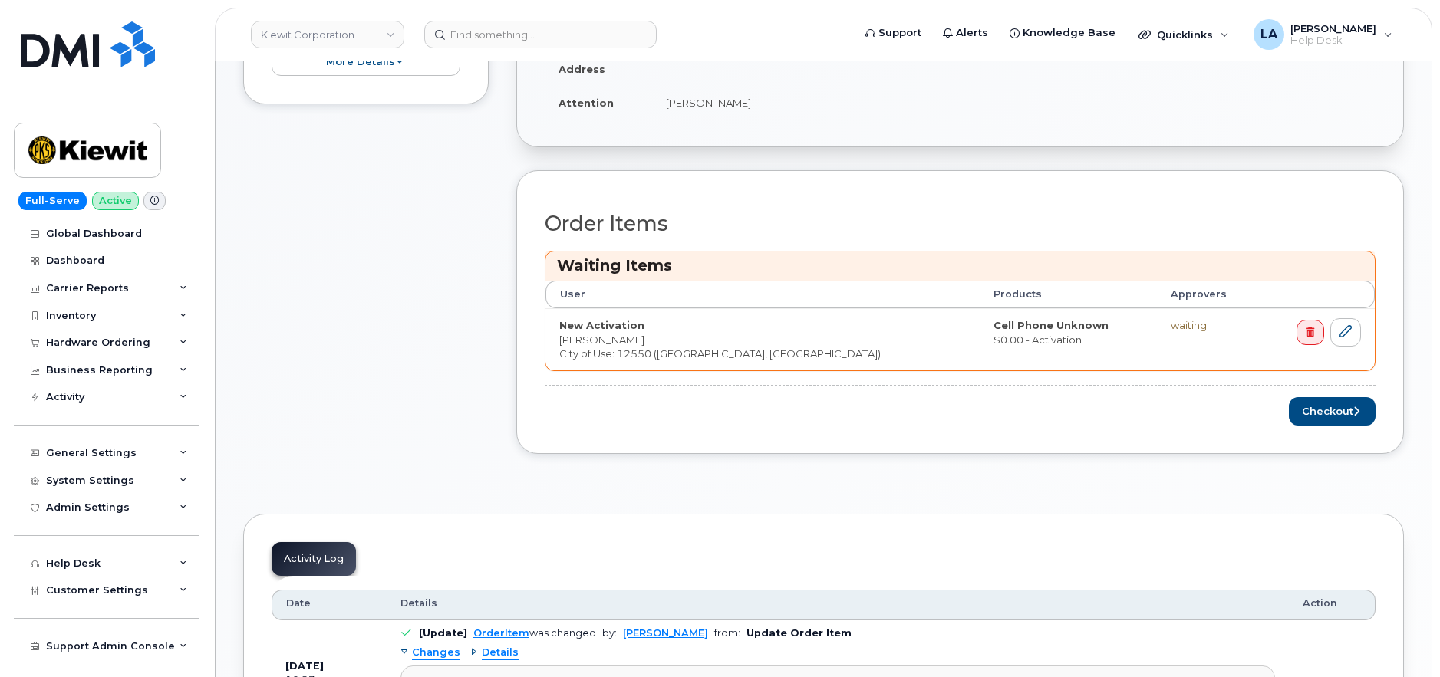
scroll to position [562, 0]
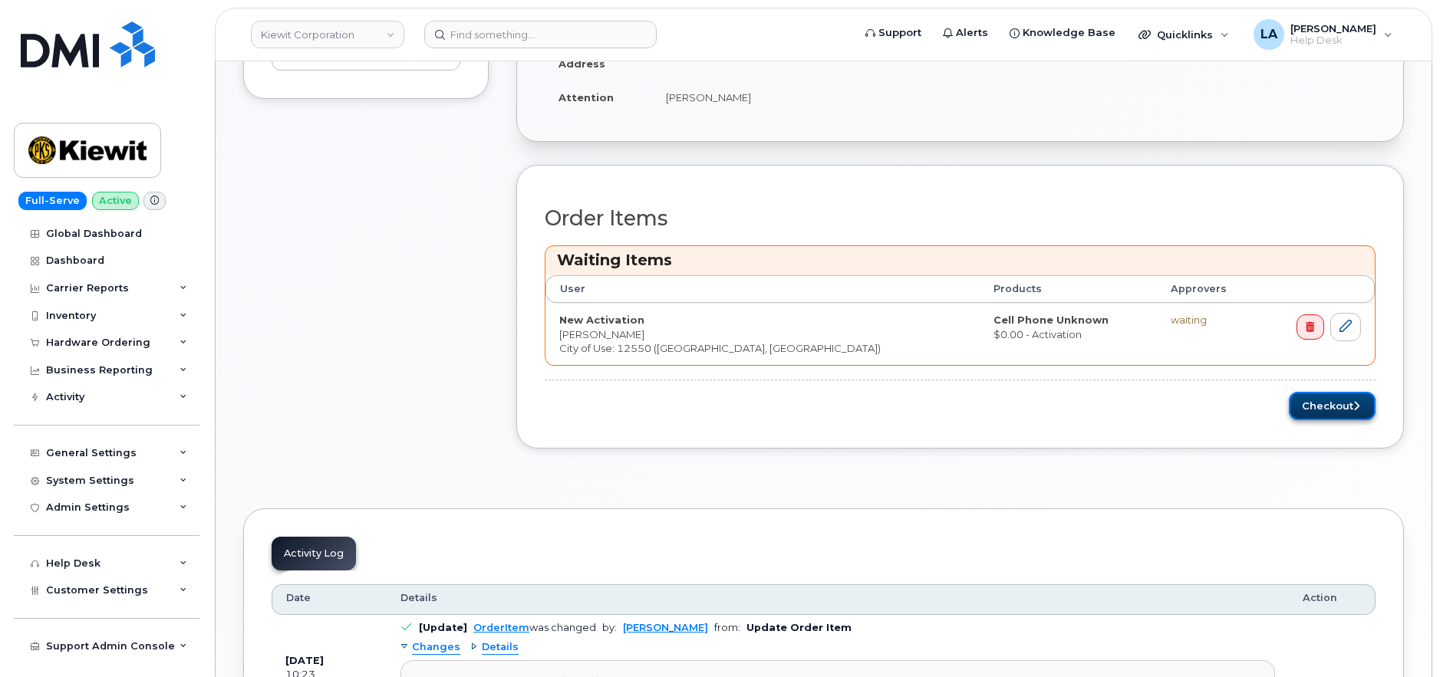
click at [1336, 408] on button "Checkout" at bounding box center [1332, 406] width 87 height 28
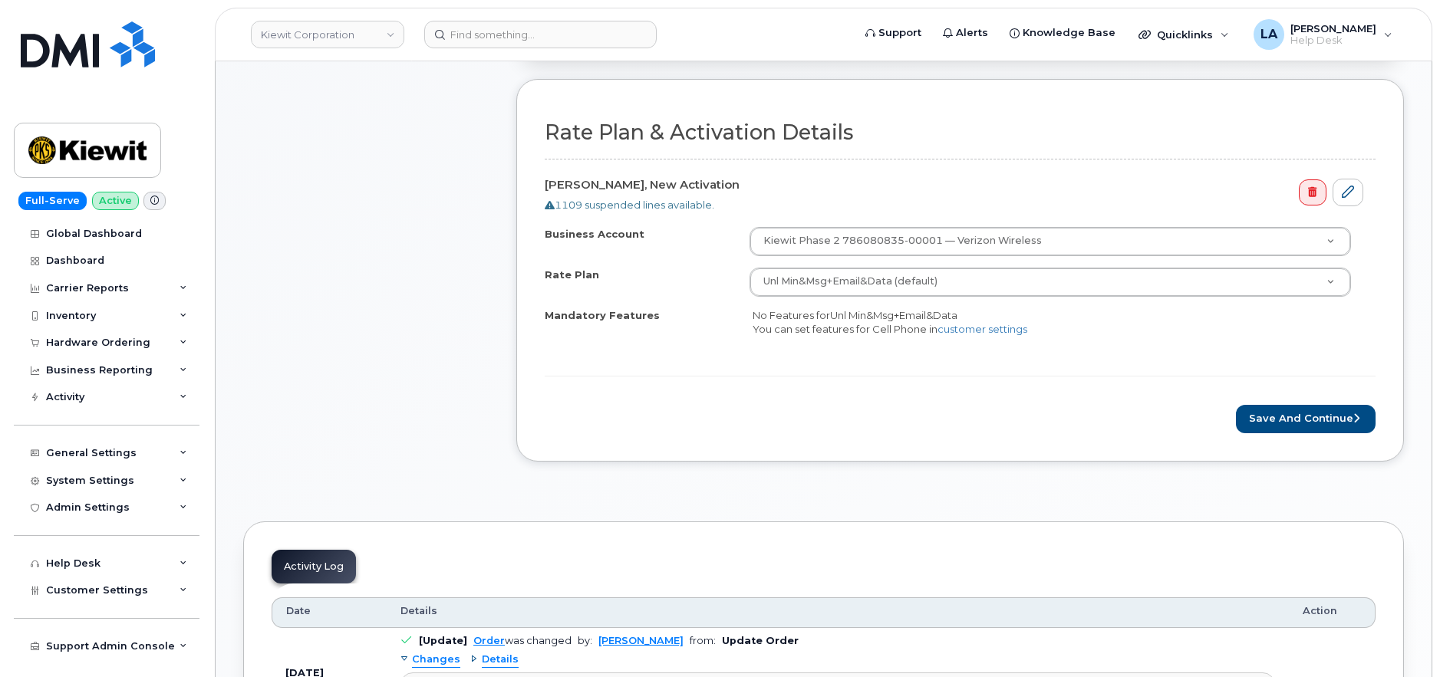
scroll to position [559, 0]
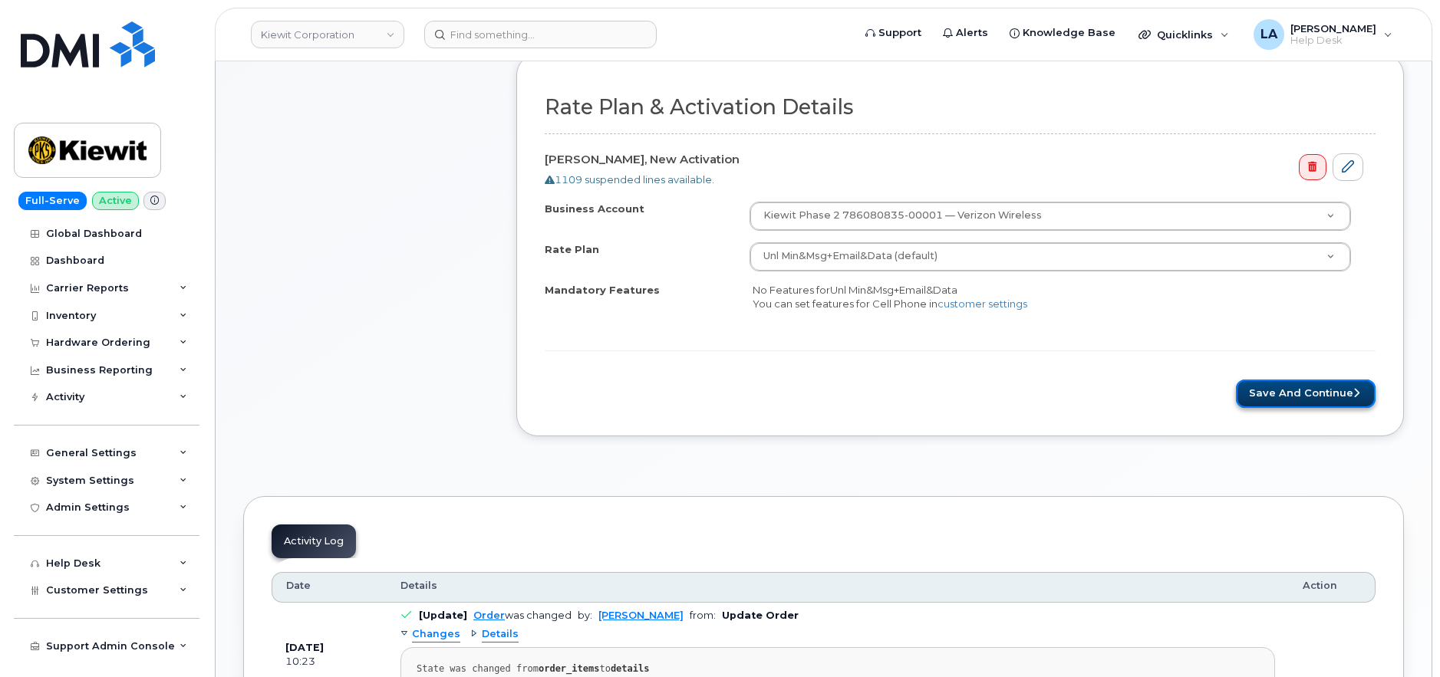
click at [1310, 394] on button "Save and Continue" at bounding box center [1306, 394] width 140 height 28
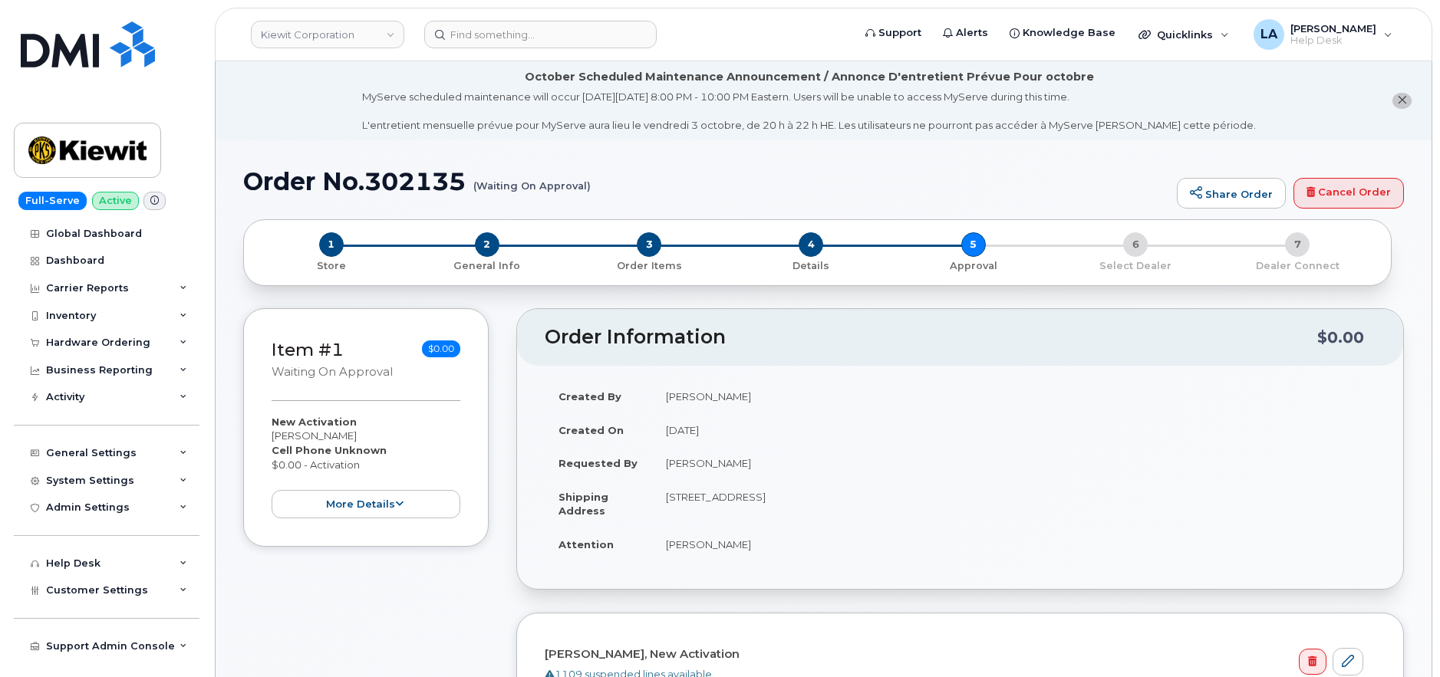
drag, startPoint x: 240, startPoint y: 179, endPoint x: 625, endPoint y: 201, distance: 385.8
copy h1 "Order No.302135 (Waiting On Approval)"
